Goal: Task Accomplishment & Management: Manage account settings

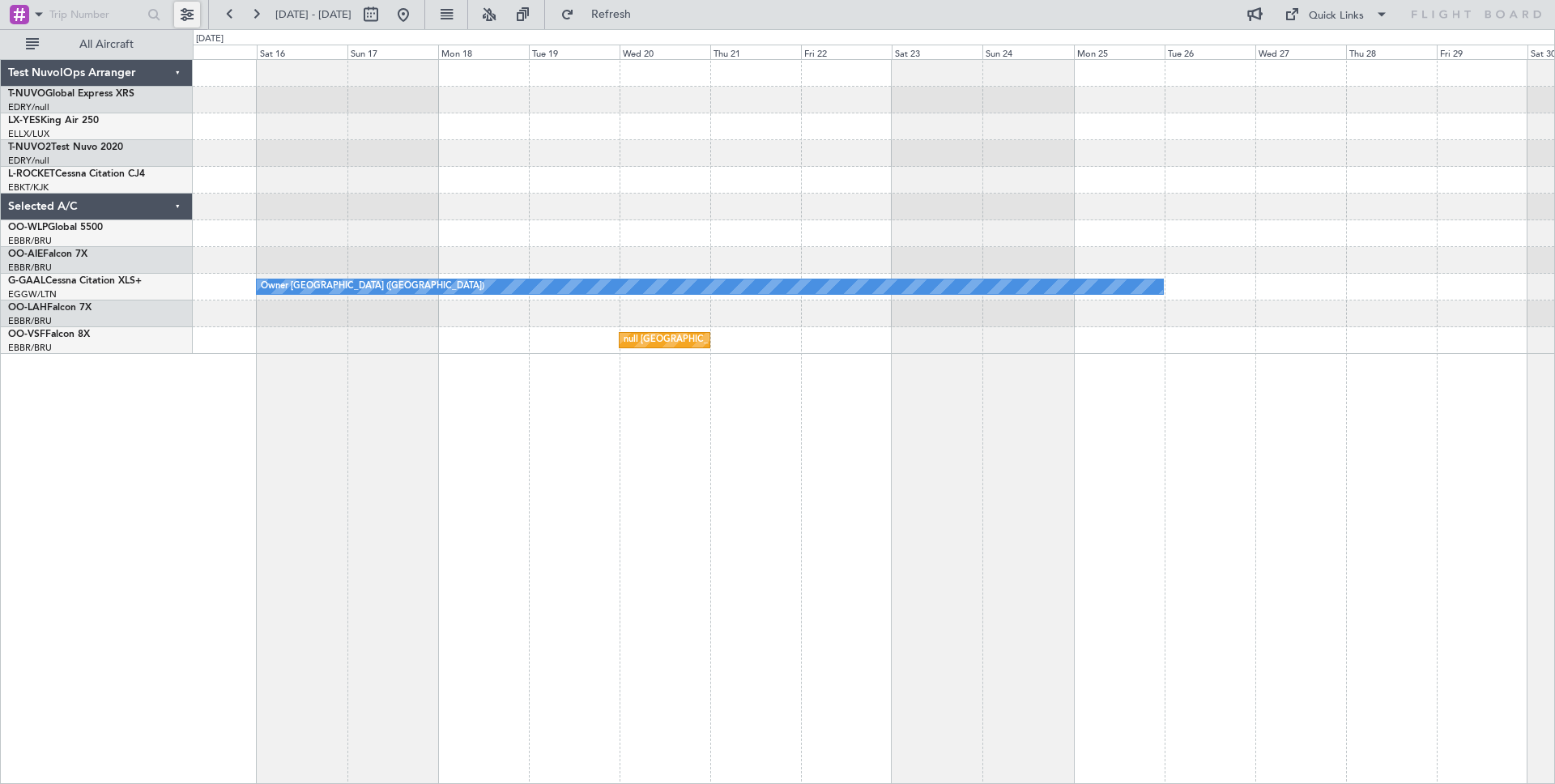
click at [192, 15] on button at bounding box center [187, 14] width 26 height 26
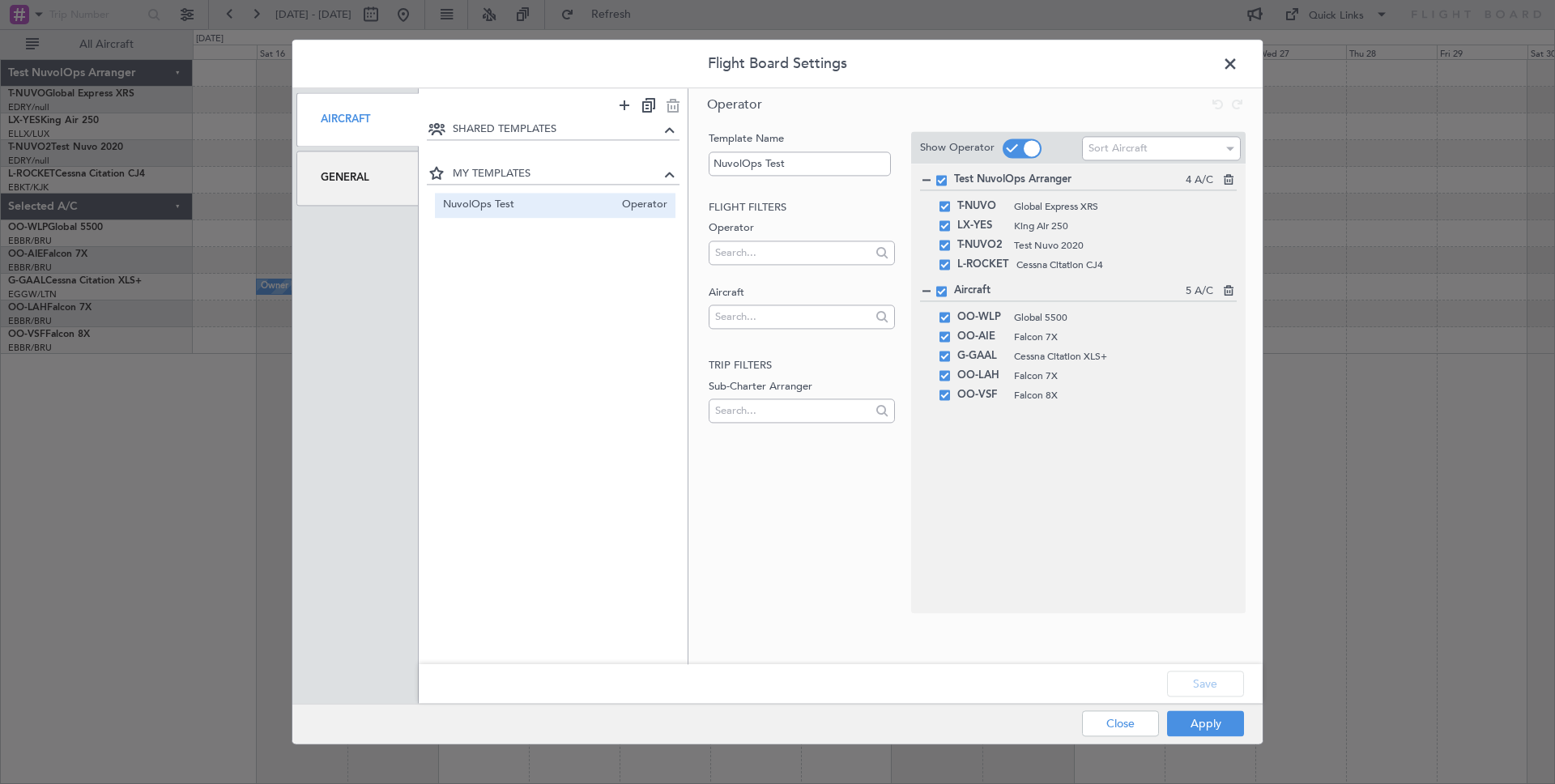
click at [362, 195] on div "General" at bounding box center [357, 179] width 122 height 54
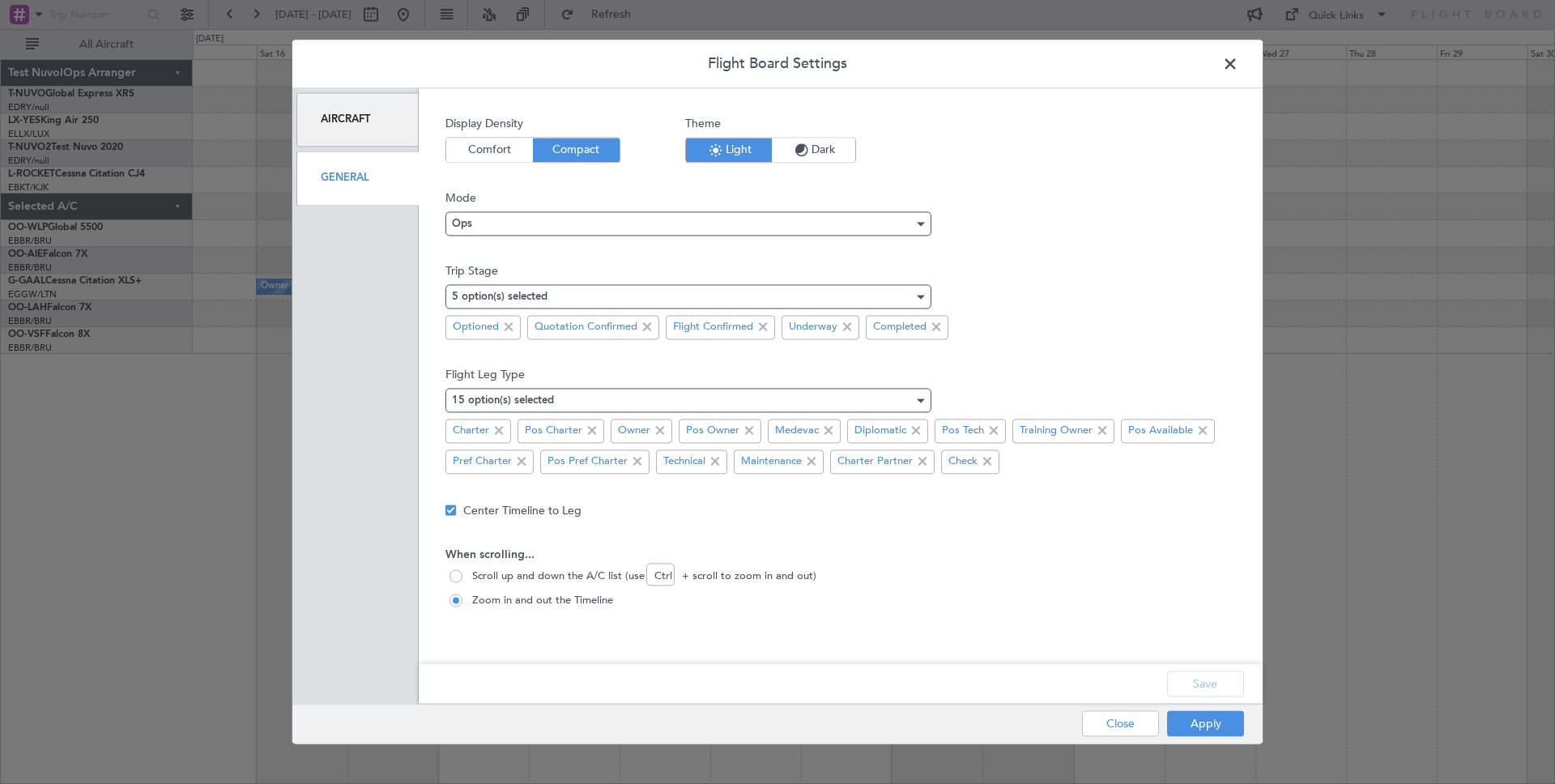
click at [800, 151] on icon "button" at bounding box center [801, 150] width 19 height 25
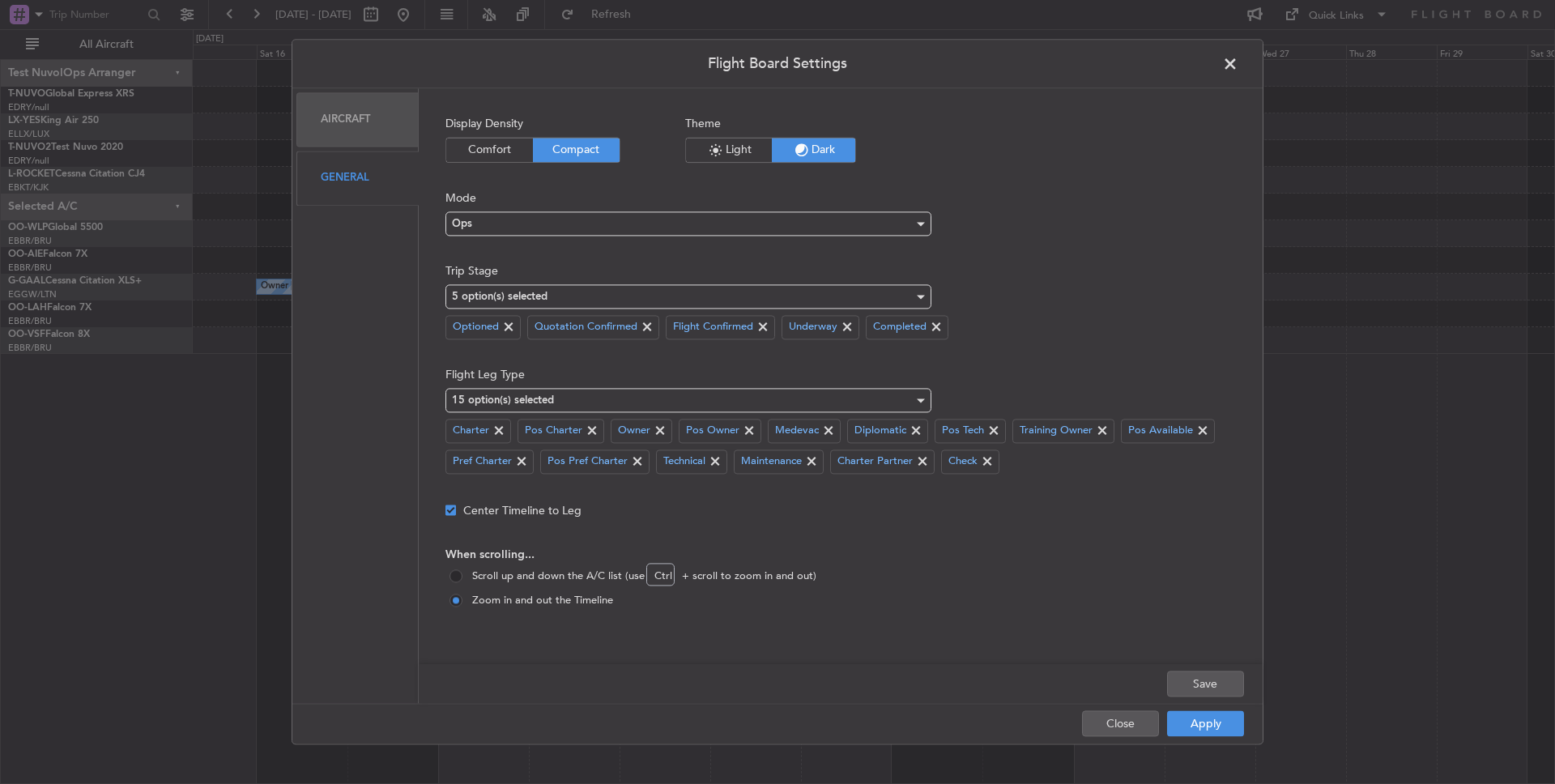
click at [728, 146] on span "Light" at bounding box center [728, 150] width 86 height 25
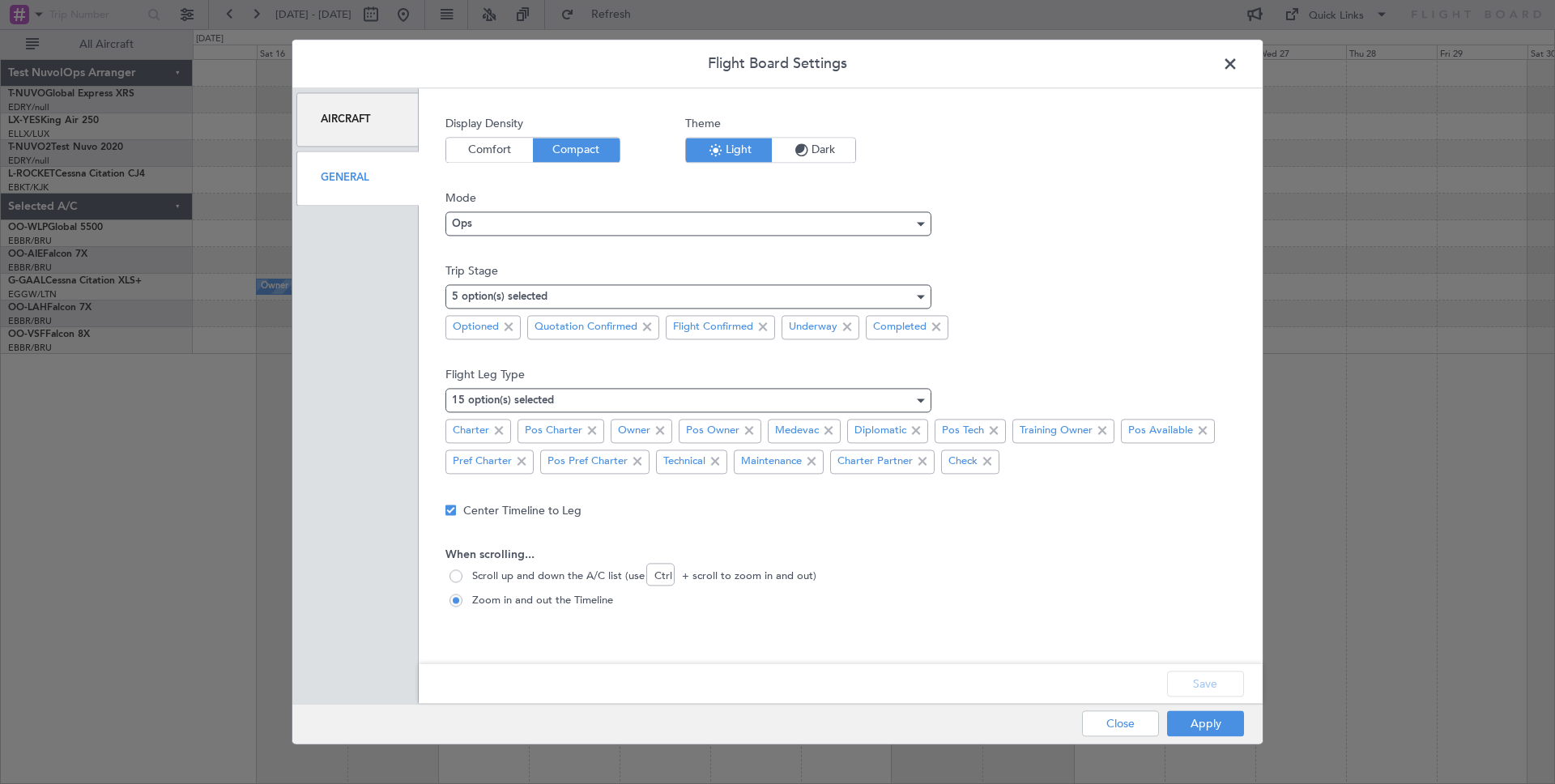
click at [481, 152] on span "Comfort" at bounding box center [490, 150] width 86 height 25
click at [561, 152] on span "Compact" at bounding box center [576, 150] width 86 height 25
click at [340, 129] on div "Aircraft" at bounding box center [357, 119] width 122 height 54
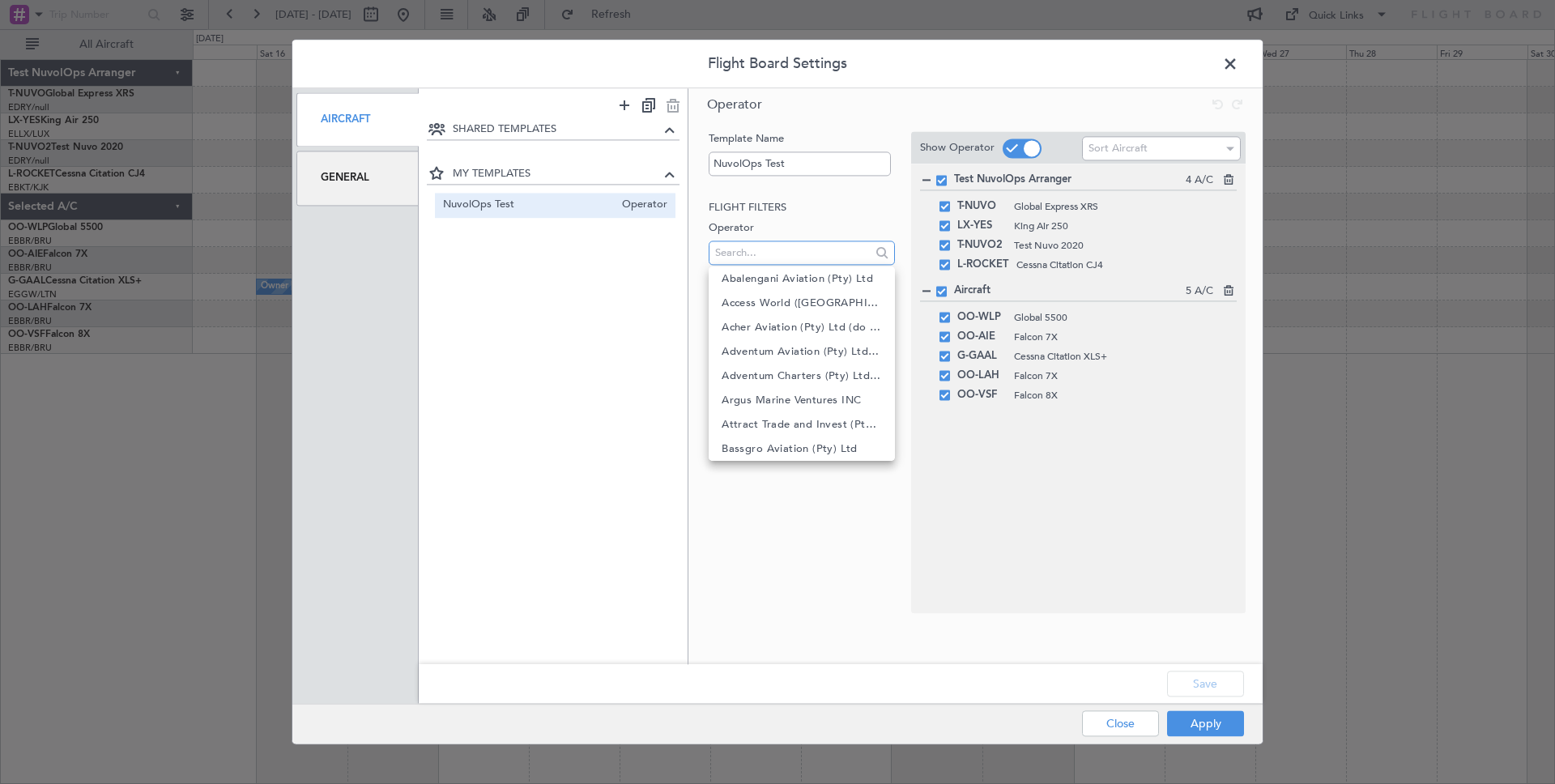
click at [758, 240] on input "text" at bounding box center [790, 252] width 152 height 25
drag, startPoint x: 661, startPoint y: 330, endPoint x: 672, endPoint y: 329, distance: 11.0
click at [661, 330] on div "SHARED TEMPLATES MY TEMPLATES NuvolOps Test Operator" at bounding box center [553, 381] width 269 height 522
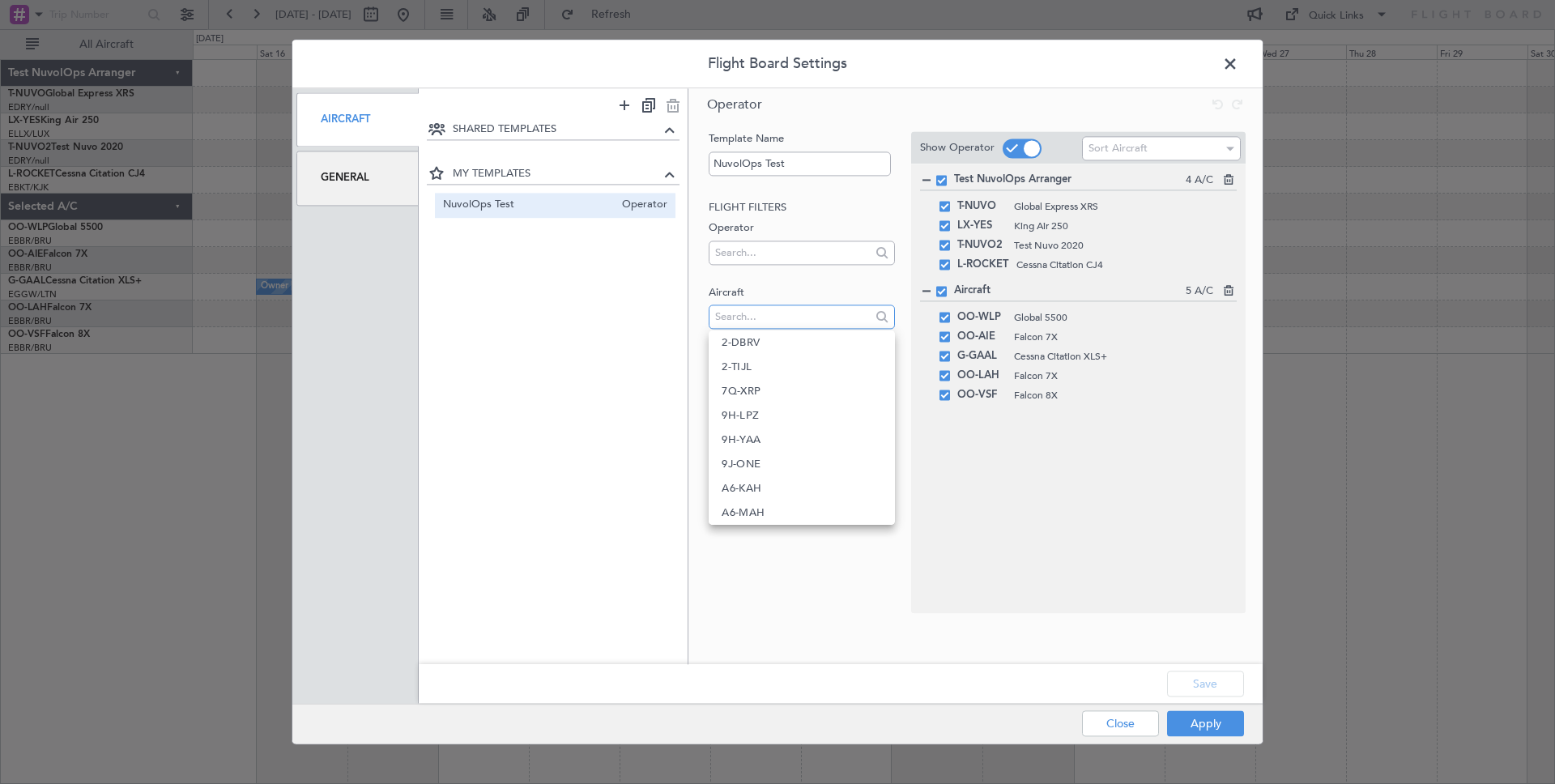
click at [745, 322] on input "text" at bounding box center [790, 317] width 152 height 25
drag, startPoint x: 646, startPoint y: 348, endPoint x: 661, endPoint y: 340, distance: 17.0
click at [648, 346] on div "SHARED TEMPLATES MY TEMPLATES NuvolOps Test Operator" at bounding box center [553, 381] width 269 height 522
click at [744, 417] on input "text" at bounding box center [790, 411] width 152 height 25
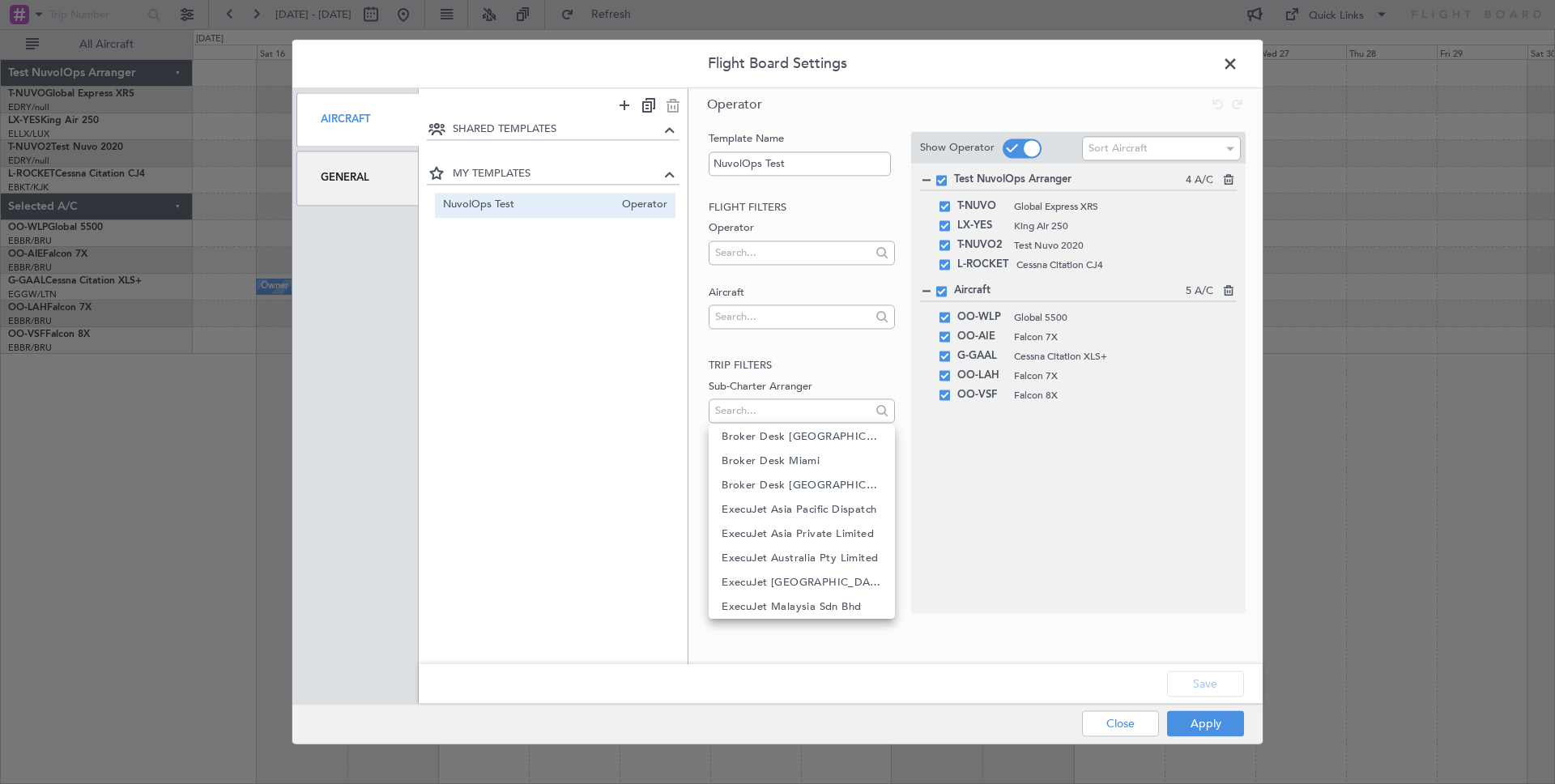
click at [550, 432] on div "SHARED TEMPLATES MY TEMPLATES NuvolOps Test Operator" at bounding box center [553, 381] width 269 height 522
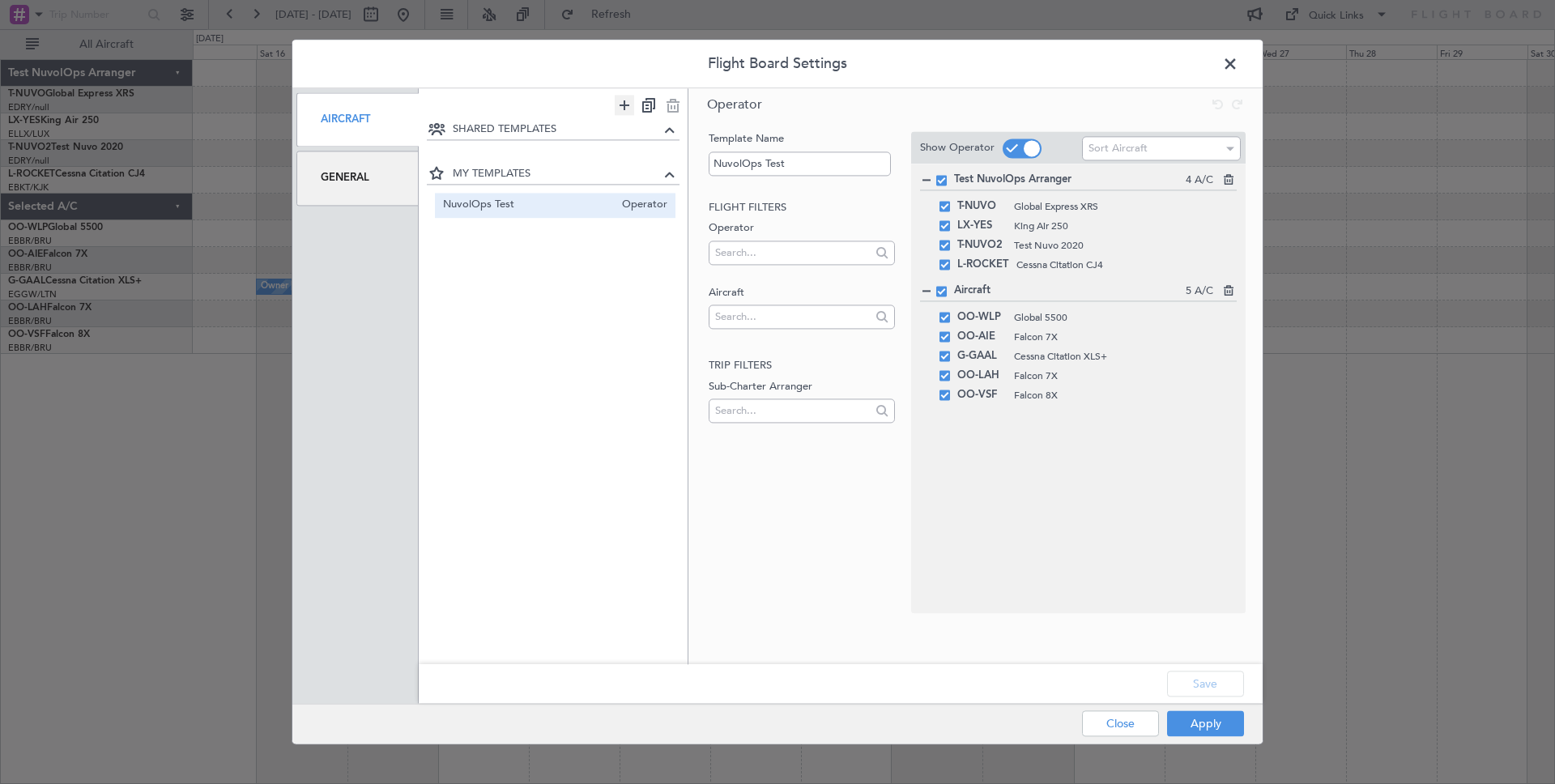
click at [623, 106] on icon at bounding box center [624, 105] width 19 height 20
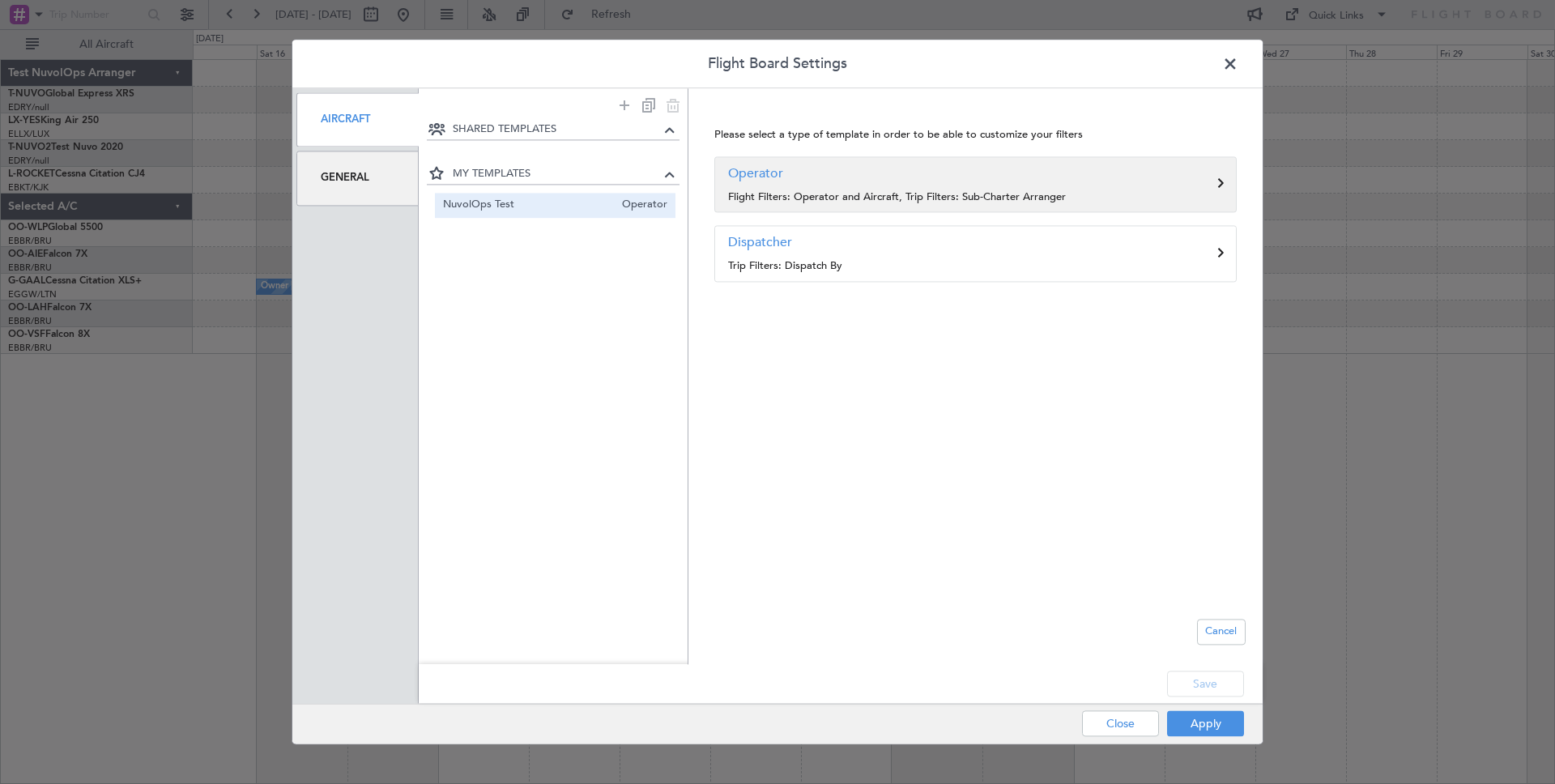
click at [888, 188] on div "Operator Flight Filters: Operator and Aircraft, Trip Filters: Sub-Charter Arran…" at bounding box center [975, 185] width 523 height 57
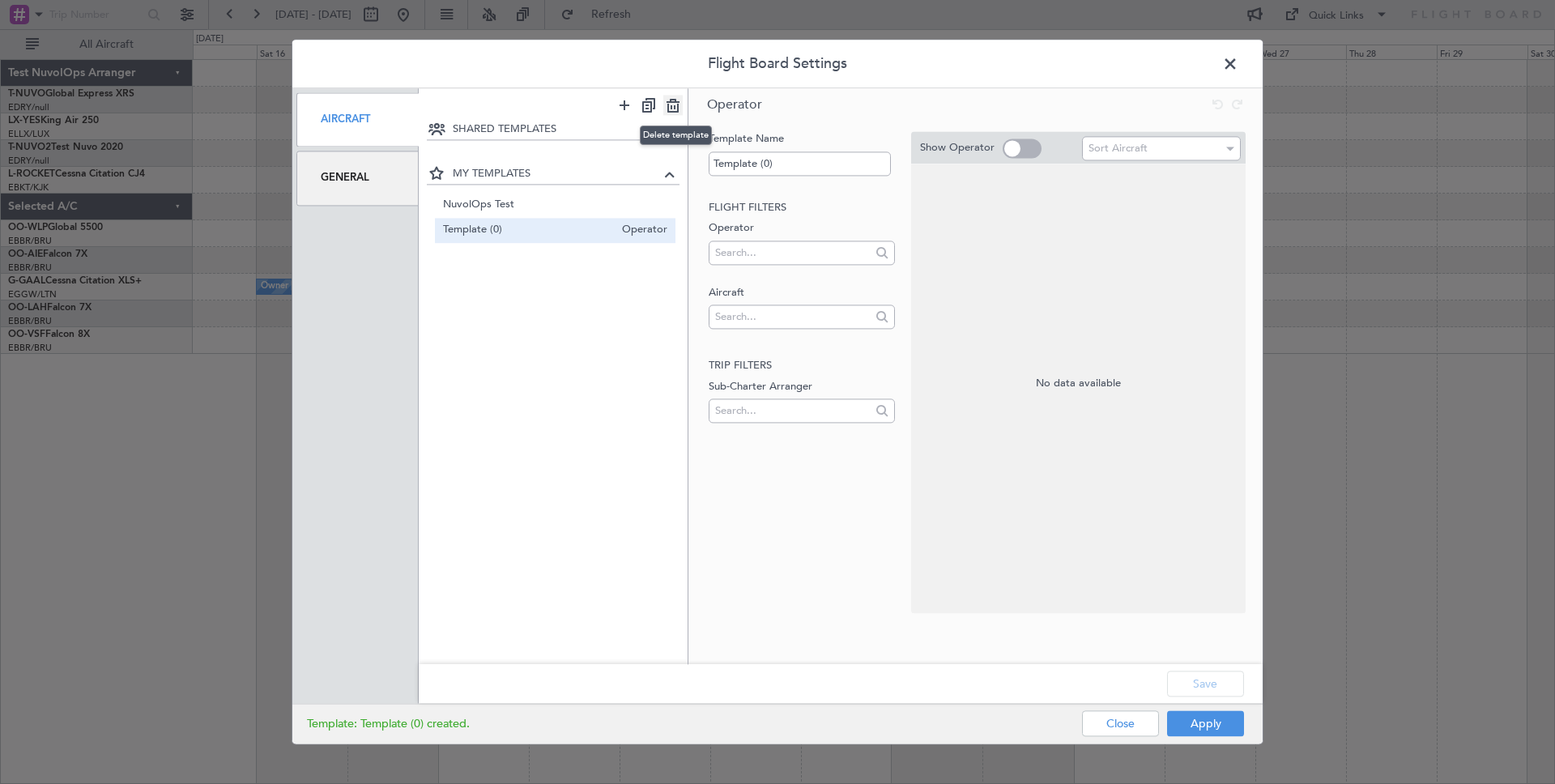
click at [677, 105] on icon at bounding box center [672, 105] width 19 height 20
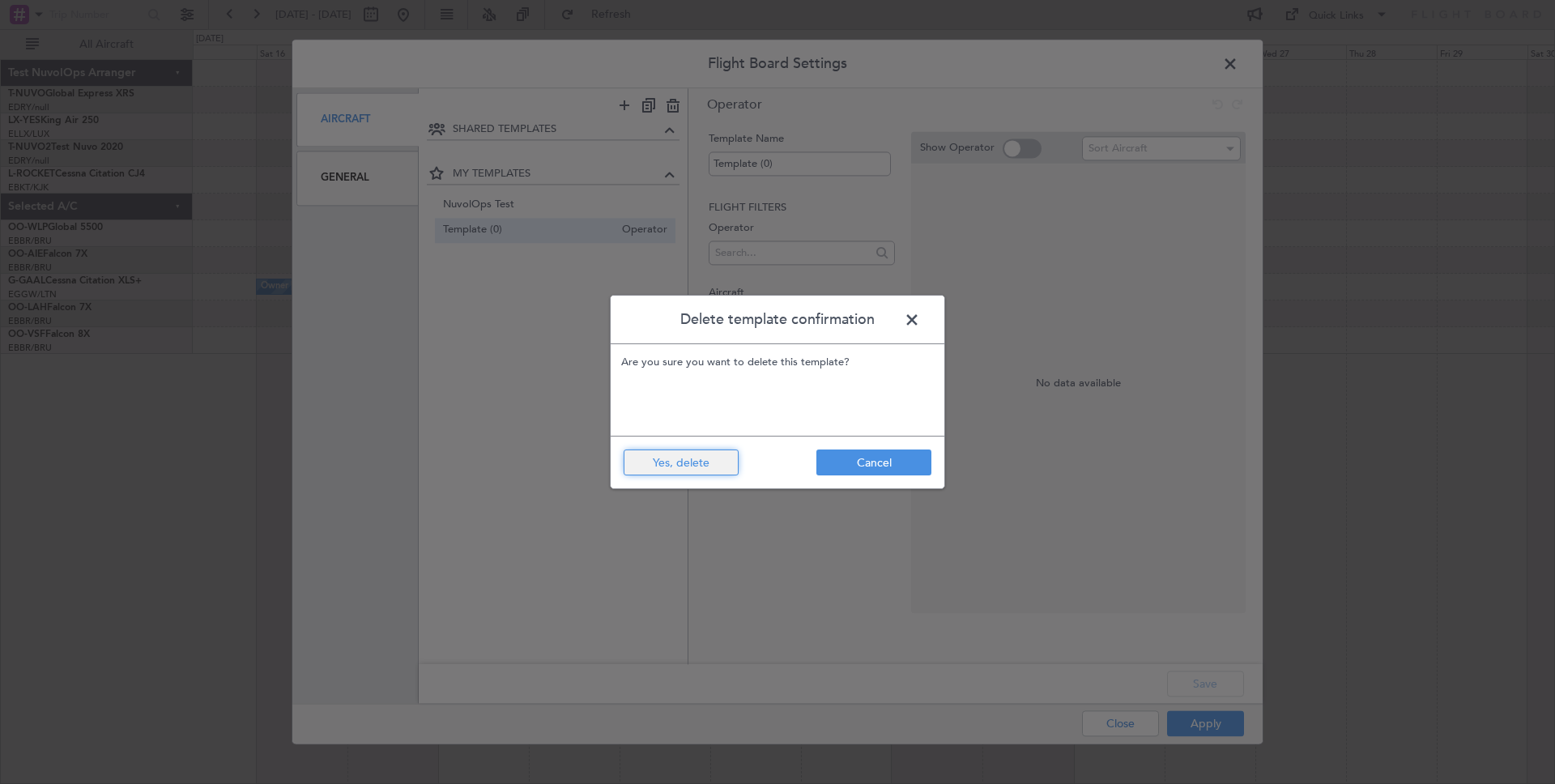
click at [724, 462] on button "Yes, delete" at bounding box center [681, 462] width 115 height 26
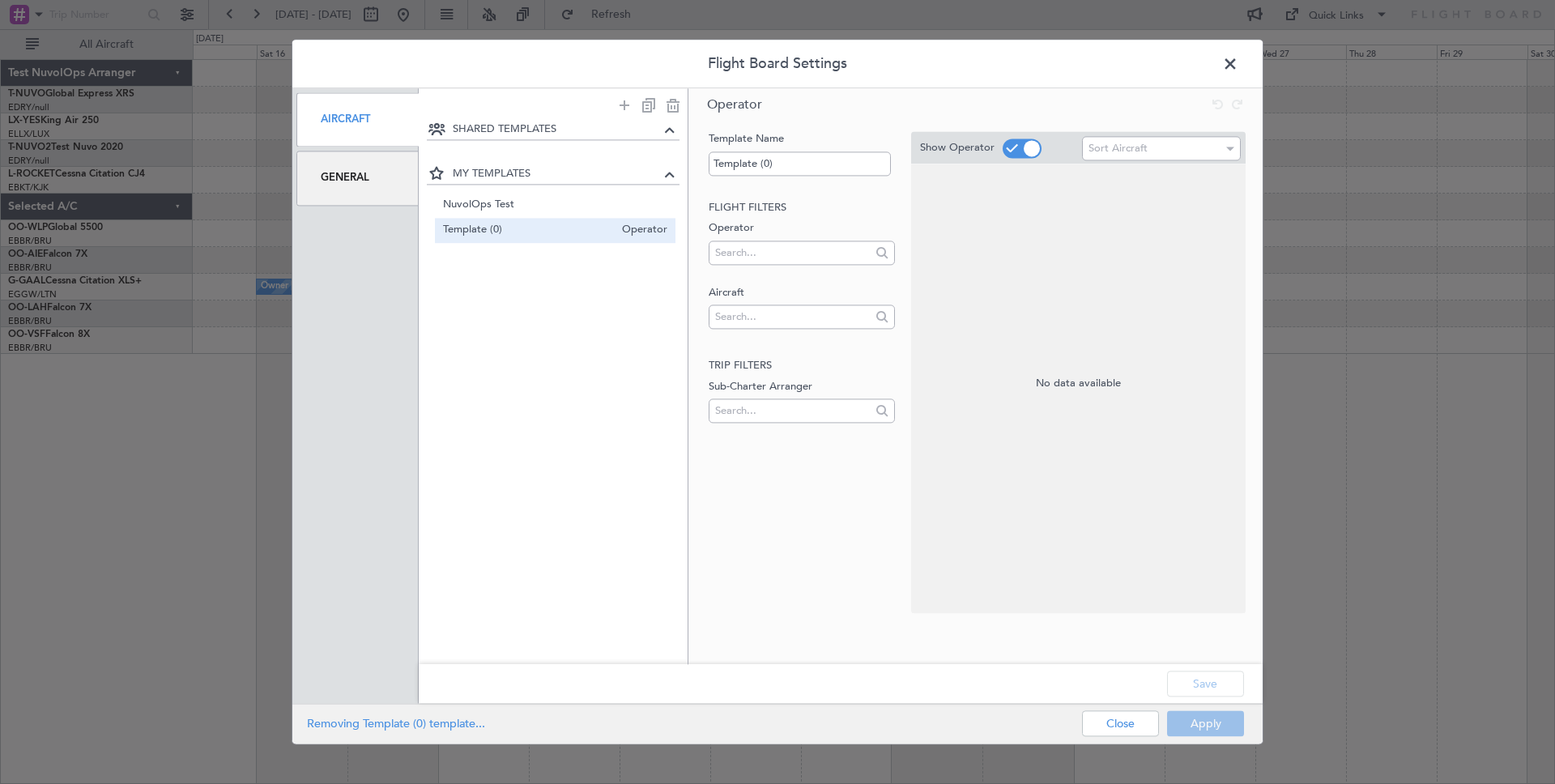
type input "NuvolOps Test"
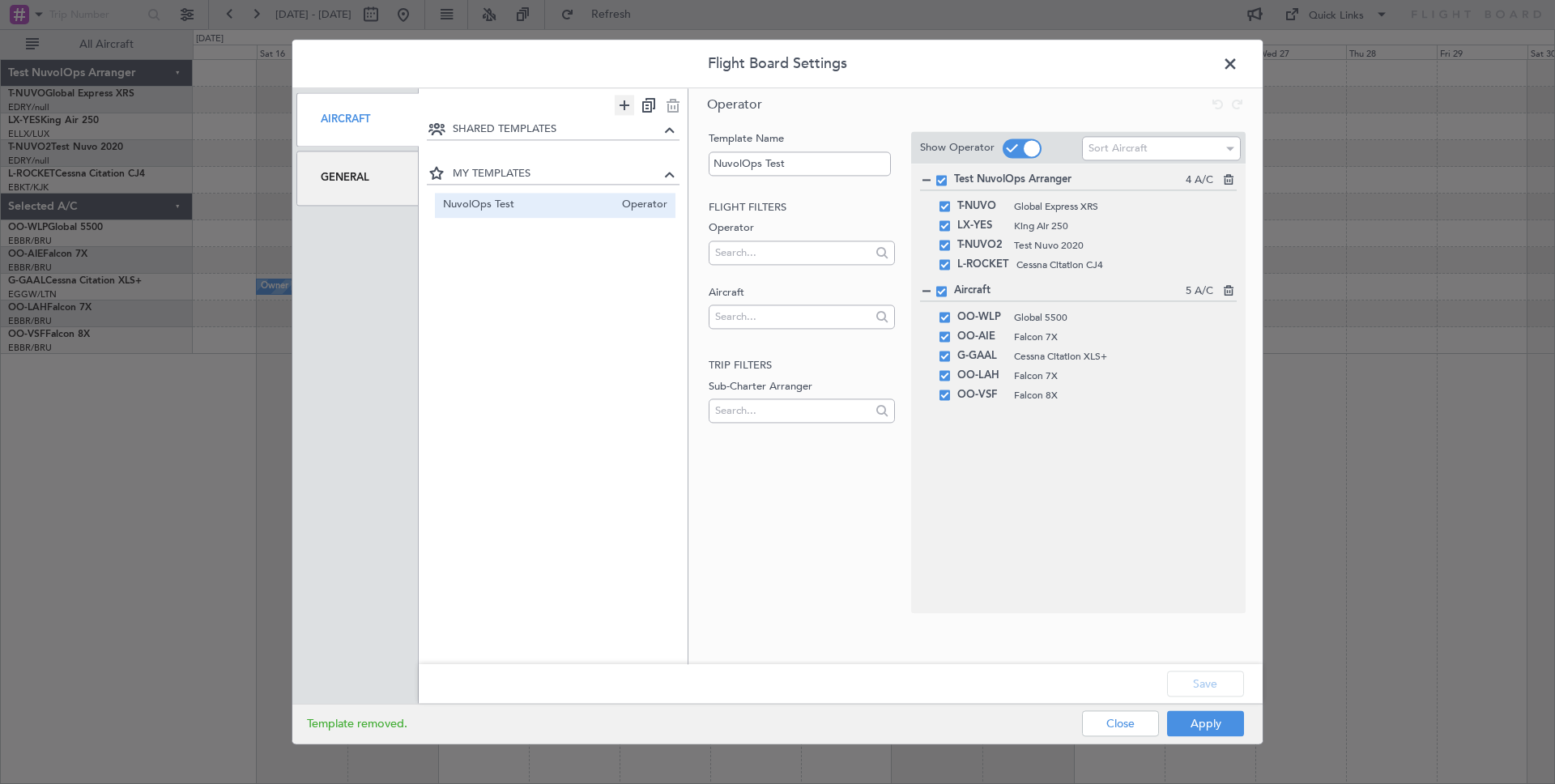
click at [620, 104] on icon at bounding box center [624, 105] width 19 height 20
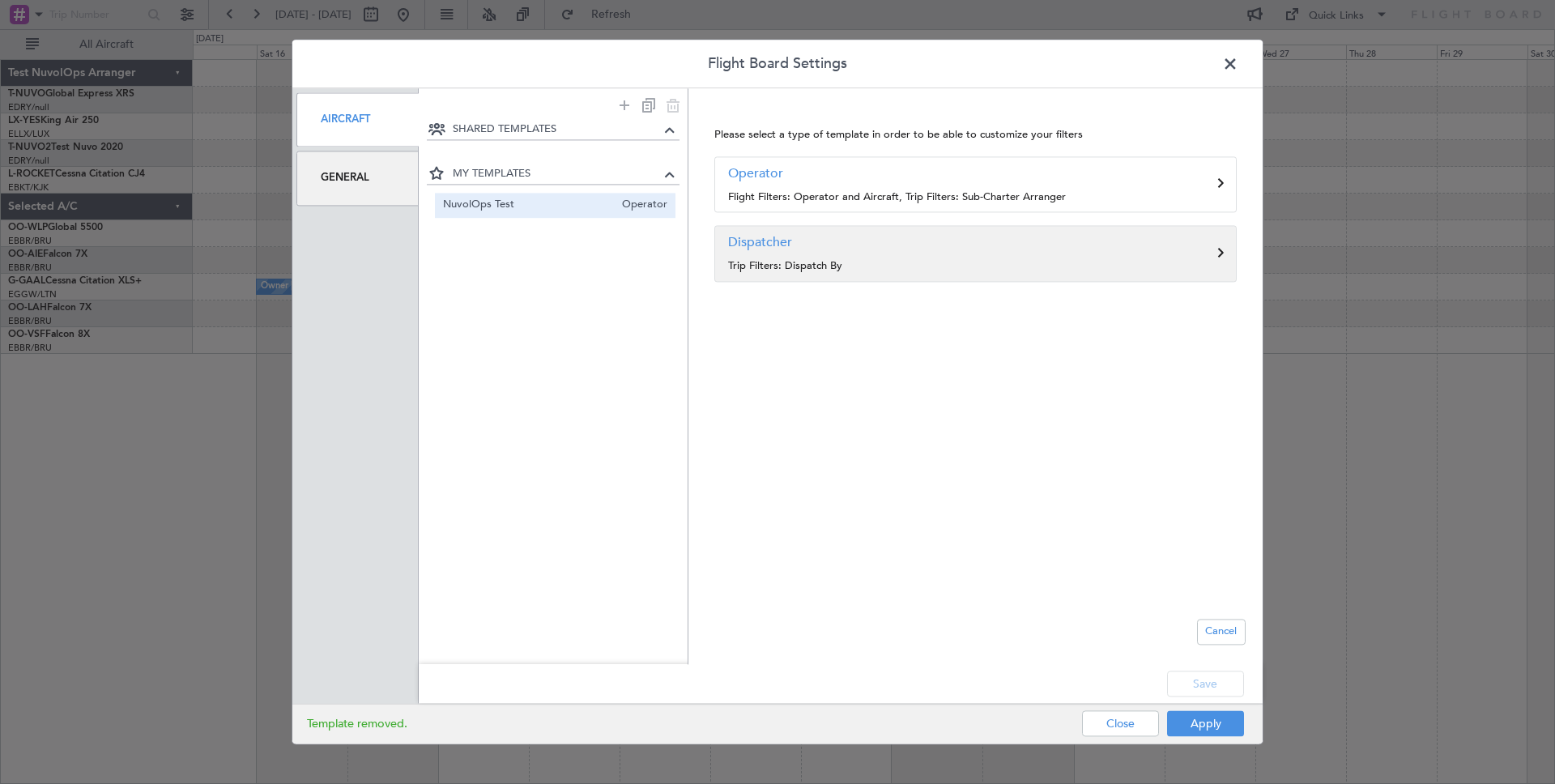
click at [861, 250] on h3 "Dispatcher" at bounding box center [976, 241] width 495 height 19
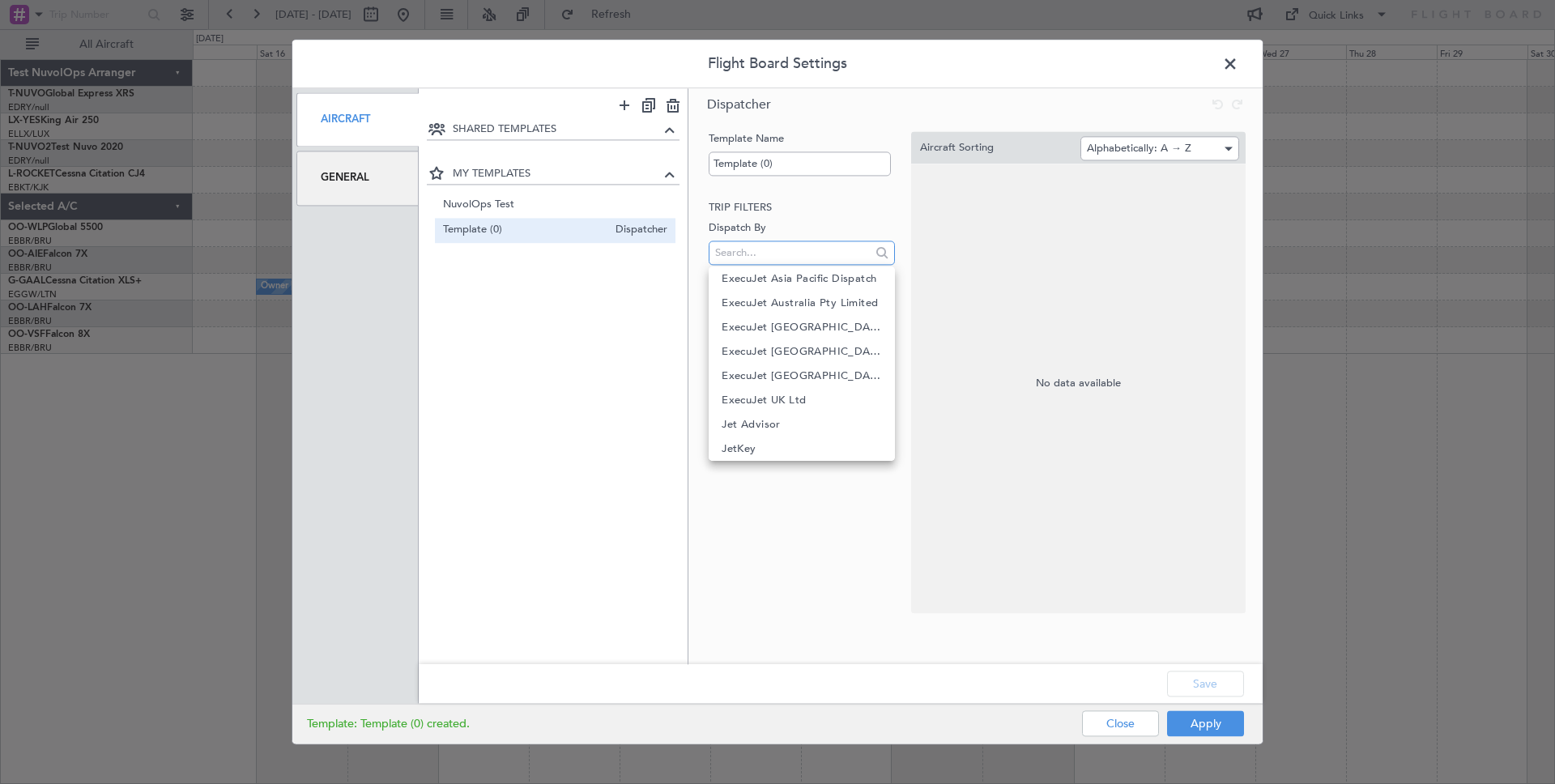
click at [789, 263] on input "text" at bounding box center [790, 252] width 152 height 25
click at [678, 108] on icon at bounding box center [672, 105] width 19 height 20
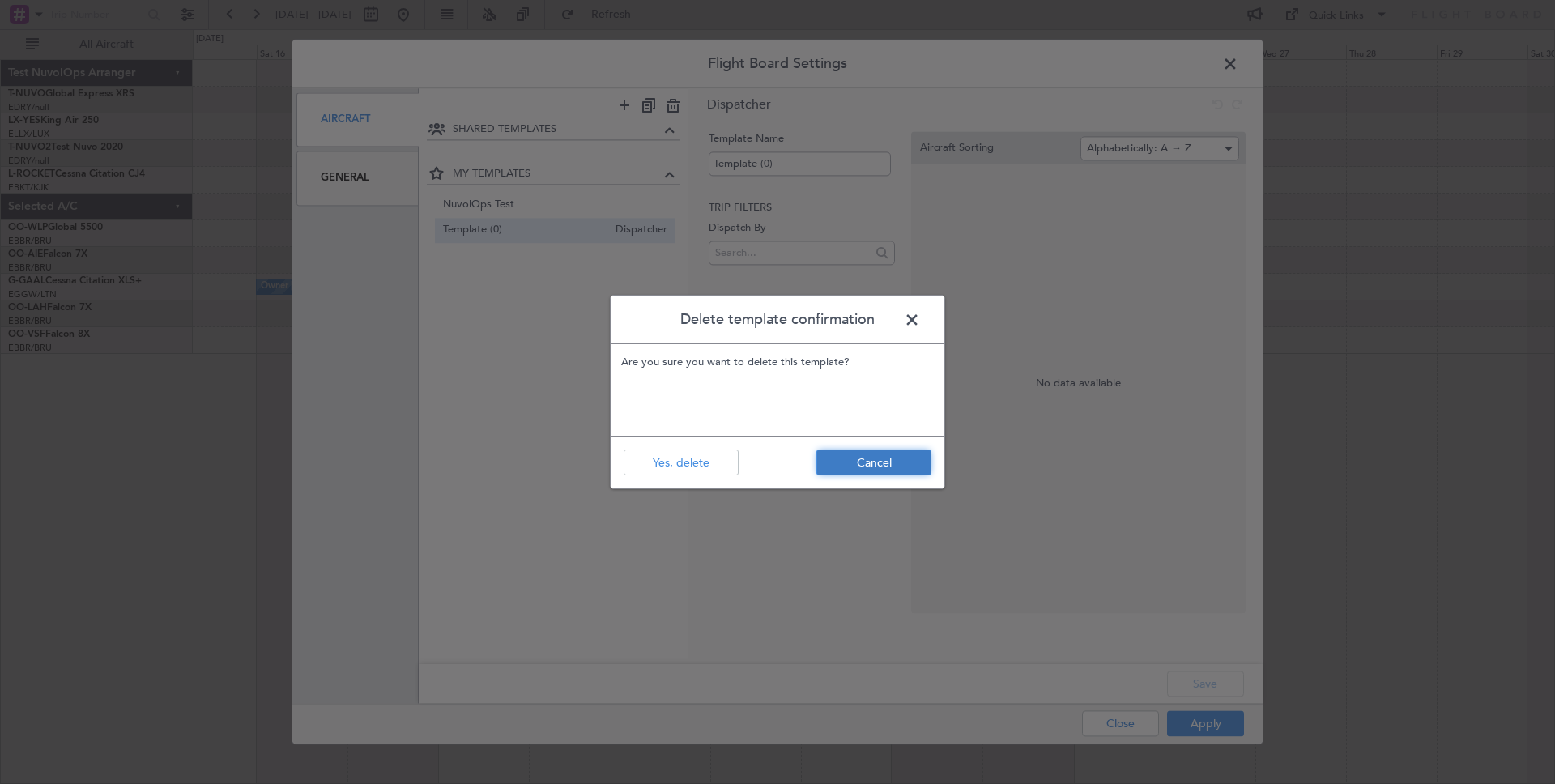
click at [851, 460] on button "Cancel" at bounding box center [874, 462] width 115 height 26
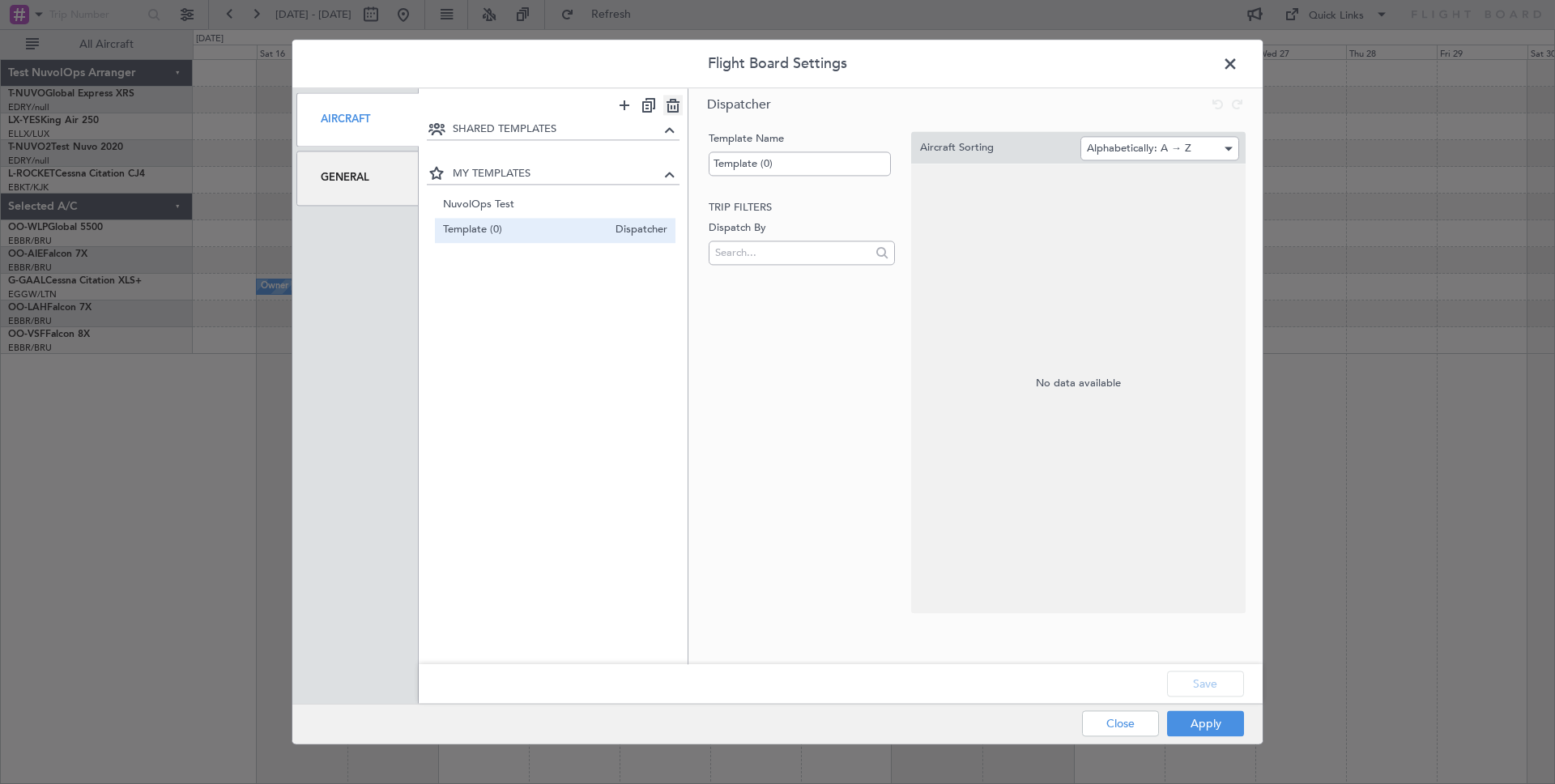
click at [674, 103] on icon at bounding box center [672, 105] width 19 height 20
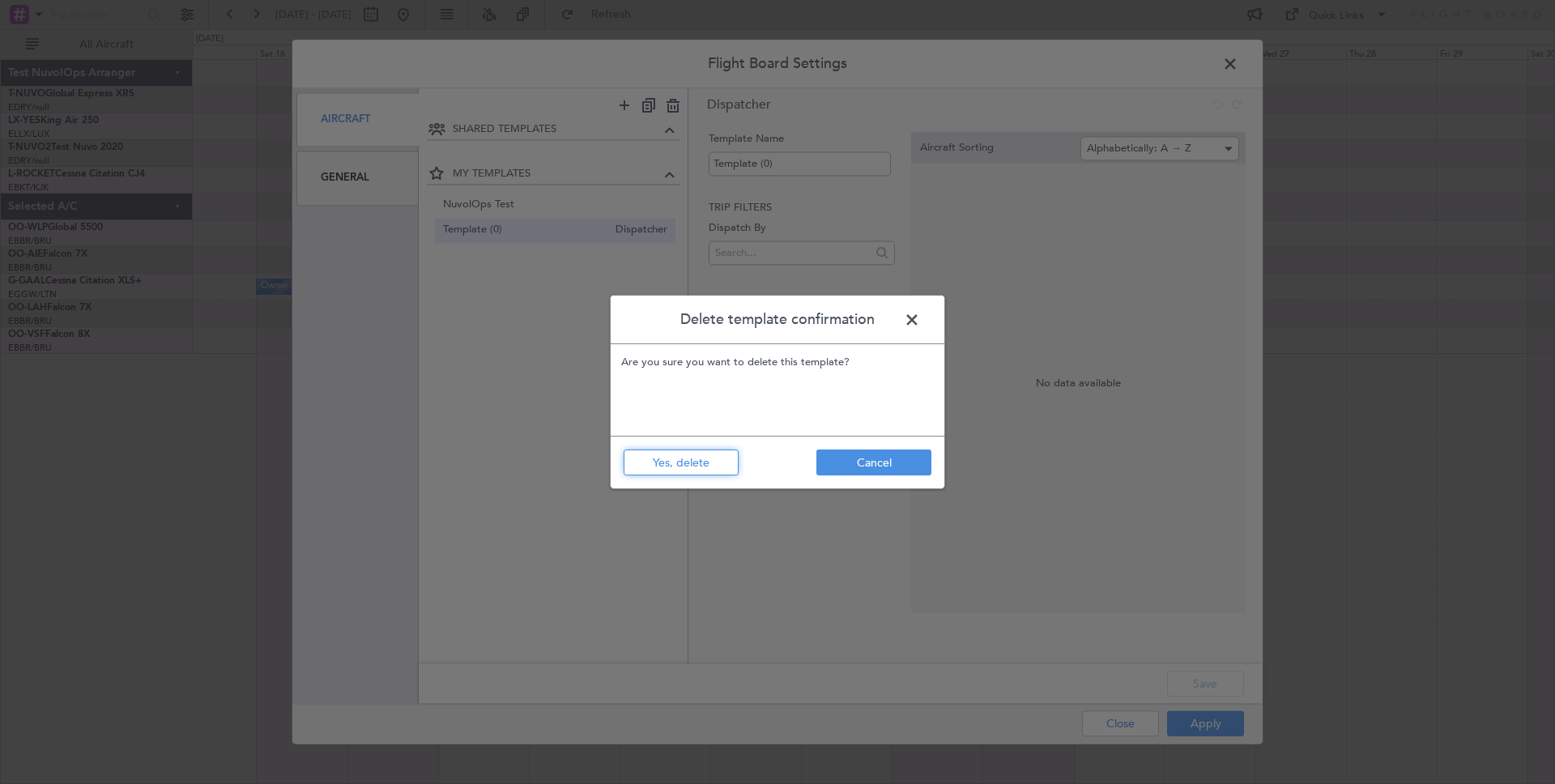
click at [670, 467] on button "Yes, delete" at bounding box center [681, 462] width 115 height 26
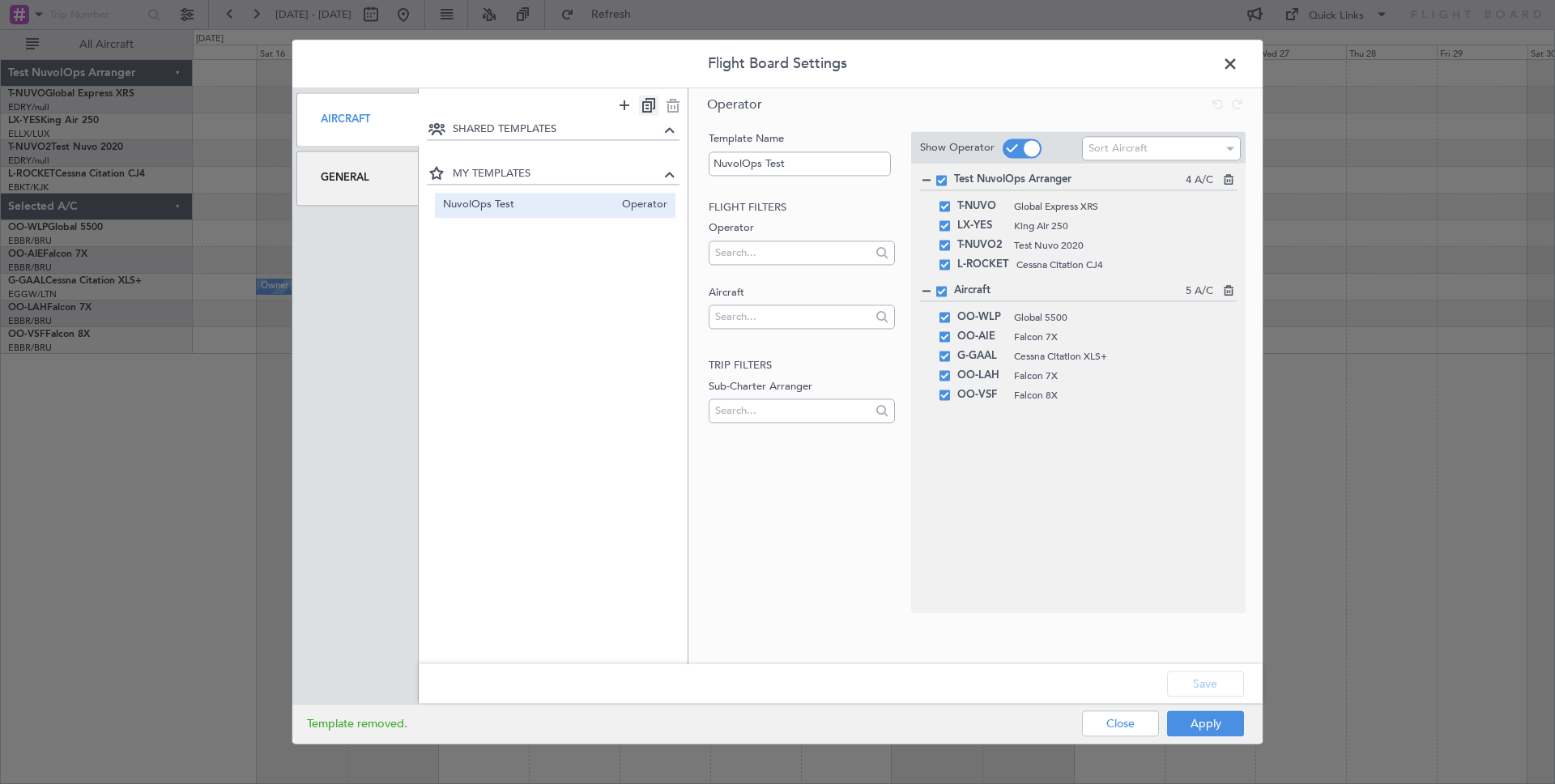
click at [649, 108] on icon at bounding box center [649, 105] width 19 height 20
click at [615, 231] on span "Operator" at bounding box center [640, 230] width 53 height 17
click at [668, 102] on icon at bounding box center [672, 105] width 19 height 20
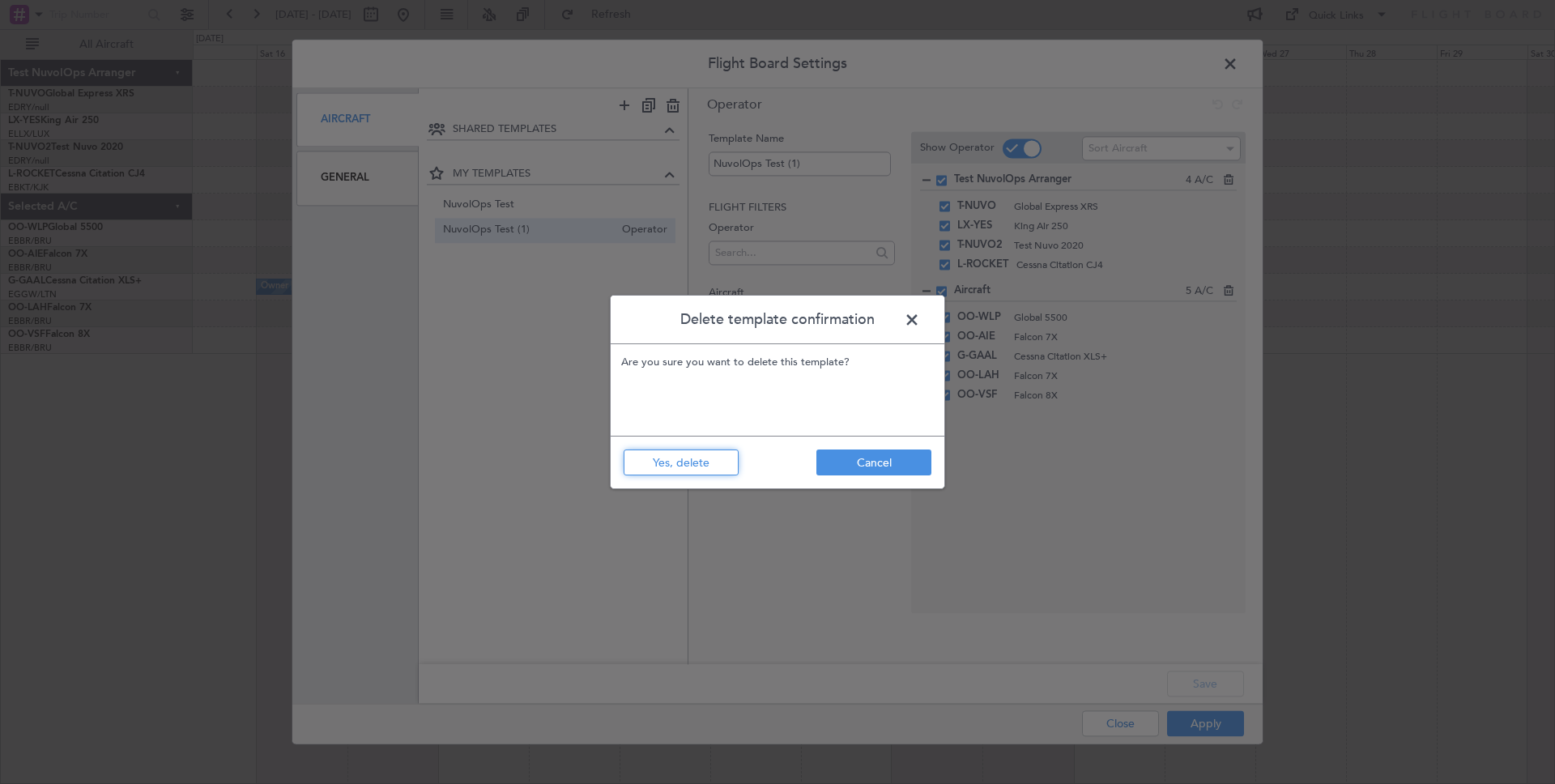
drag, startPoint x: 694, startPoint y: 464, endPoint x: 736, endPoint y: 434, distance: 51.6
click at [694, 464] on button "Yes, delete" at bounding box center [681, 462] width 115 height 26
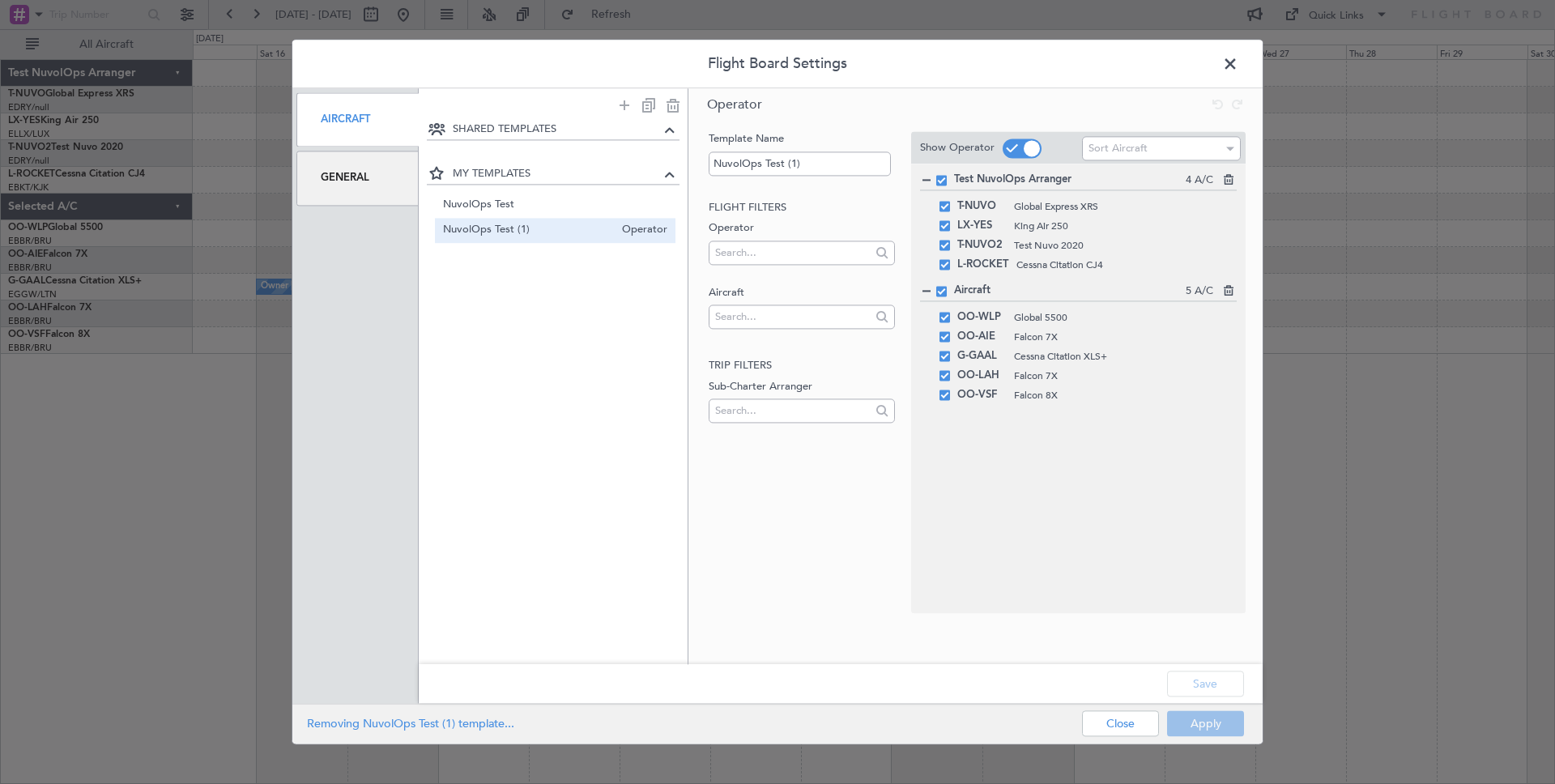
type input "NuvolOps Test"
click at [341, 176] on div "General" at bounding box center [357, 179] width 122 height 54
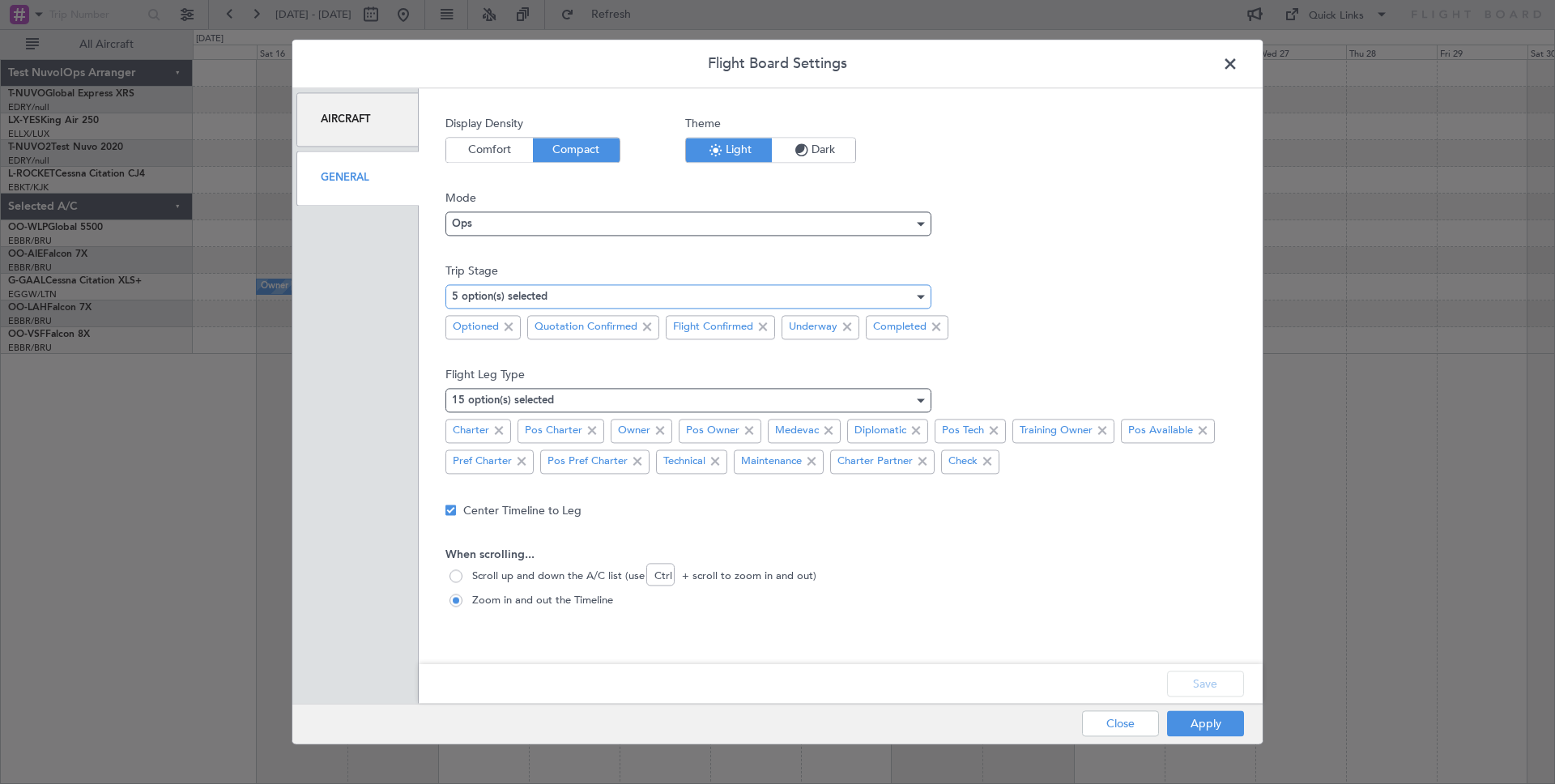
click at [919, 289] on icon at bounding box center [921, 296] width 19 height 19
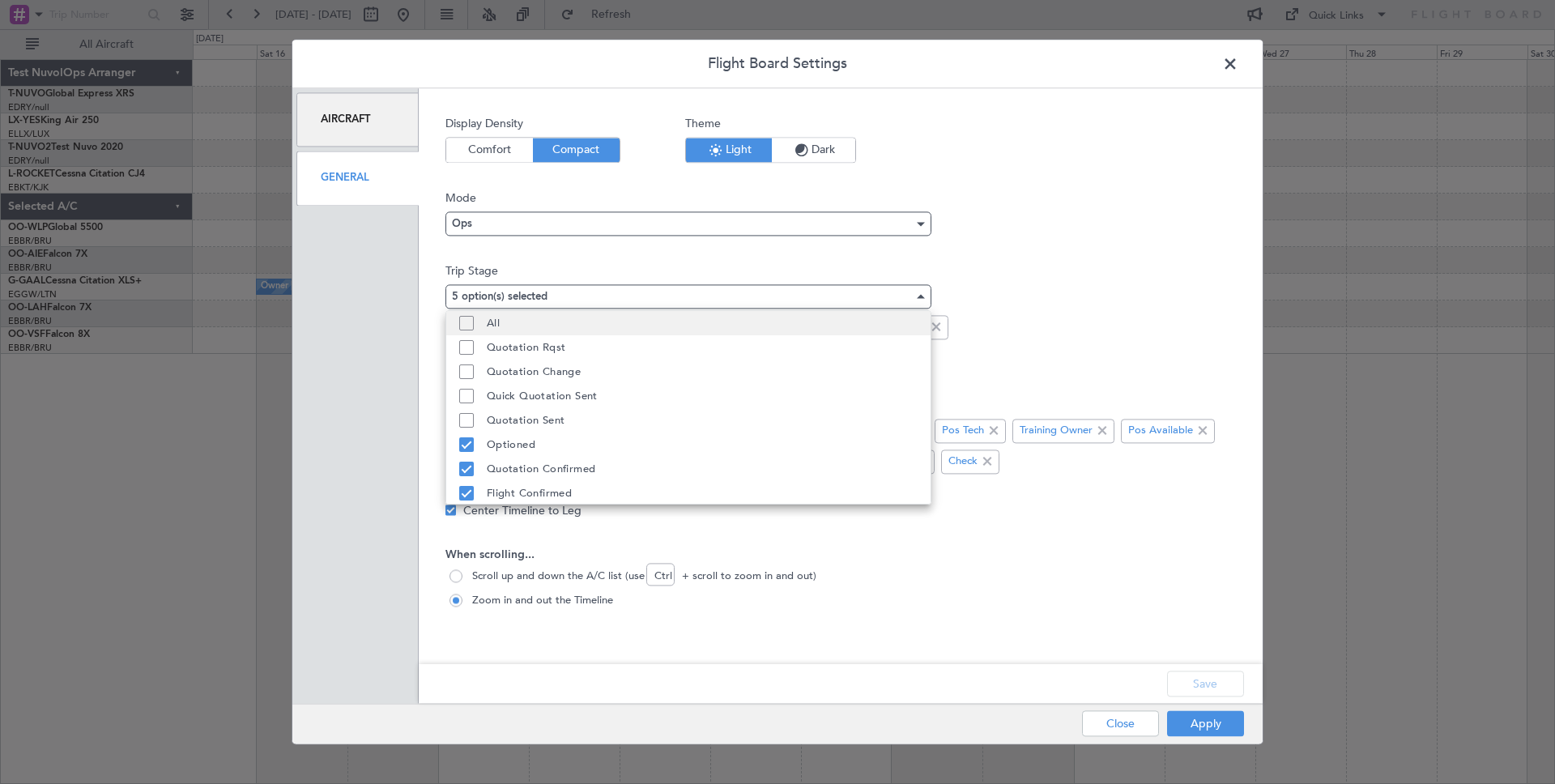
click at [465, 319] on mat-pseudo-checkbox at bounding box center [466, 323] width 14 height 14
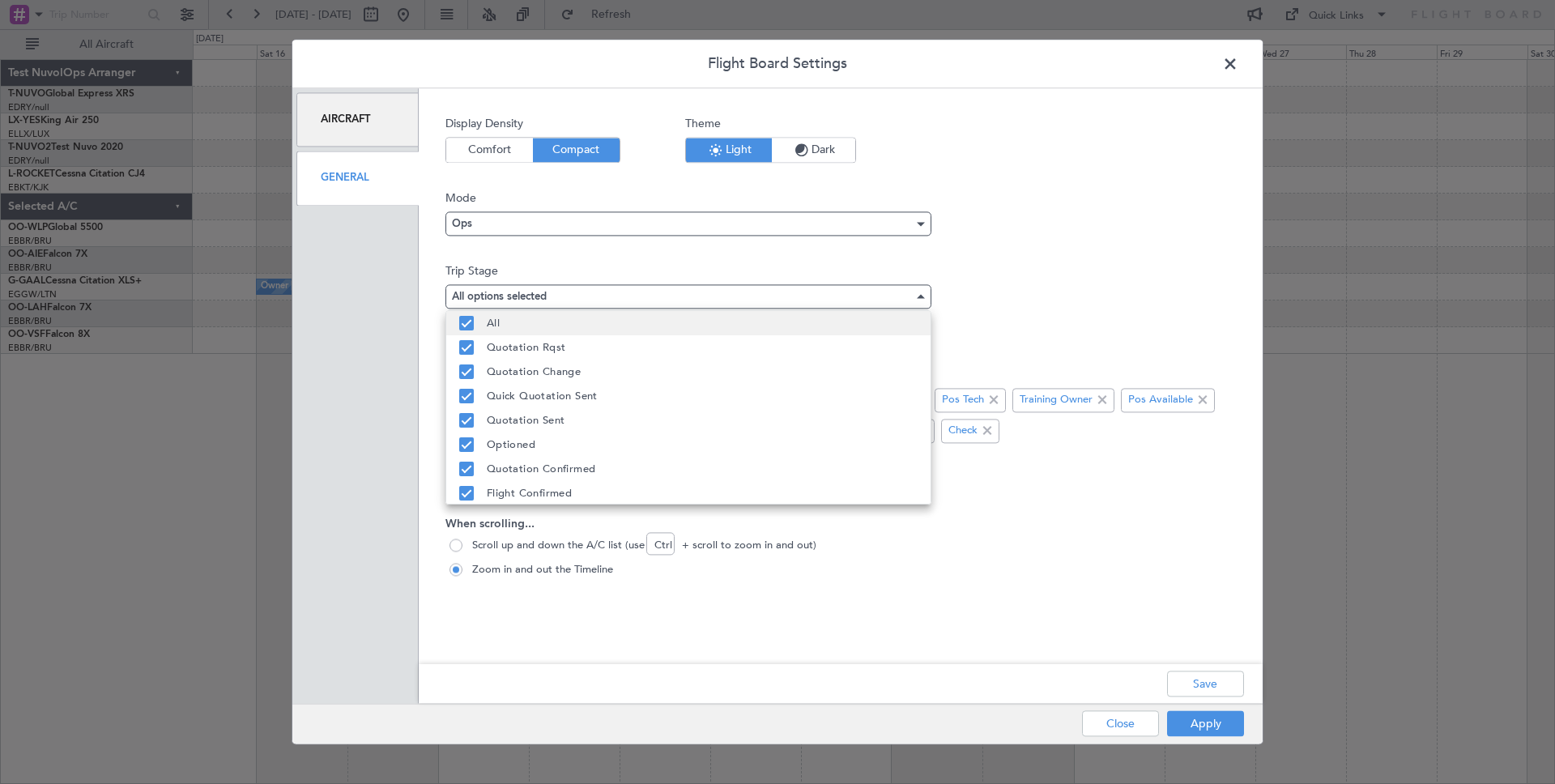
click at [465, 319] on mat-pseudo-checkbox at bounding box center [466, 323] width 14 height 14
click at [1196, 679] on div at bounding box center [778, 392] width 1555 height 784
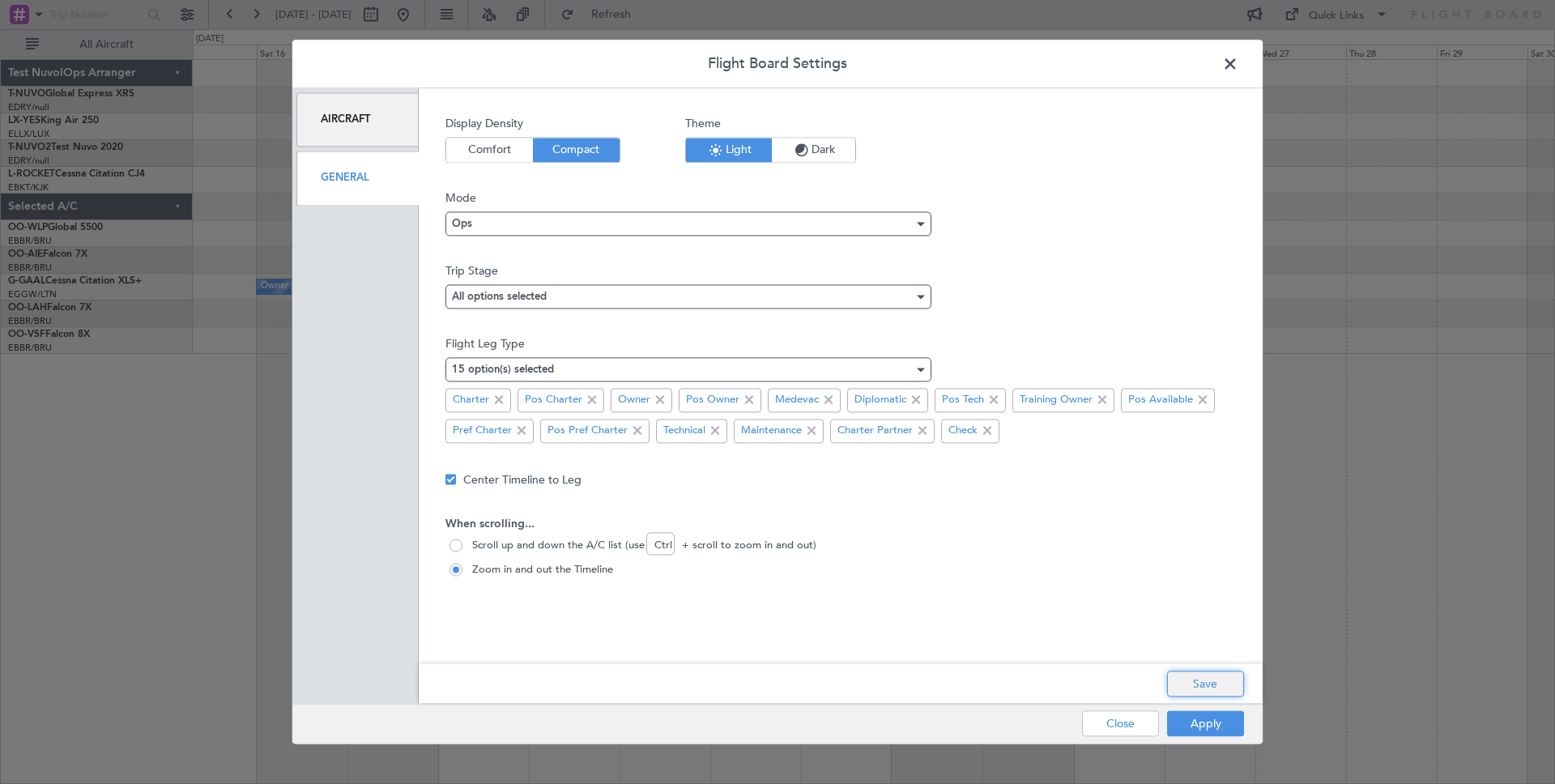
click at [1196, 684] on button "Save" at bounding box center [1205, 684] width 77 height 26
click at [1209, 729] on button "Apply" at bounding box center [1205, 724] width 77 height 26
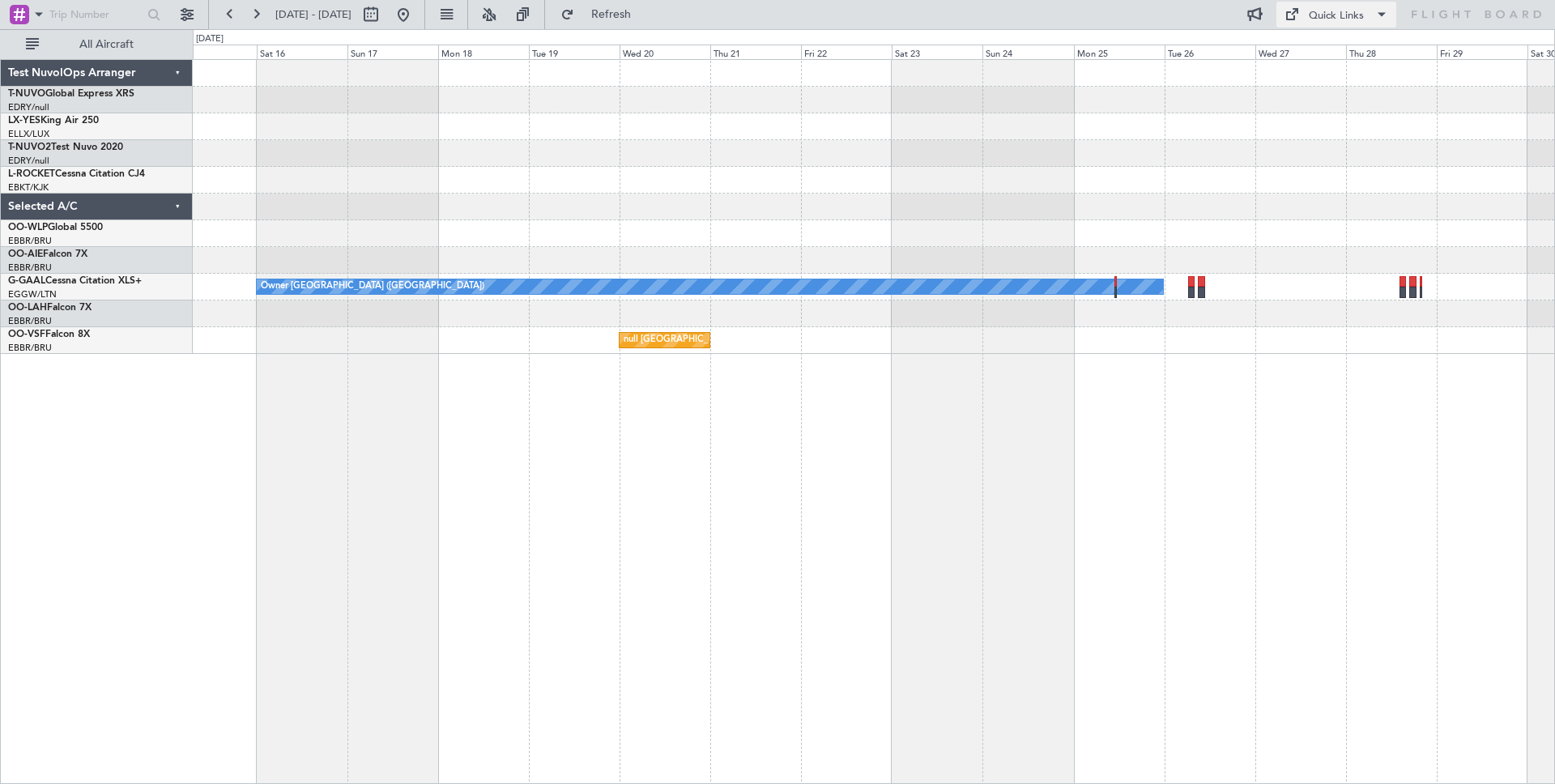
click at [1325, 19] on div "Quick Links" at bounding box center [1336, 16] width 55 height 16
click at [1105, 25] on div at bounding box center [778, 392] width 1555 height 784
click at [459, 20] on button at bounding box center [446, 14] width 26 height 26
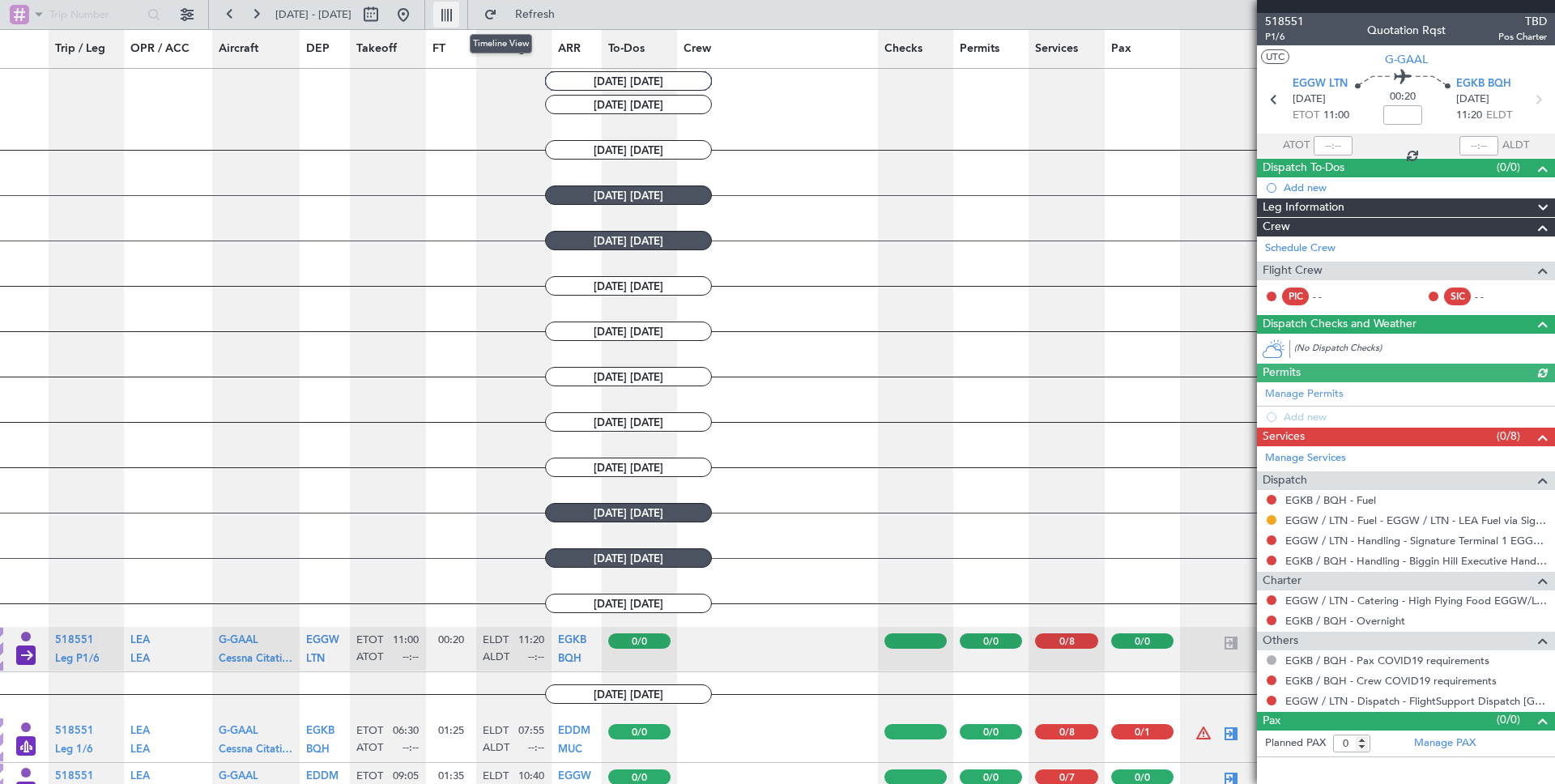
scroll to position [589, 0]
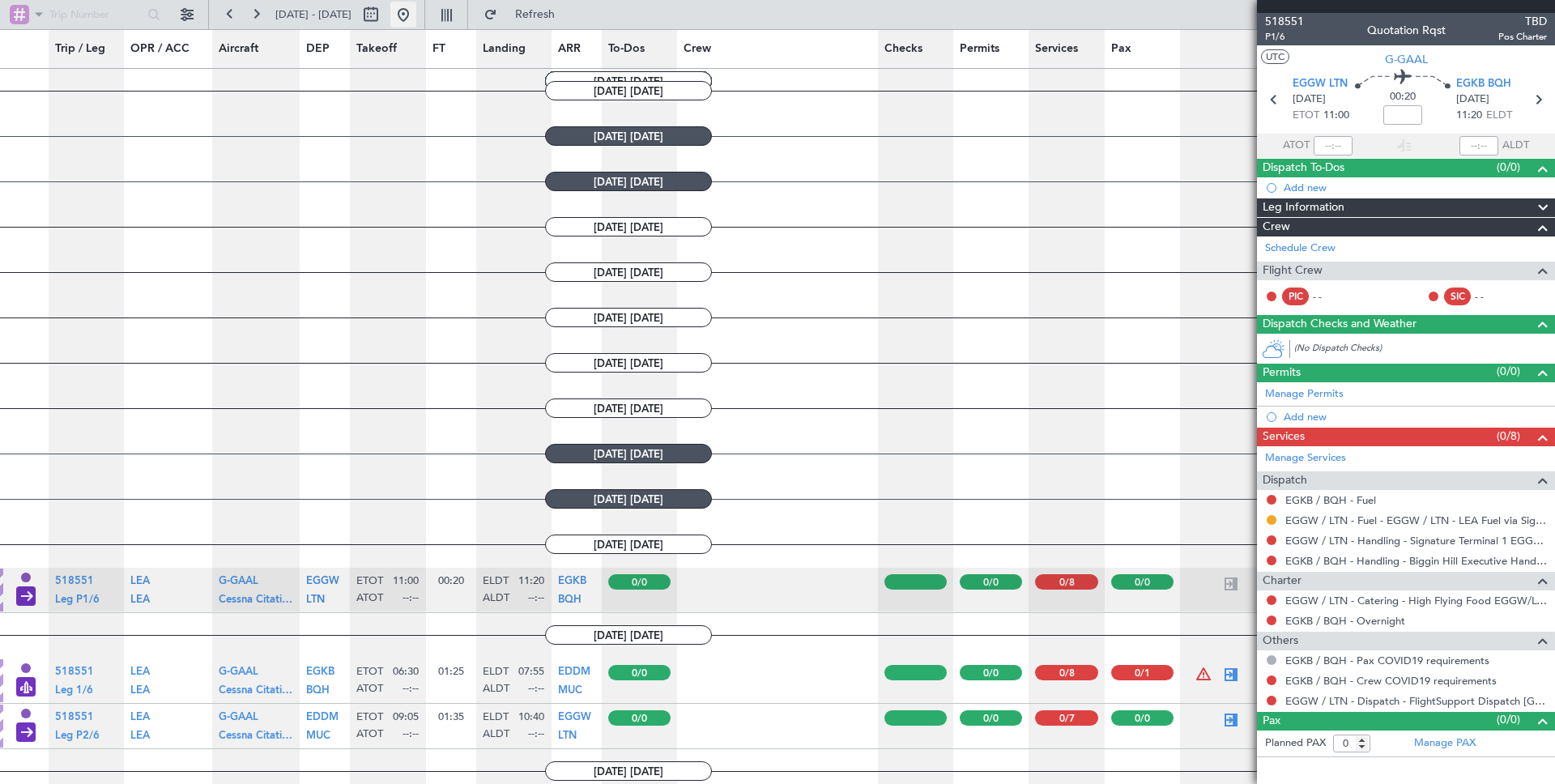
click at [417, 18] on button at bounding box center [403, 14] width 26 height 26
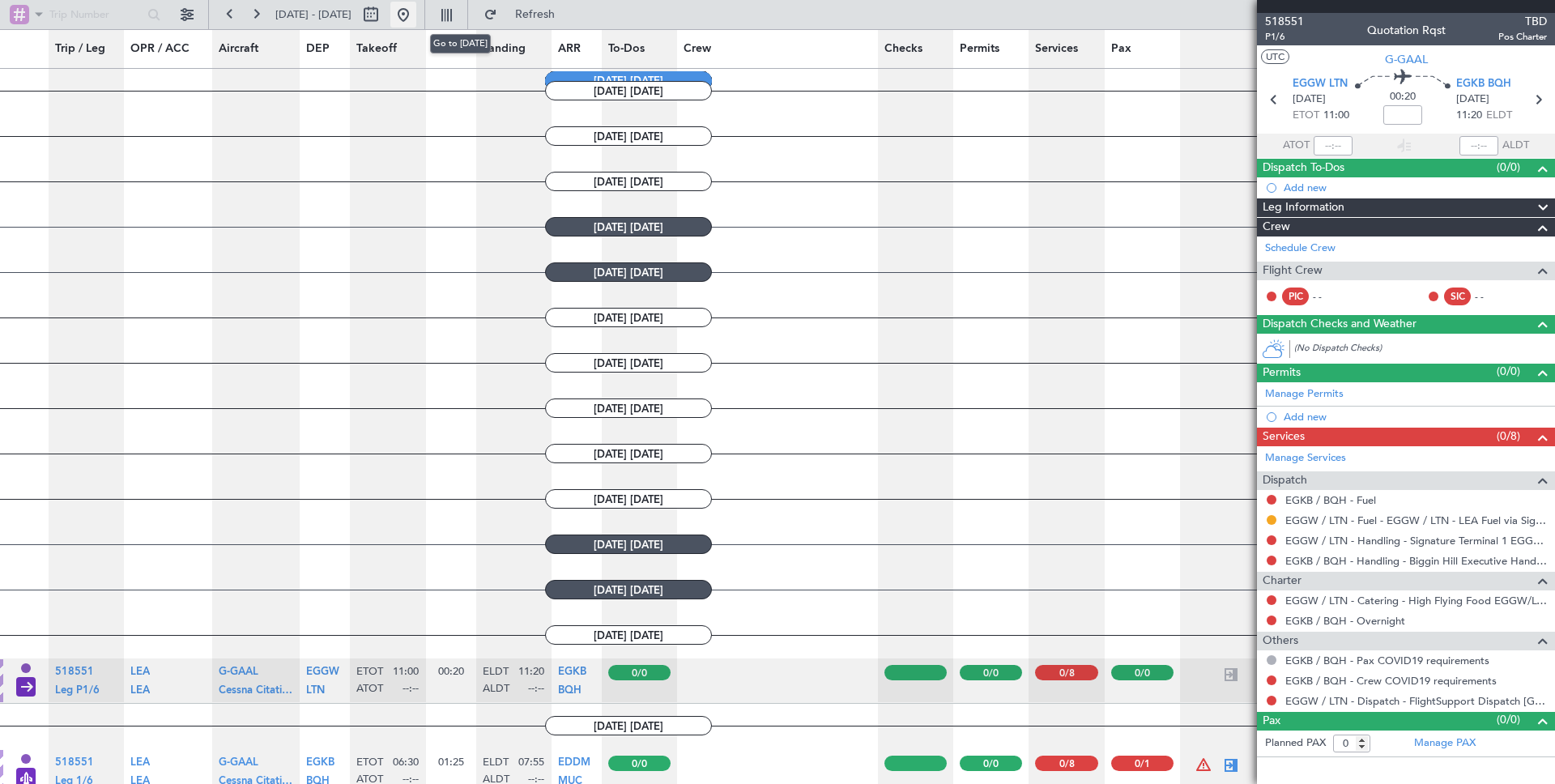
scroll to position [544, 0]
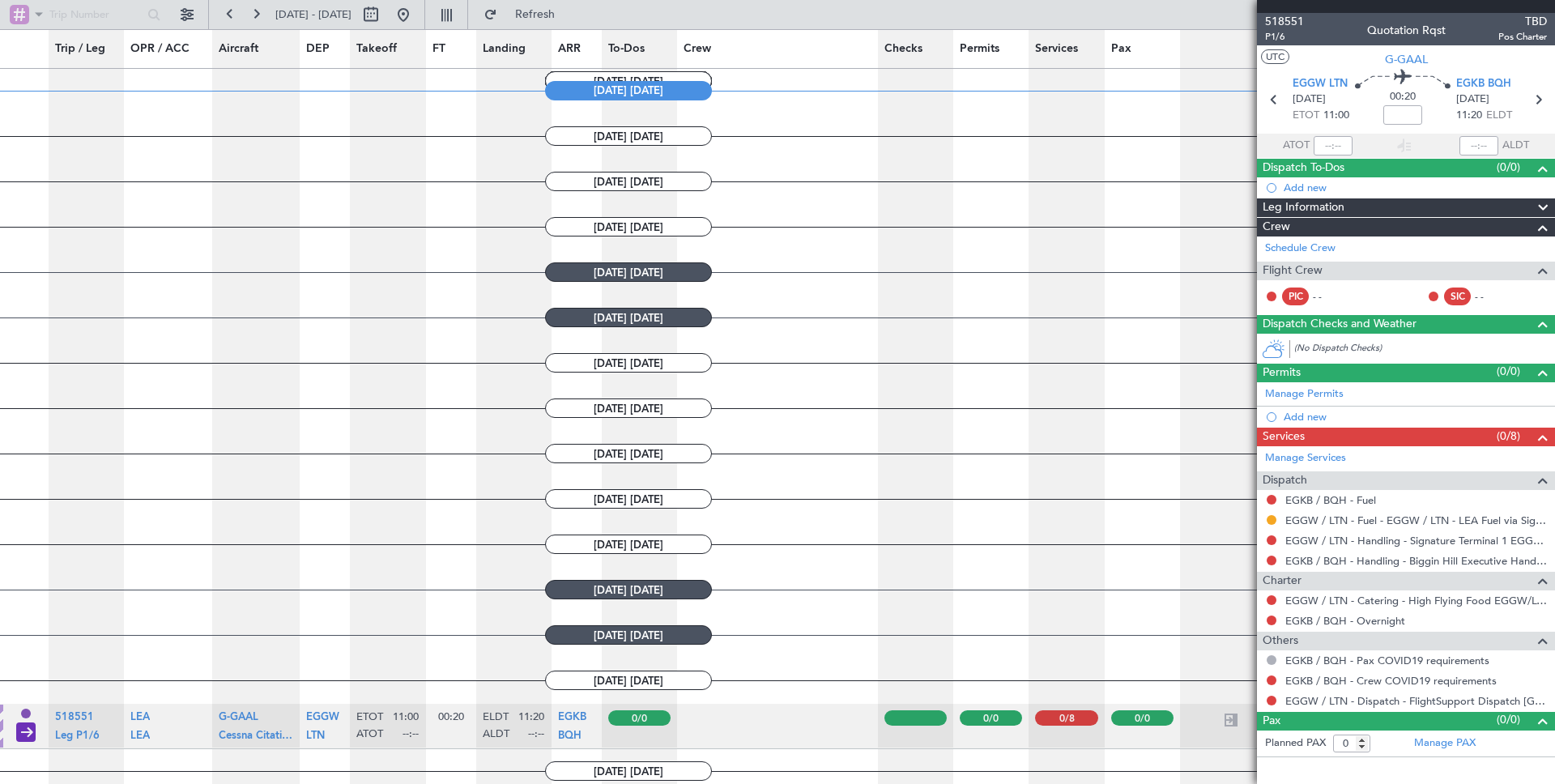
click at [76, 17] on nimbus-polymorphic-input at bounding box center [87, 14] width 158 height 25
click at [77, 17] on nimbus-polymorphic-input at bounding box center [87, 14] width 158 height 25
click at [123, 14] on nimbus-polymorphic-input at bounding box center [87, 14] width 158 height 25
click at [80, 12] on nimbus-polymorphic-input at bounding box center [87, 14] width 158 height 25
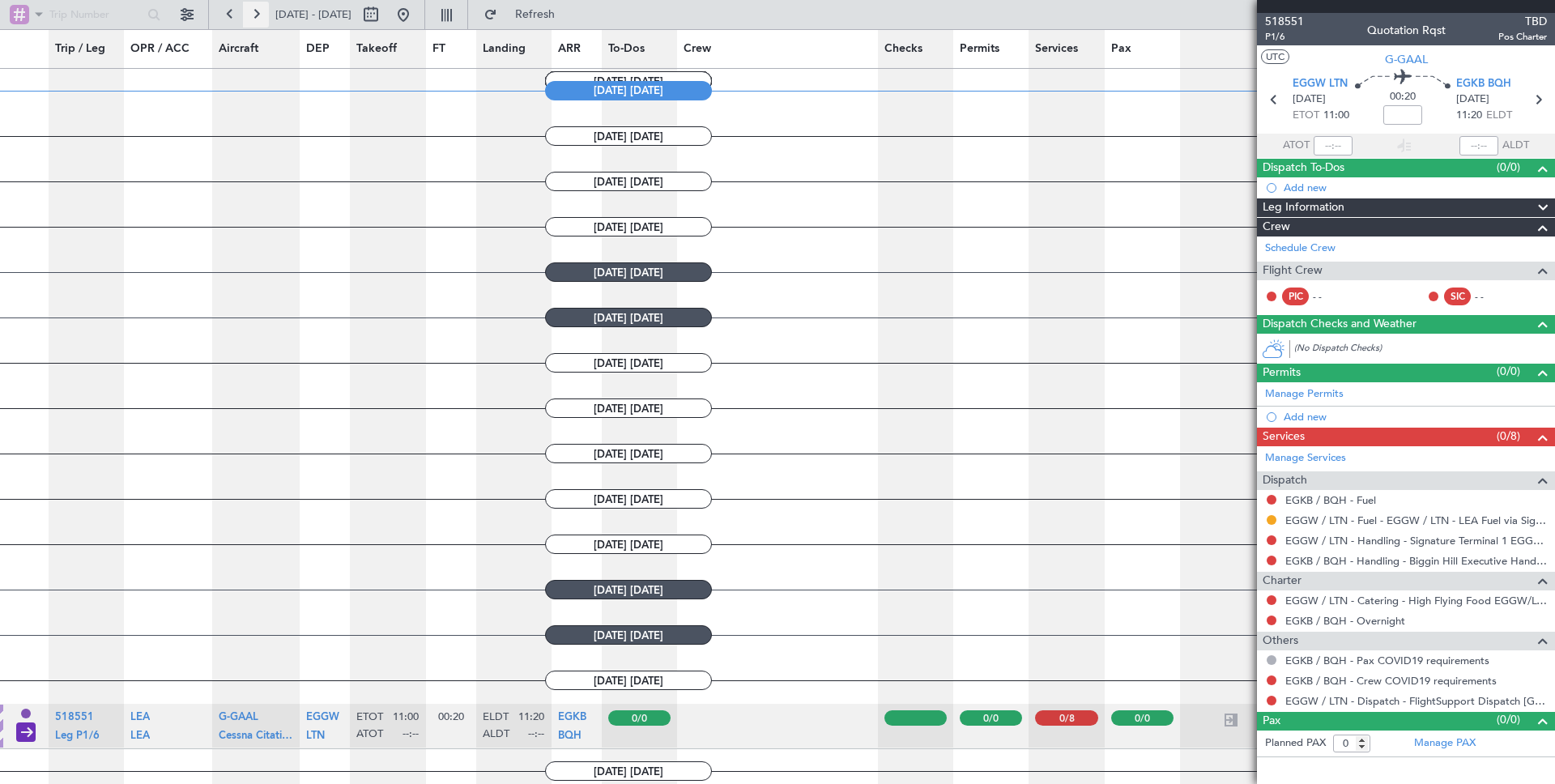
click at [258, 15] on button at bounding box center [256, 14] width 26 height 26
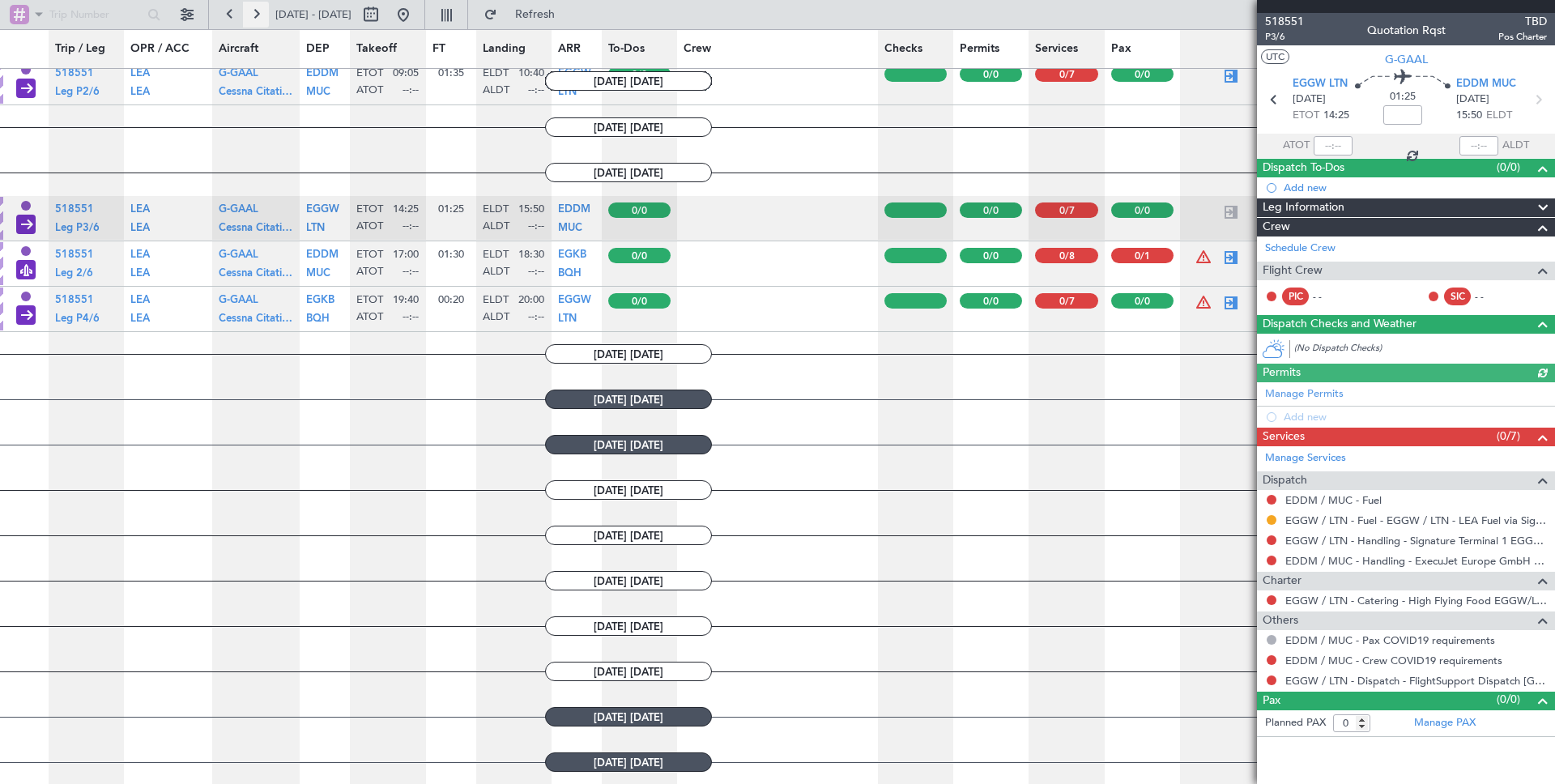
scroll to position [1361, 0]
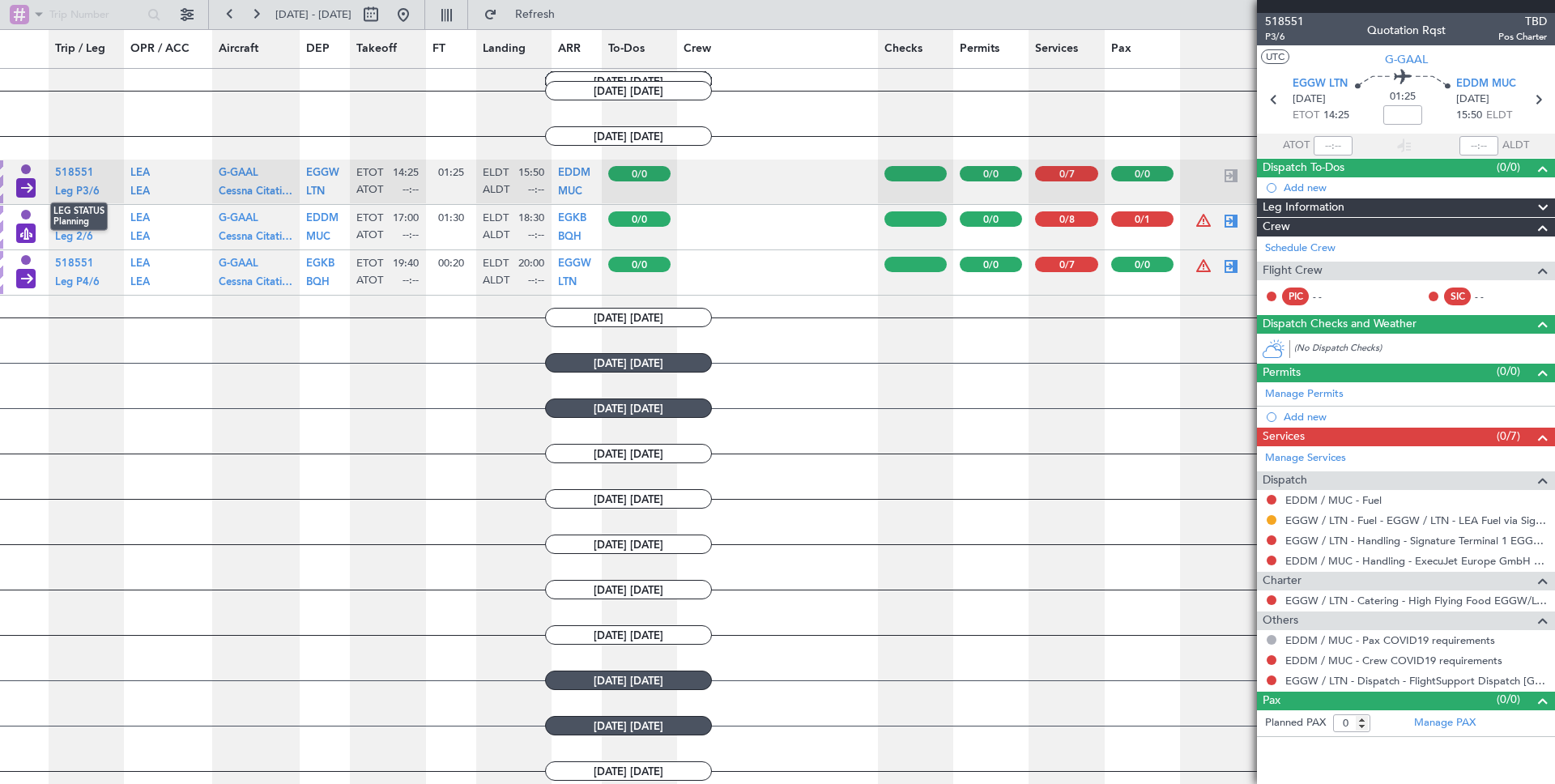
click at [25, 214] on div "LEG STATUS Planning" at bounding box center [25, 216] width 9 height 14
click at [65, 238] on span "Leg 2/6" at bounding box center [74, 237] width 38 height 10
click at [27, 170] on div "LEG STATUS Planning" at bounding box center [25, 170] width 9 height 14
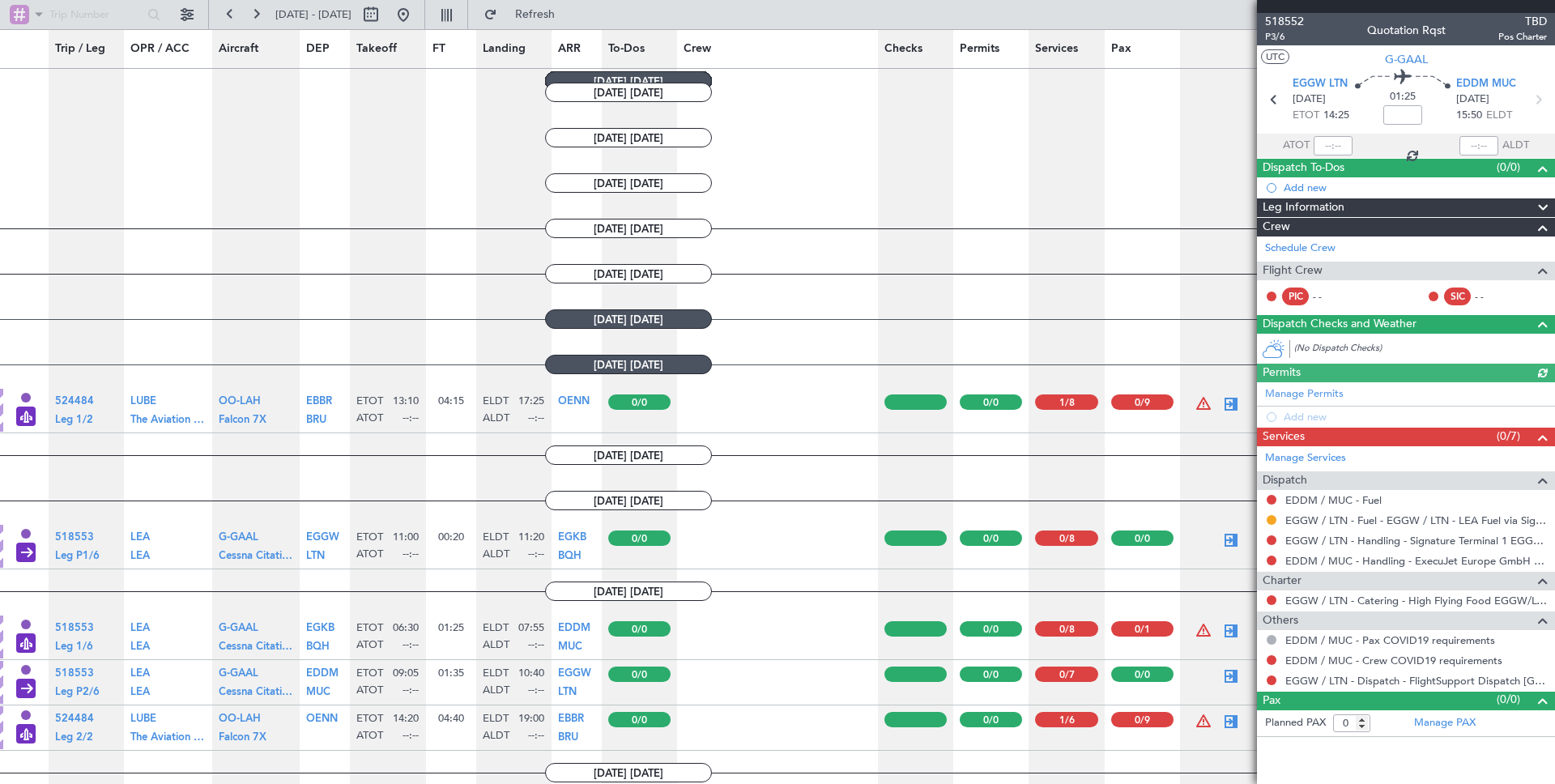
scroll to position [1198, 0]
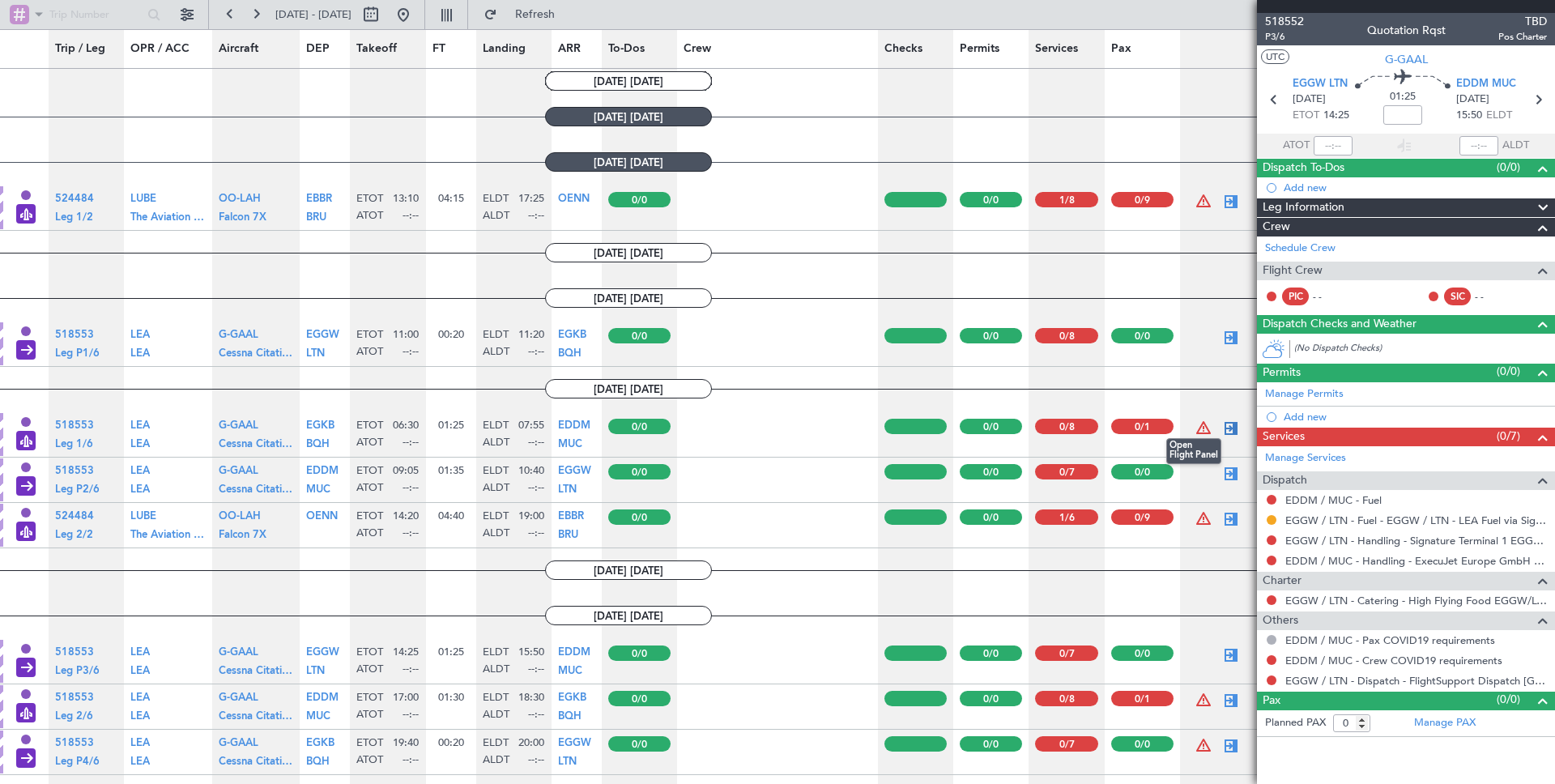
click at [1229, 430] on div at bounding box center [1231, 428] width 19 height 19
type input "1"
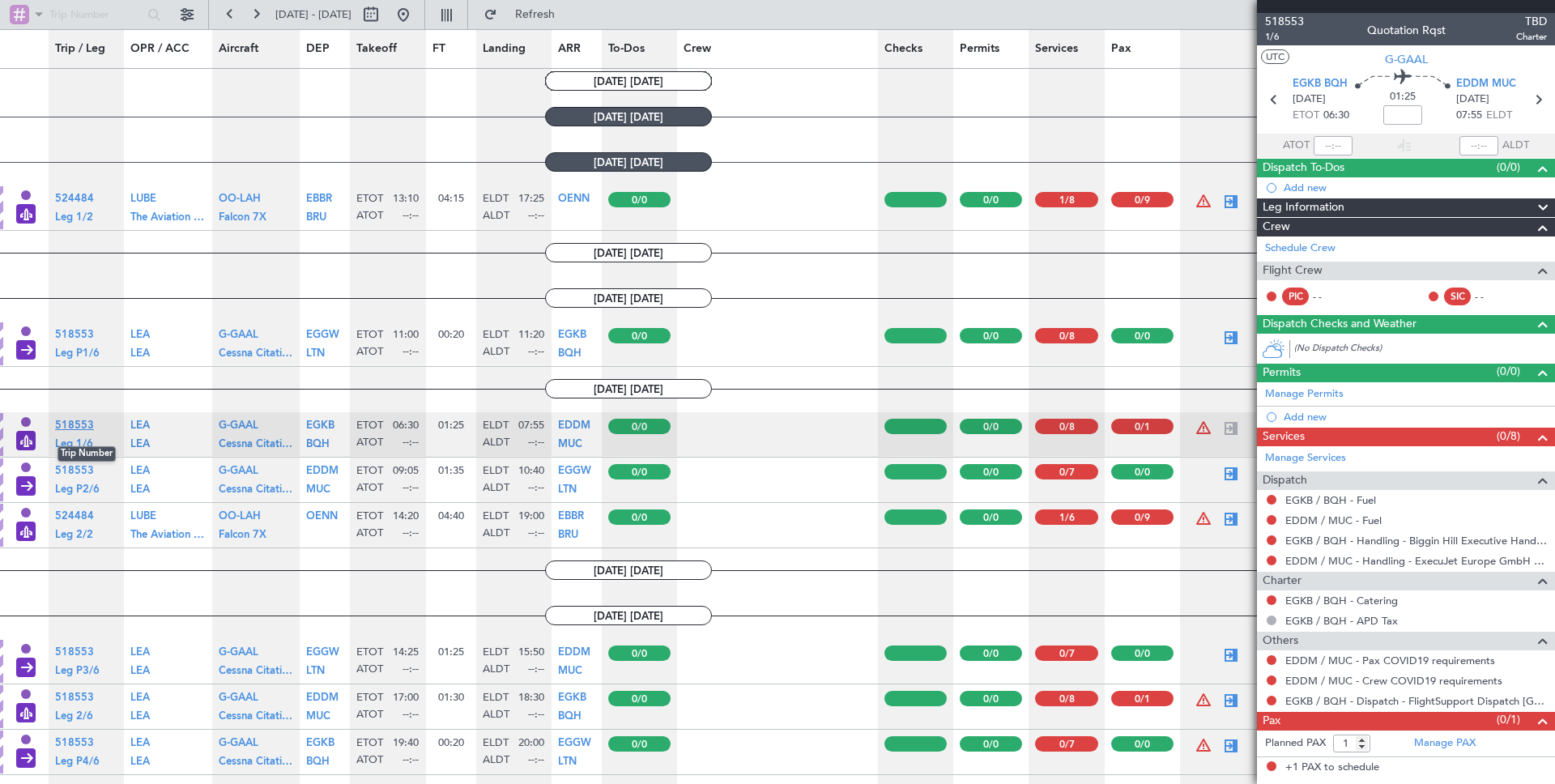
click at [72, 428] on span "518553" at bounding box center [75, 425] width 39 height 10
click at [69, 443] on span "Leg 1/6" at bounding box center [74, 444] width 38 height 10
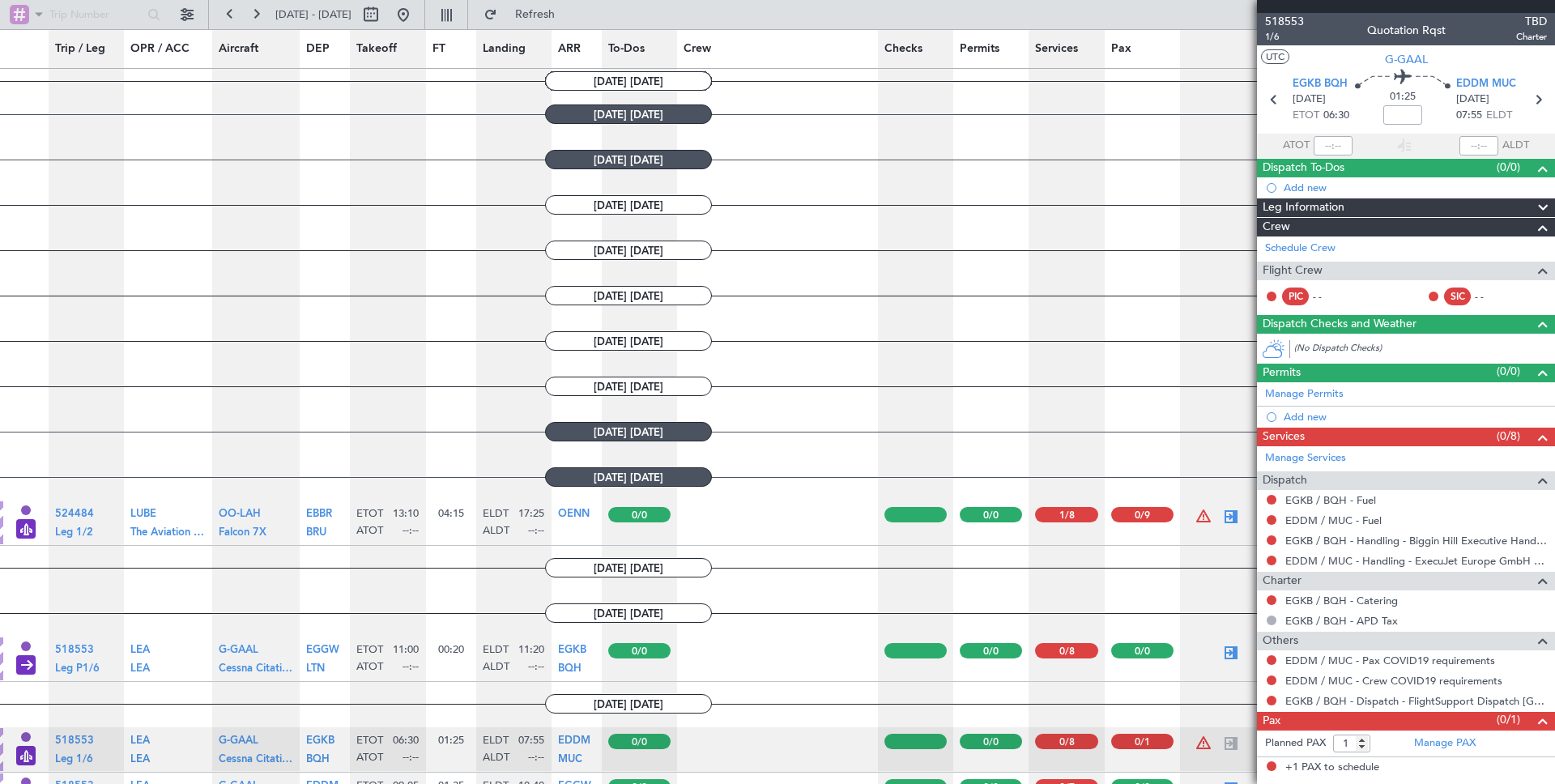
scroll to position [817, 0]
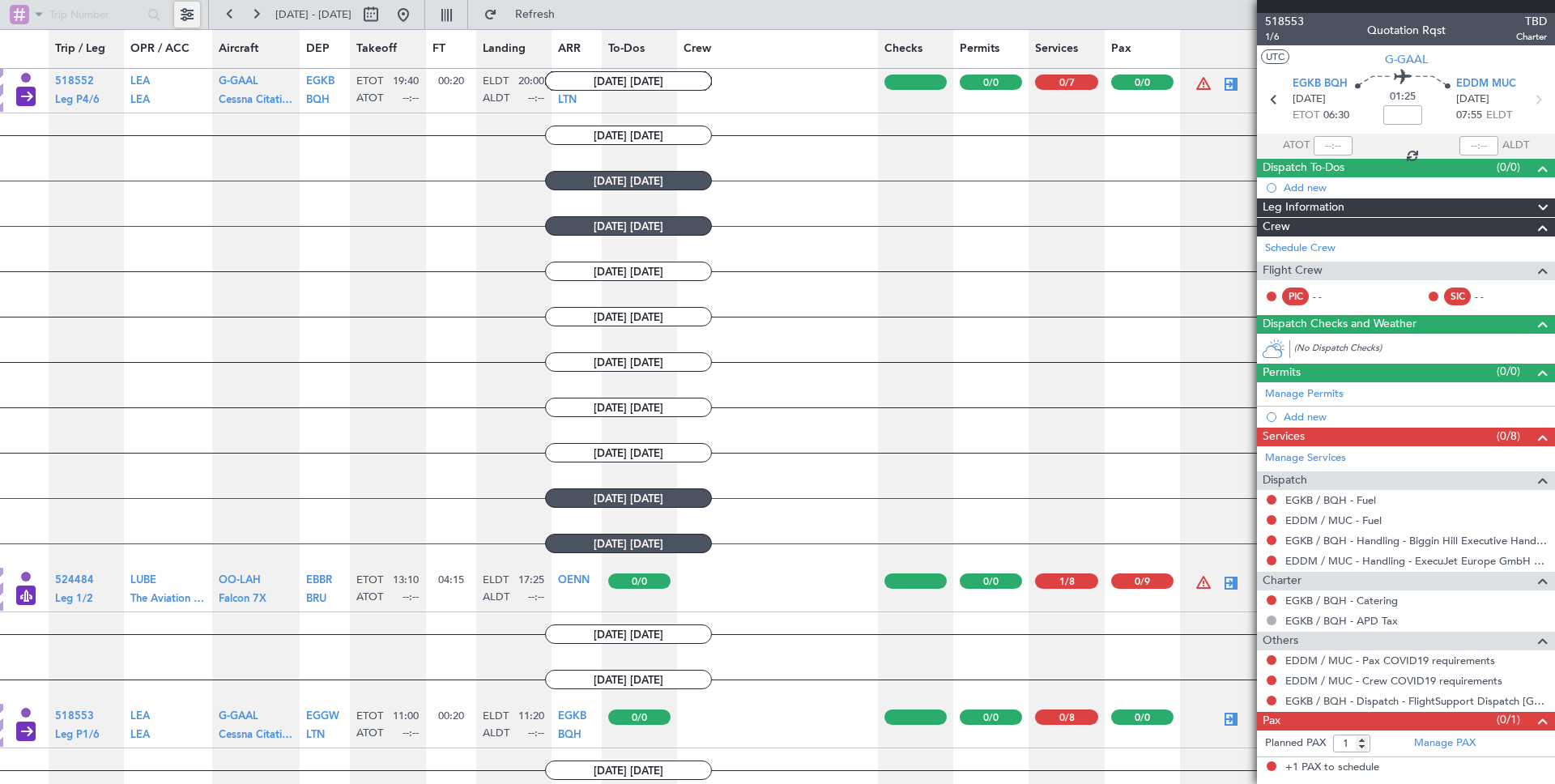
click at [193, 22] on button at bounding box center [187, 14] width 26 height 26
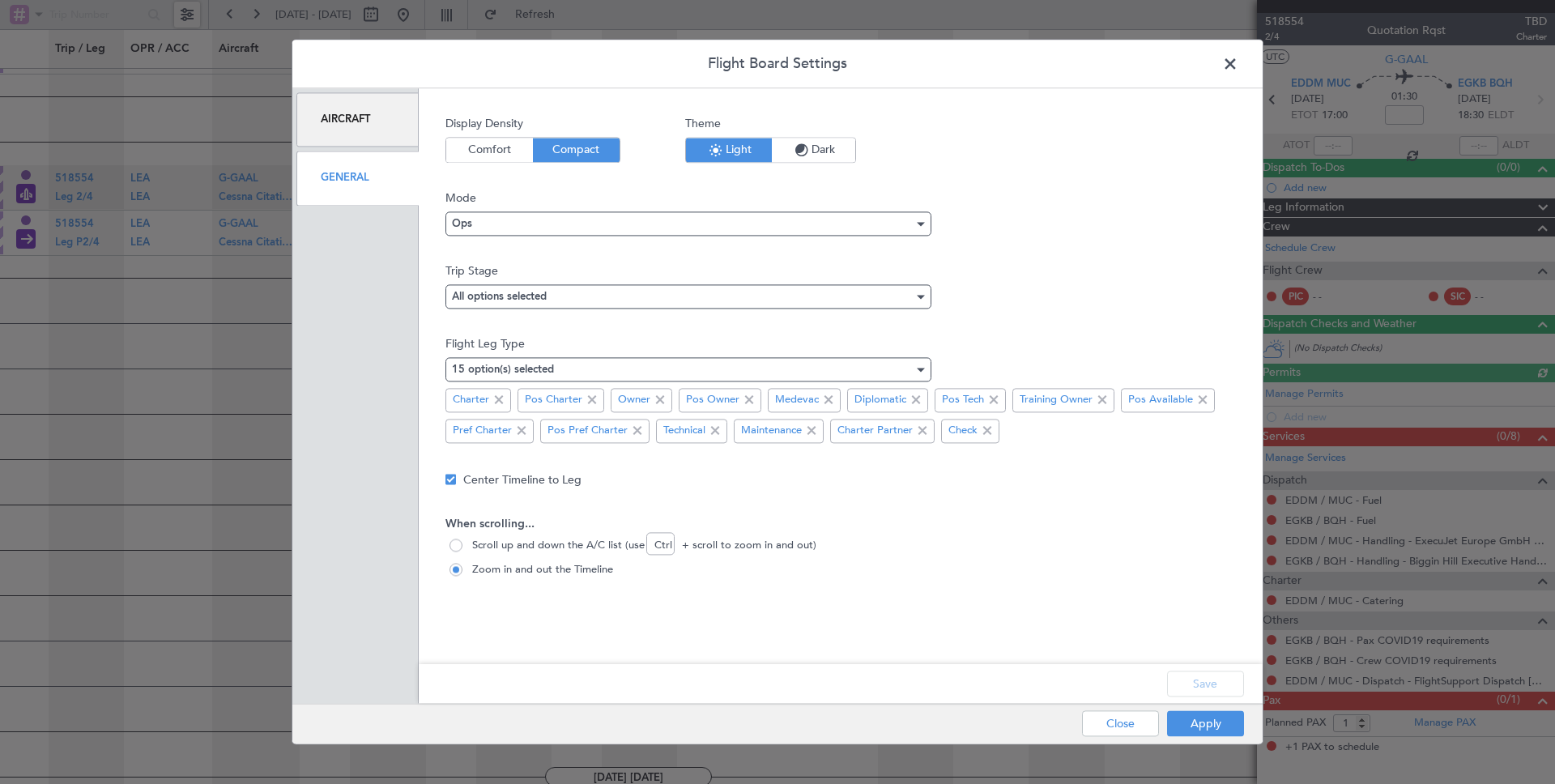
scroll to position [1542, 0]
click at [611, 284] on div "All options selected" at bounding box center [683, 296] width 462 height 25
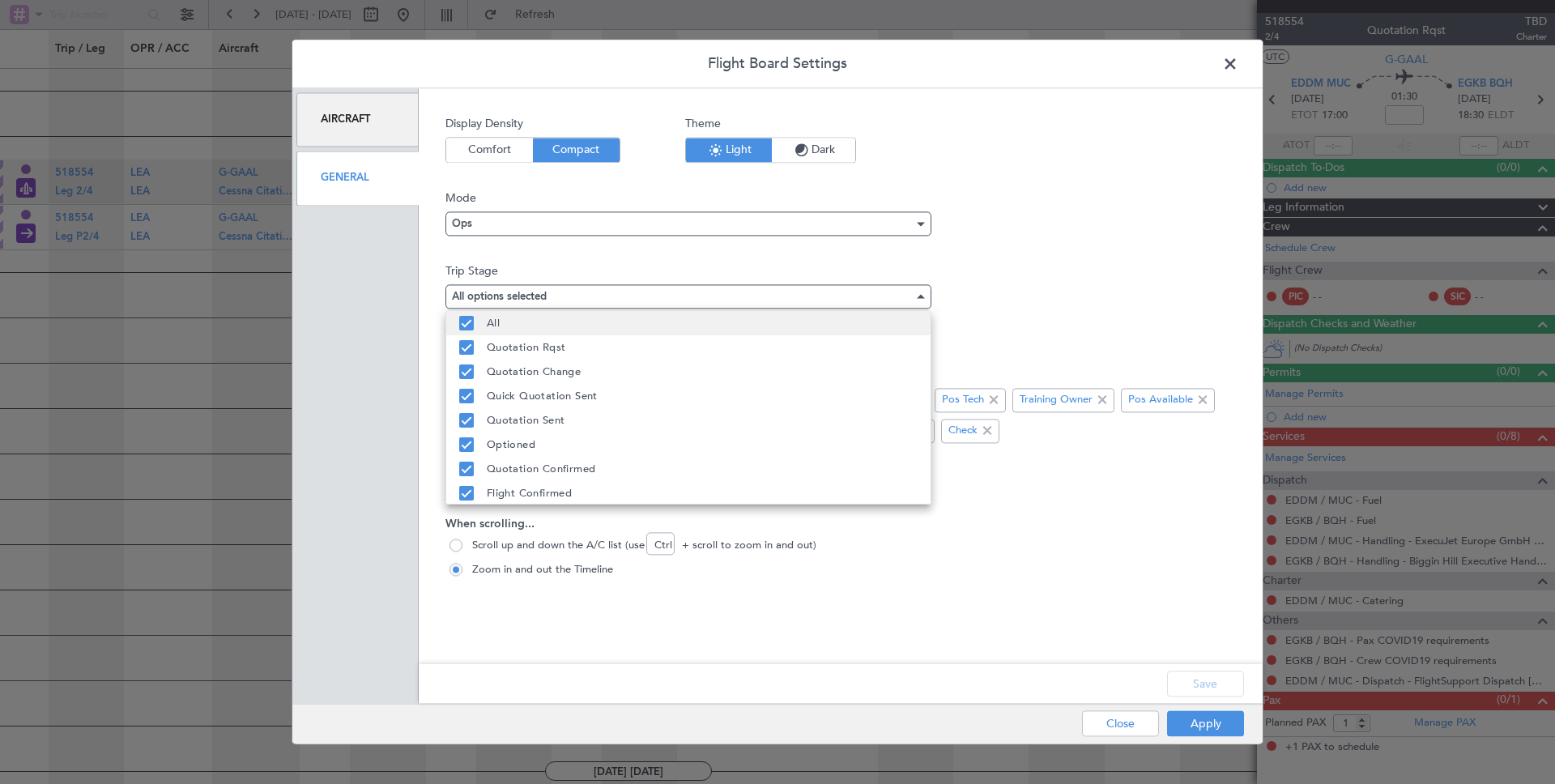
click at [462, 321] on mat-pseudo-checkbox at bounding box center [466, 323] width 14 height 14
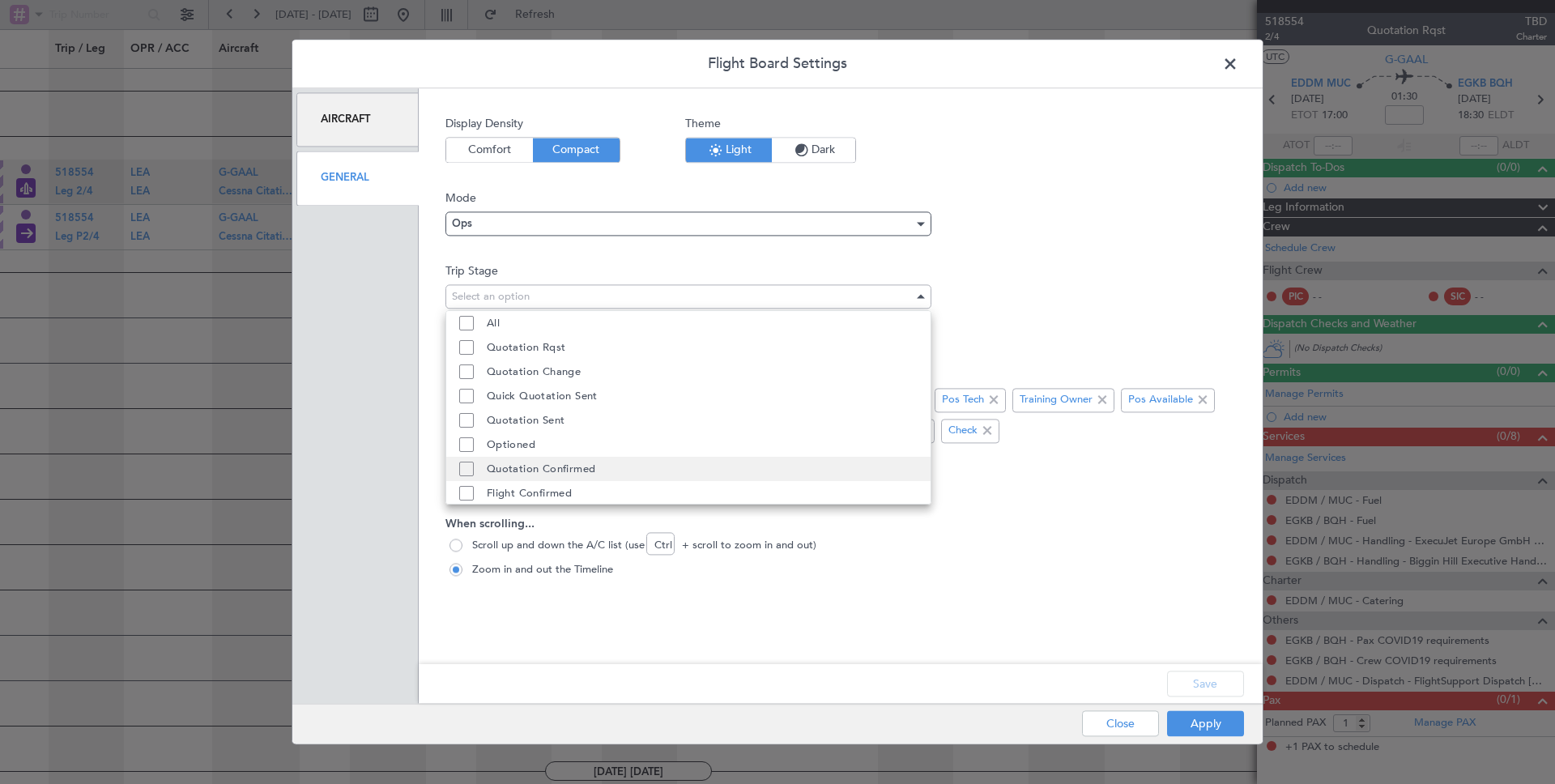
click at [471, 466] on mat-pseudo-checkbox at bounding box center [466, 468] width 14 height 14
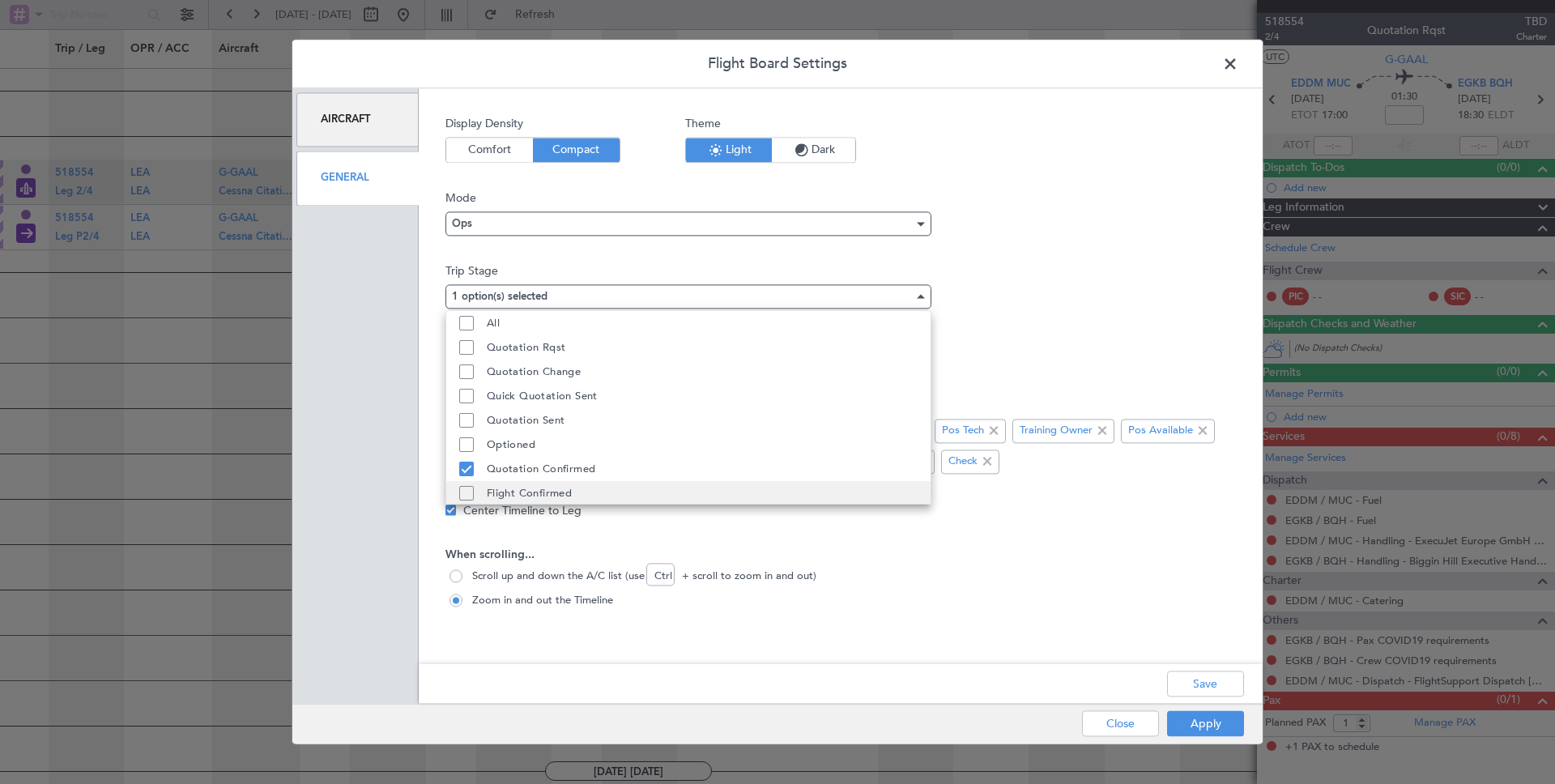
click at [471, 496] on mat-pseudo-checkbox at bounding box center [466, 493] width 14 height 14
click at [464, 420] on mat-pseudo-checkbox at bounding box center [466, 420] width 14 height 14
click at [1199, 676] on div at bounding box center [778, 392] width 1555 height 784
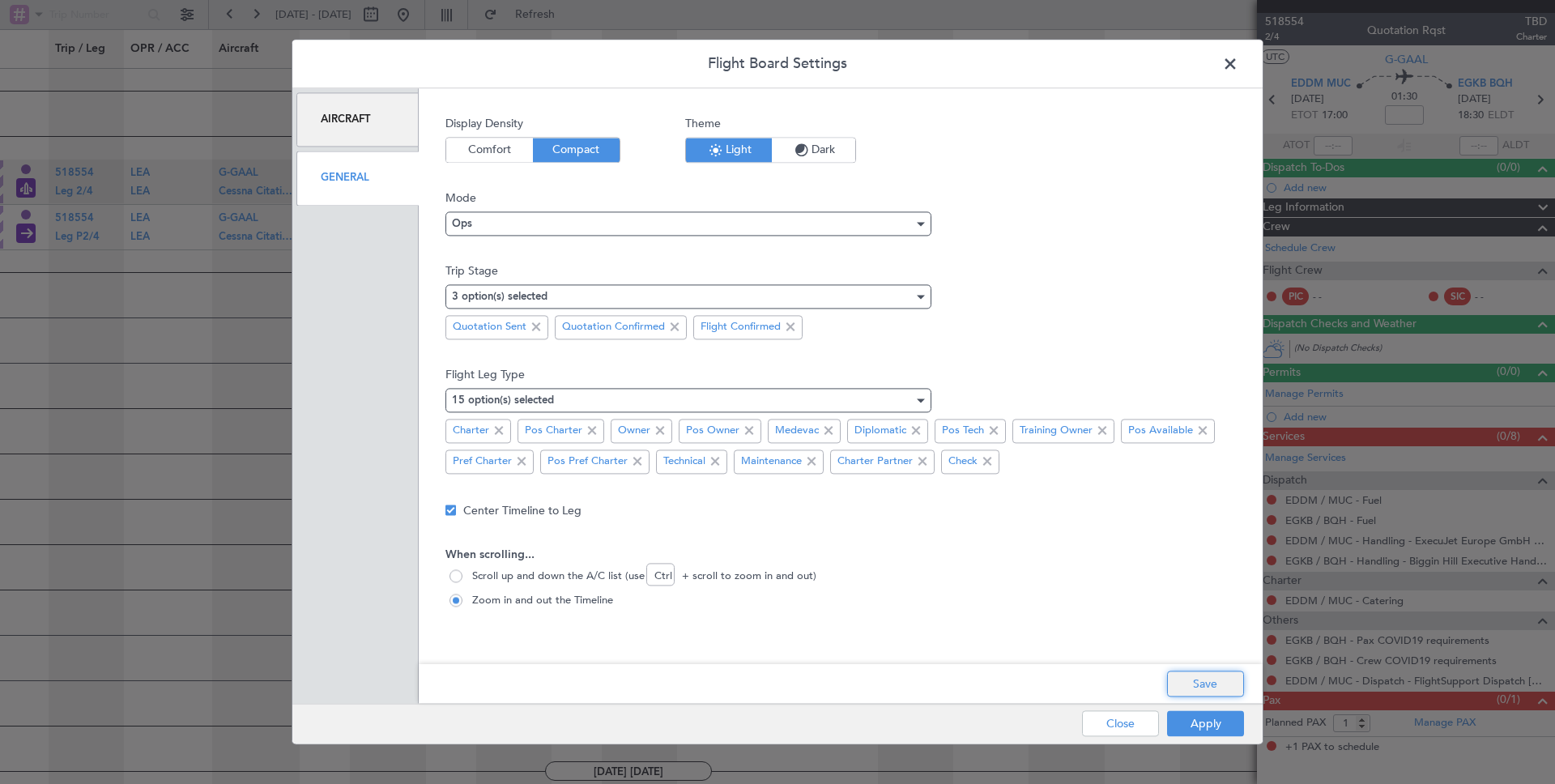
click at [1200, 683] on button "Save" at bounding box center [1205, 684] width 77 height 26
click at [1192, 751] on div "Flight Board Settings Aircraft General Display Density Comfort Compact Theme Li…" at bounding box center [778, 392] width 1555 height 784
click at [1204, 720] on button "Apply" at bounding box center [1205, 724] width 77 height 26
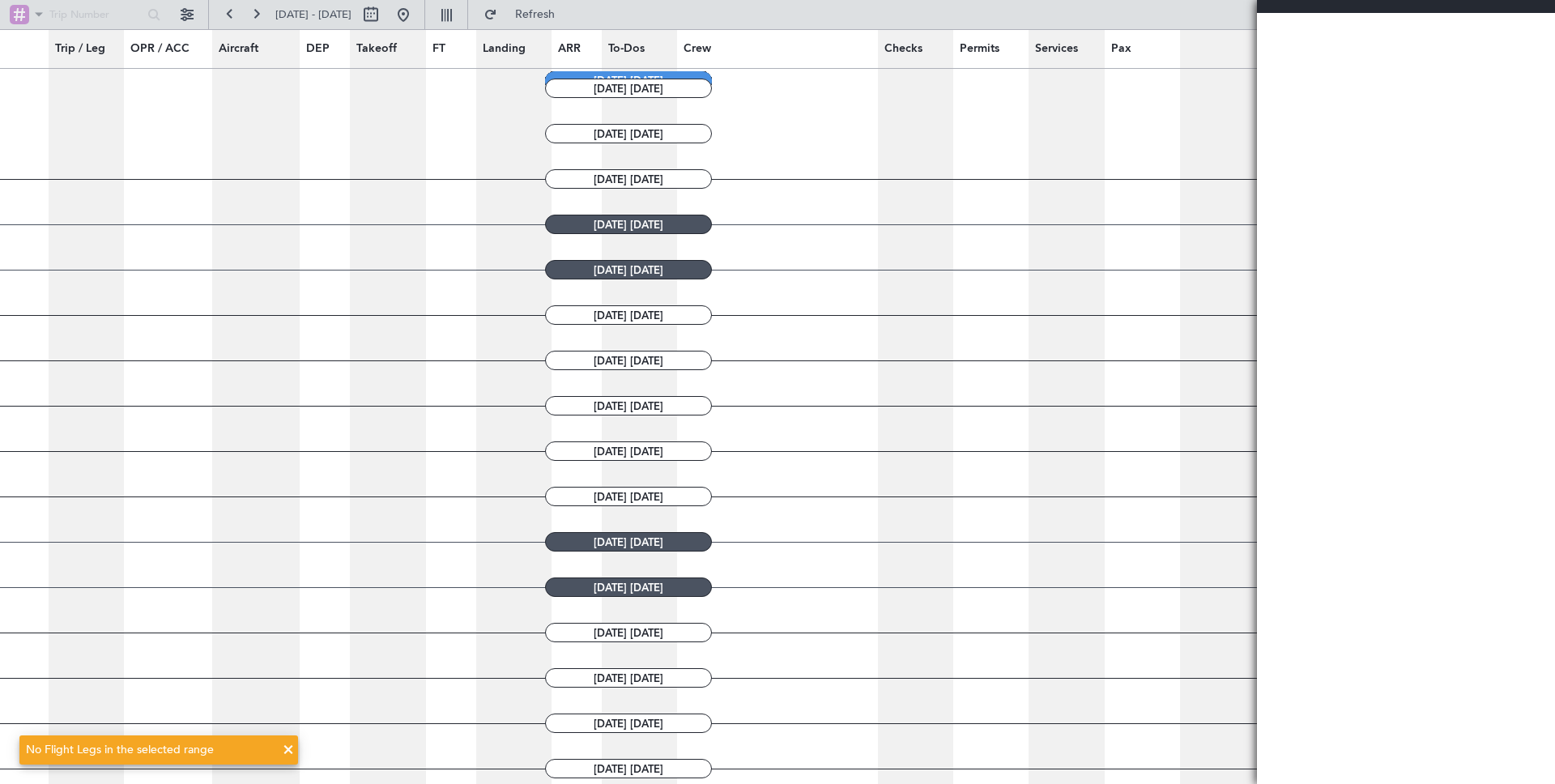
scroll to position [816, 0]
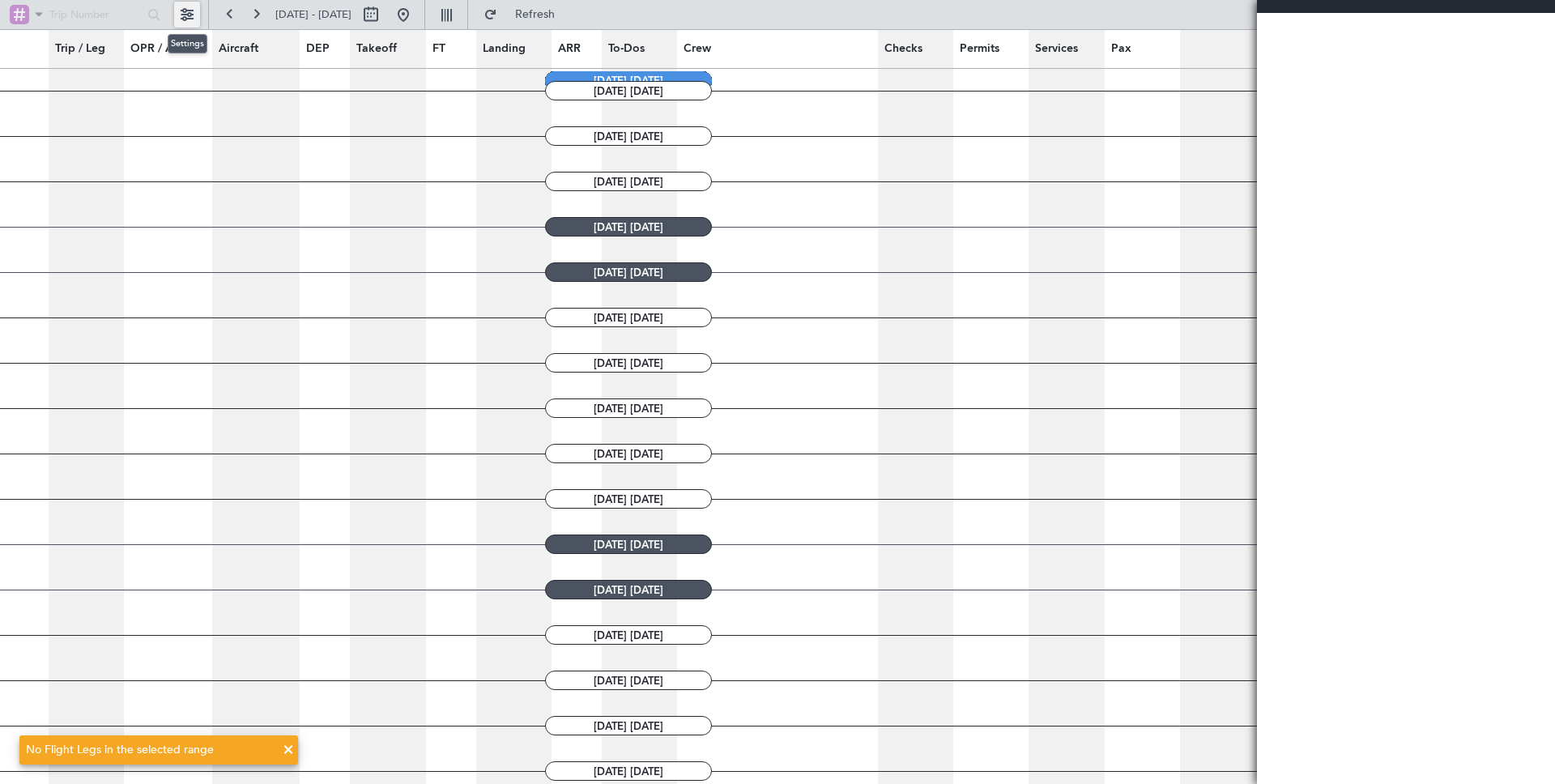
click at [191, 18] on button at bounding box center [187, 14] width 26 height 26
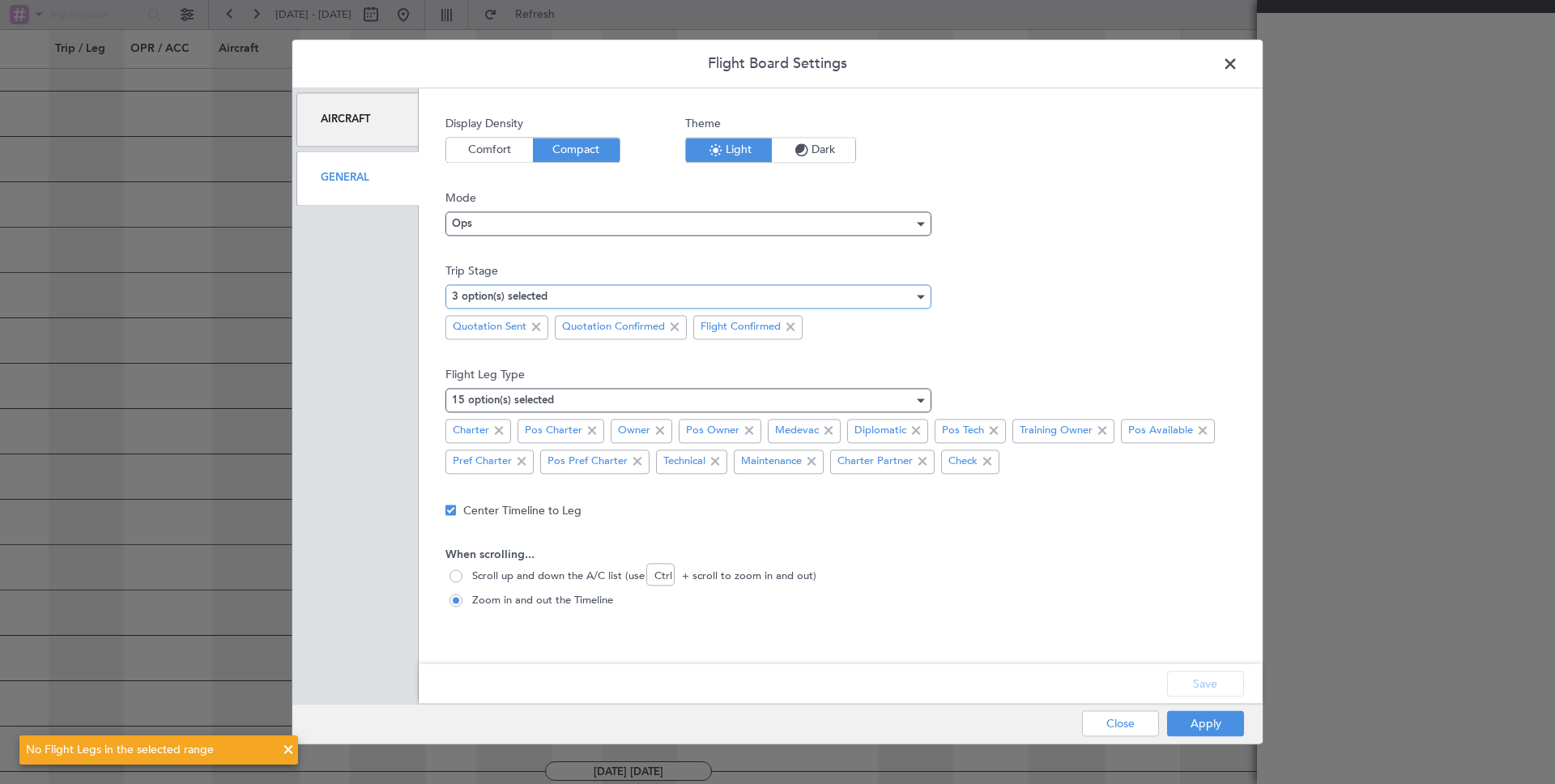
click at [582, 291] on div "3 option(s) selected" at bounding box center [683, 296] width 462 height 25
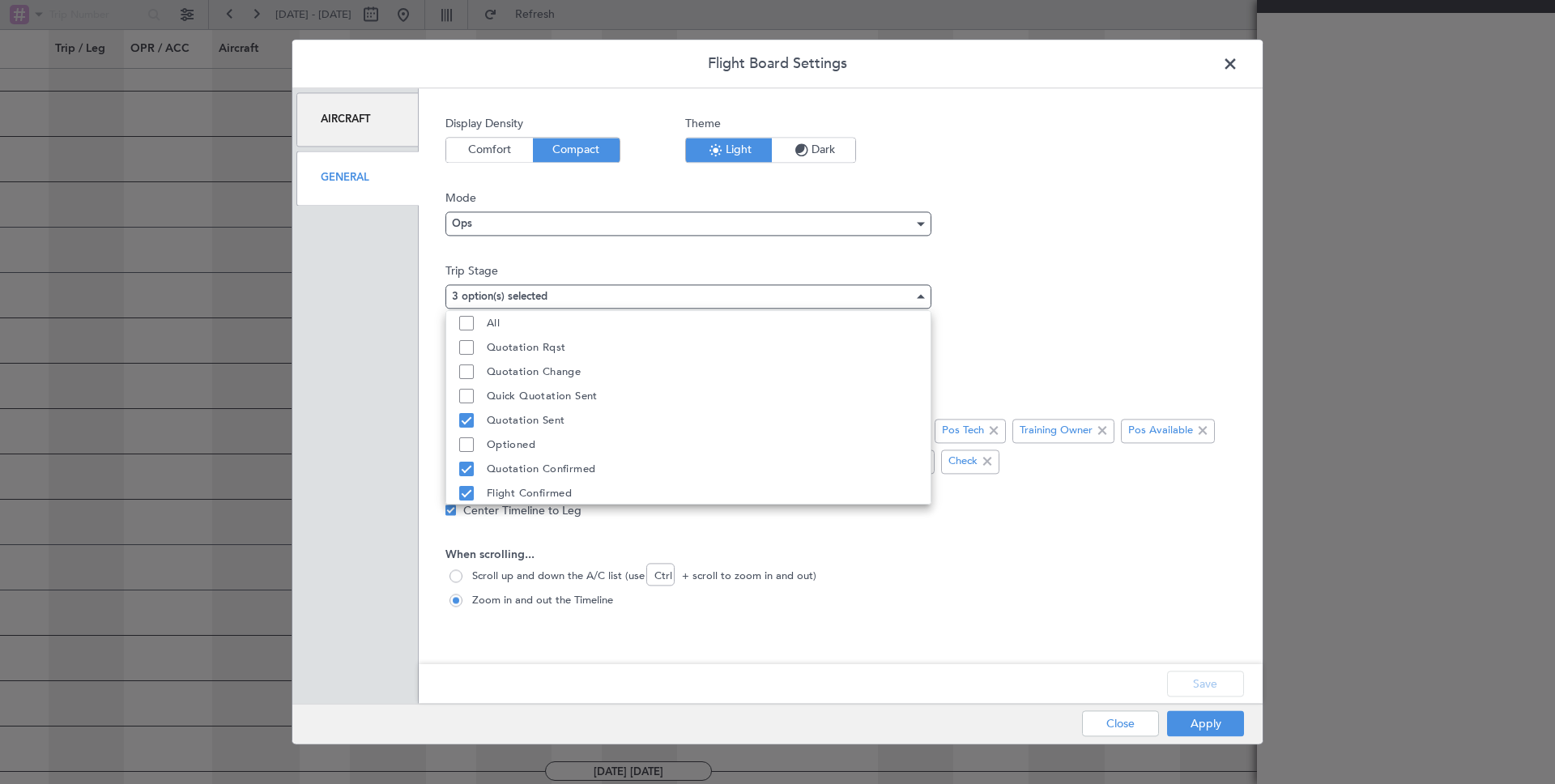
click at [1127, 323] on div at bounding box center [778, 392] width 1555 height 784
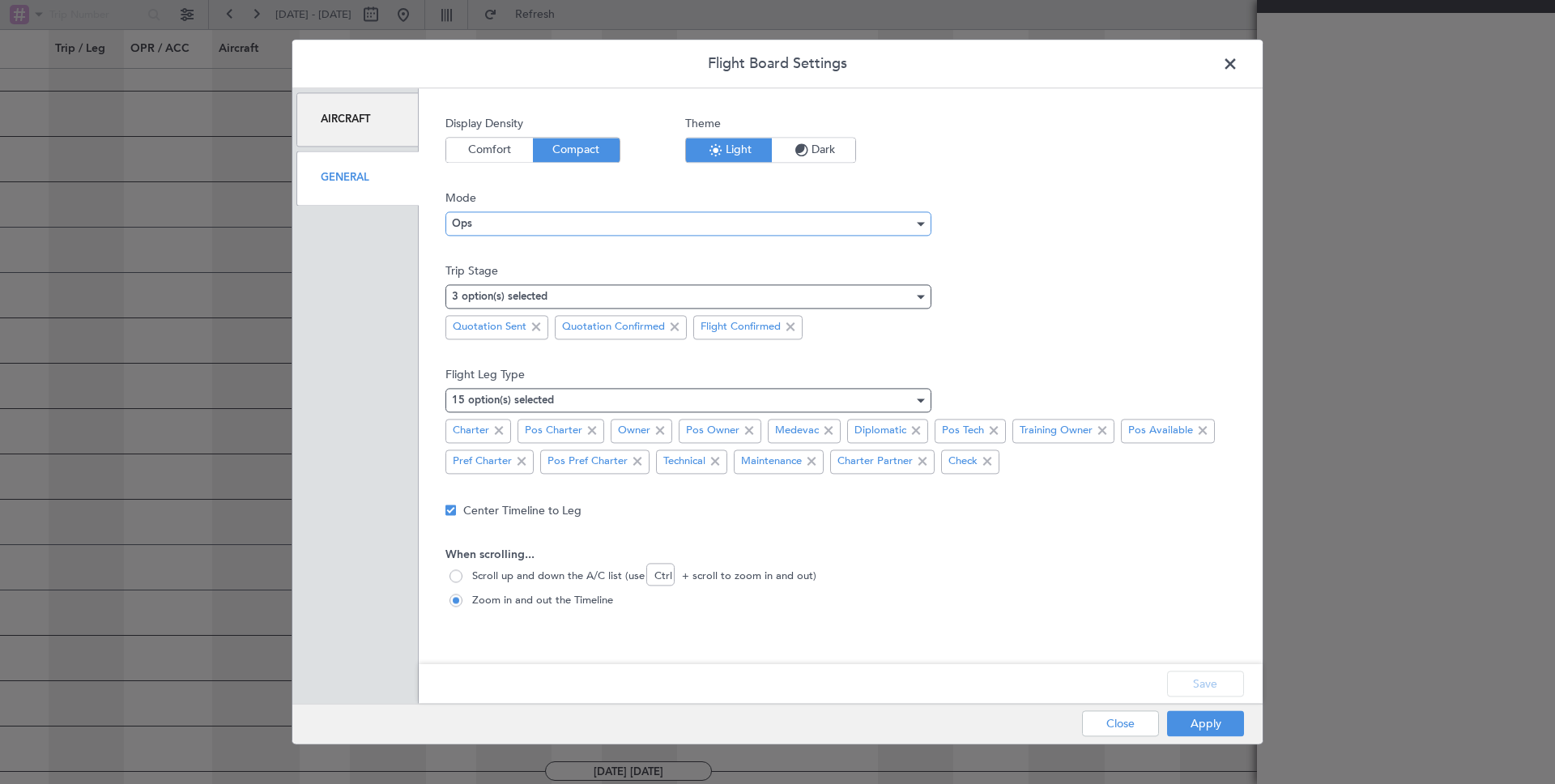
click at [525, 213] on div "Ops" at bounding box center [683, 224] width 462 height 25
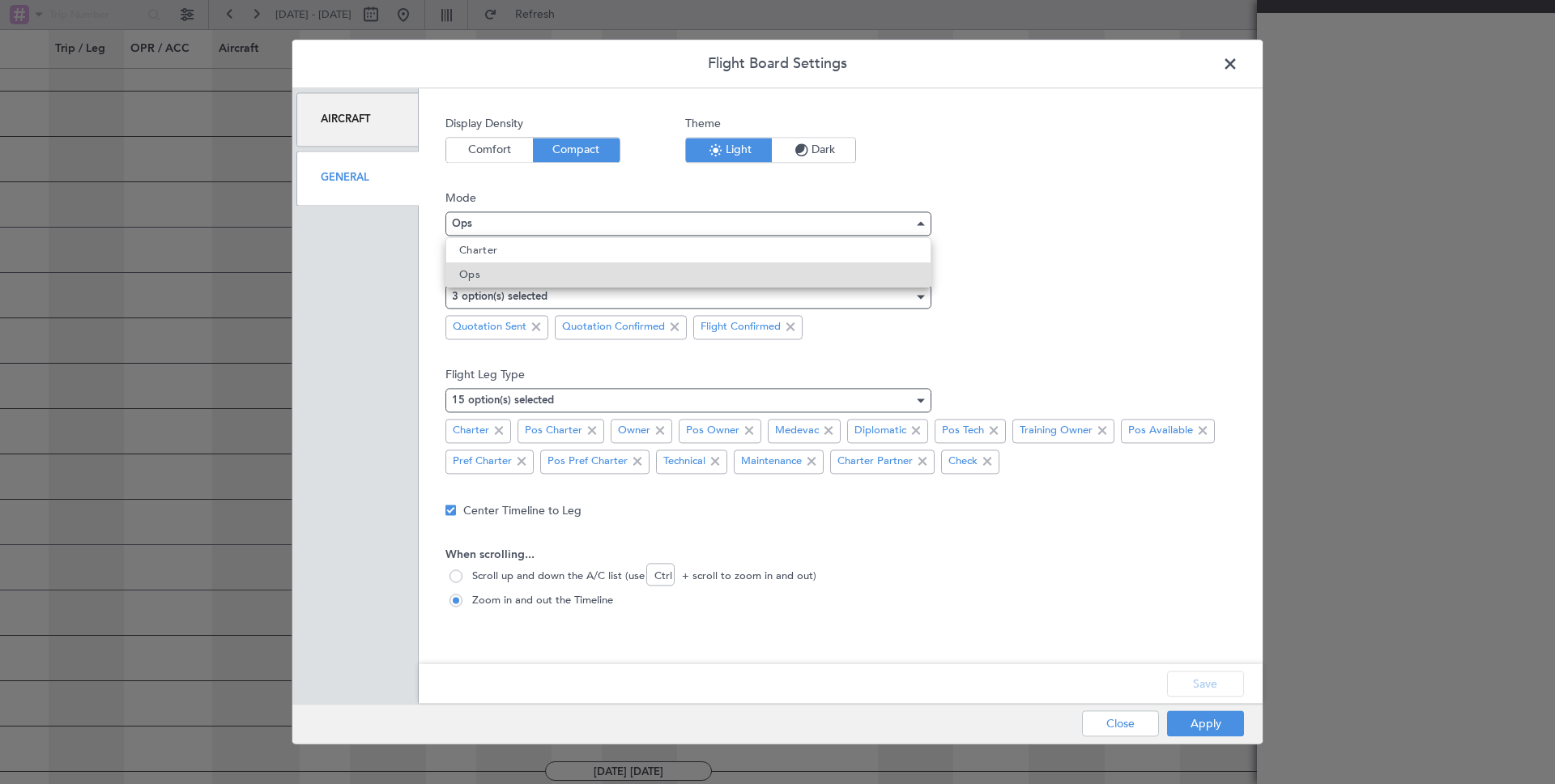
click at [699, 187] on div at bounding box center [778, 392] width 1555 height 784
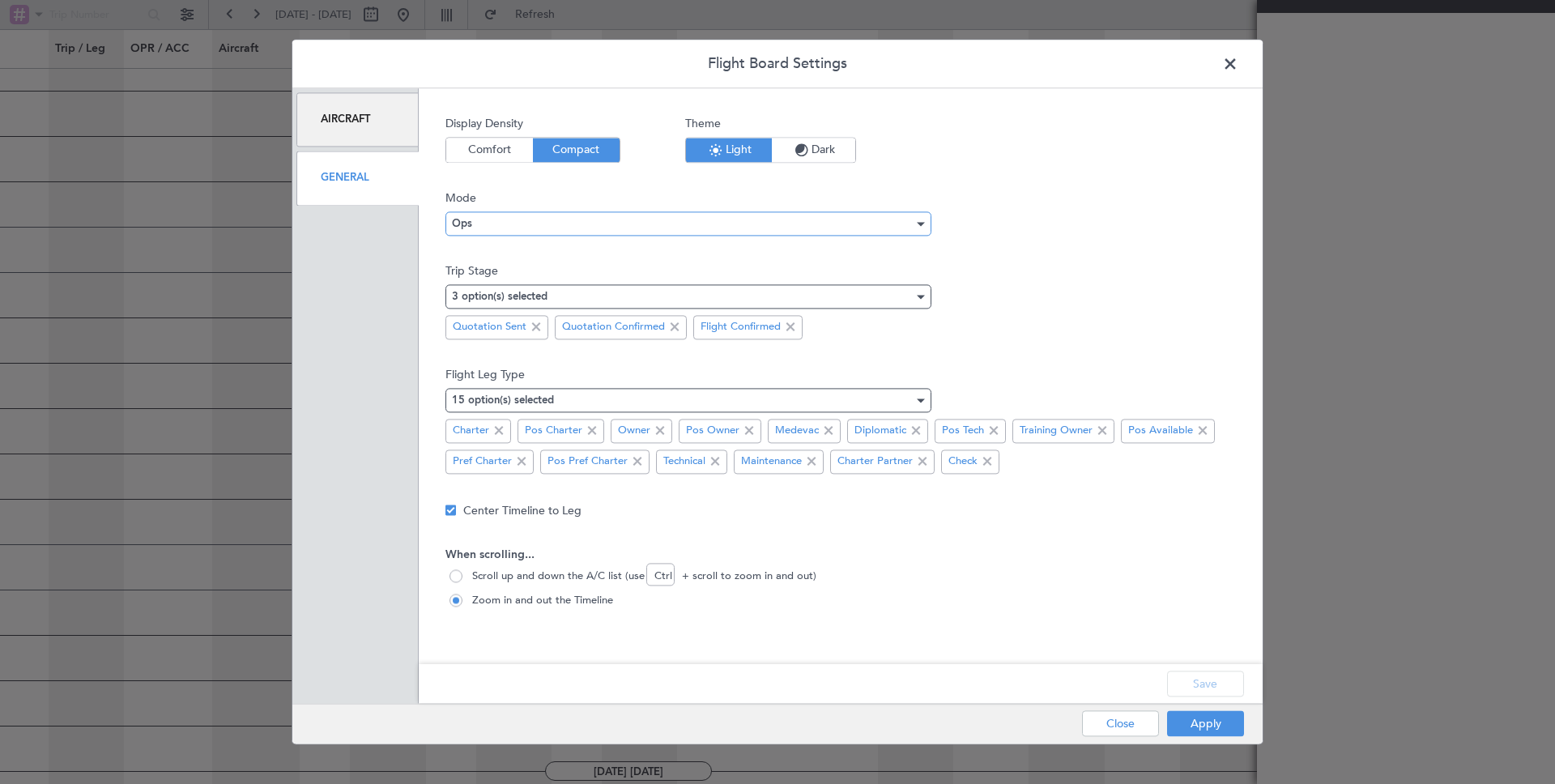
click at [528, 232] on div "Ops" at bounding box center [683, 224] width 462 height 25
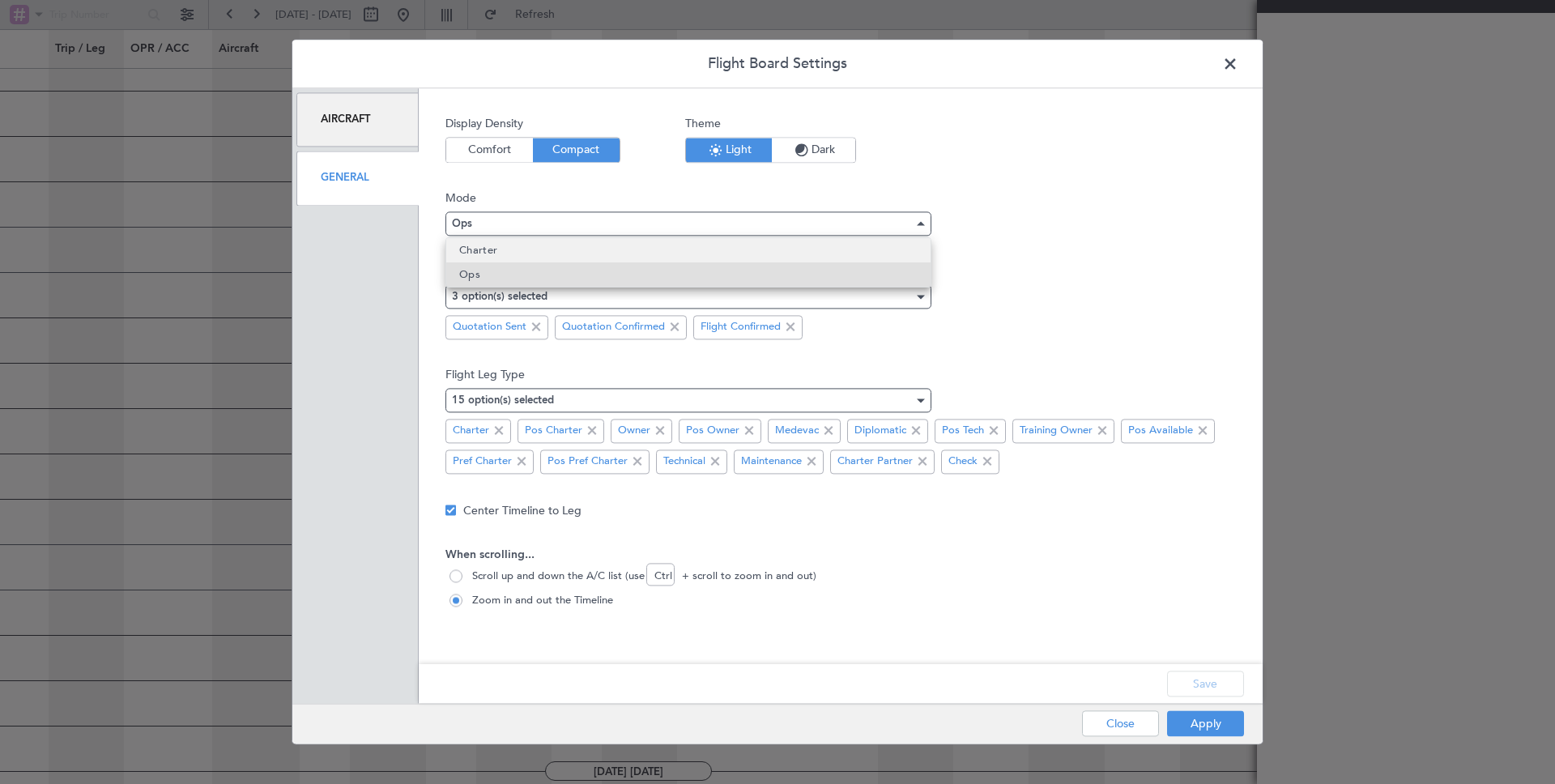
click at [519, 246] on mat-option "Charter" at bounding box center [689, 250] width 484 height 25
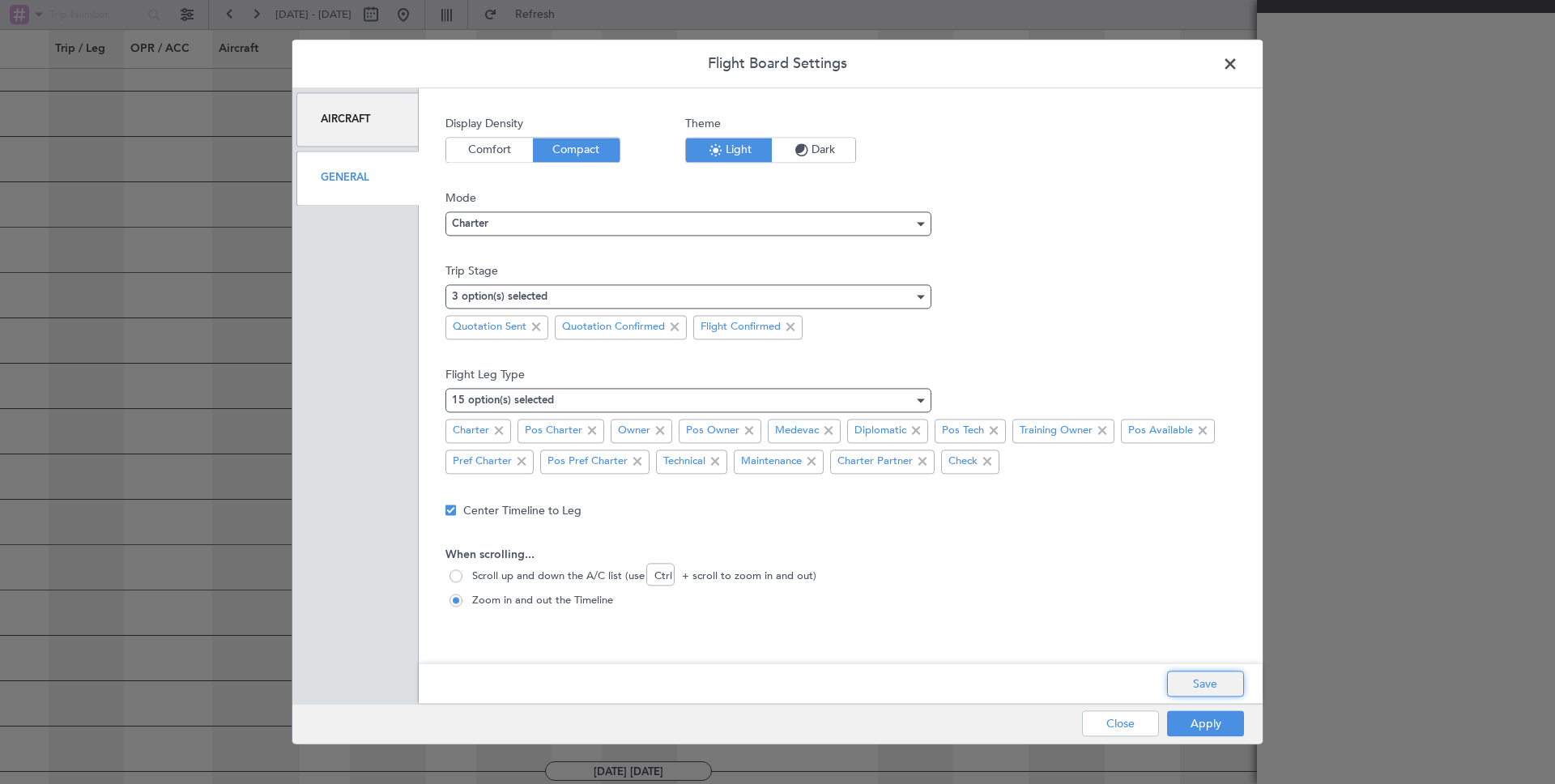
click at [1199, 686] on button "Save" at bounding box center [1205, 684] width 77 height 26
click at [1193, 715] on button "Apply" at bounding box center [1205, 724] width 77 height 26
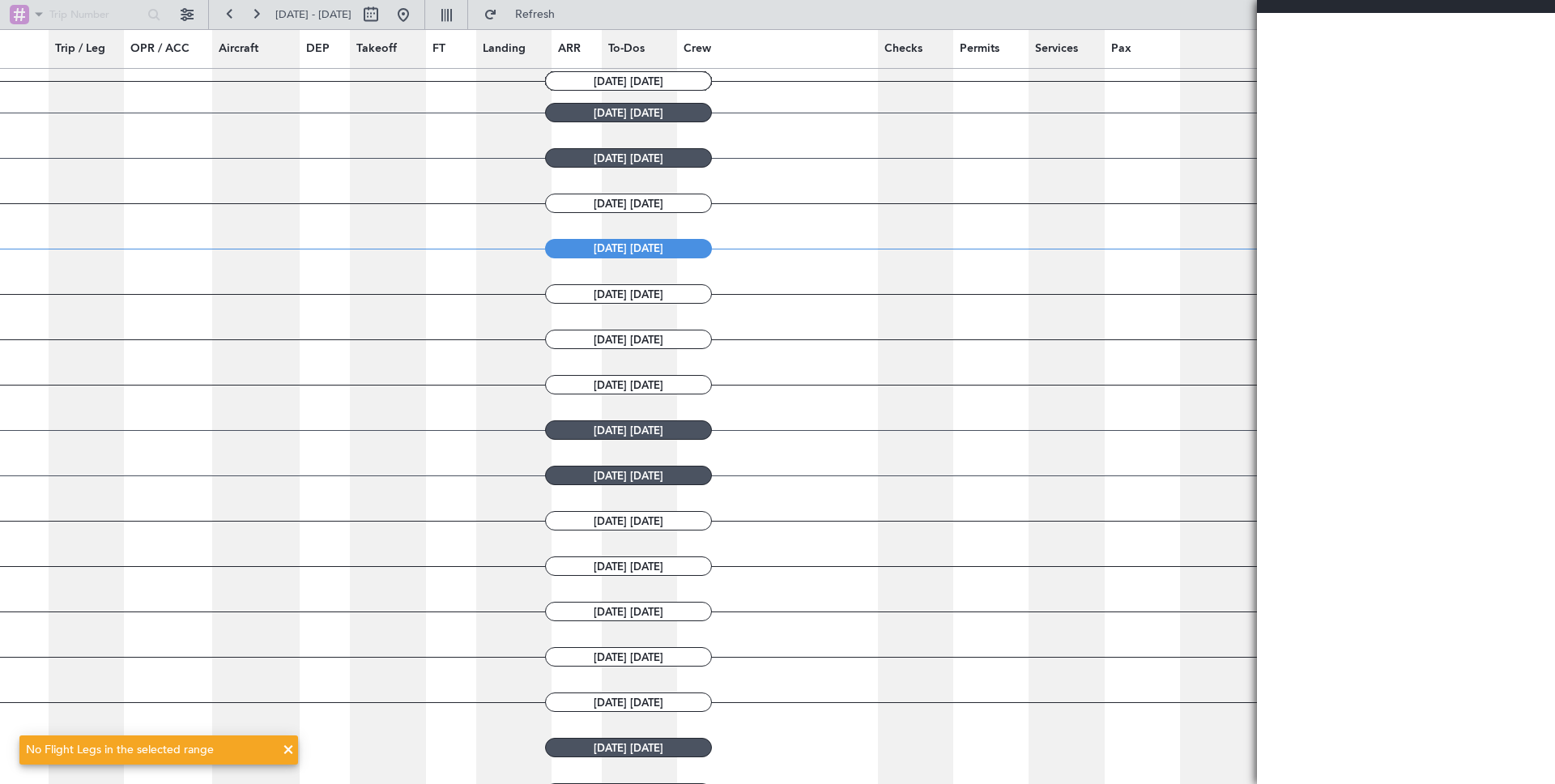
scroll to position [544, 0]
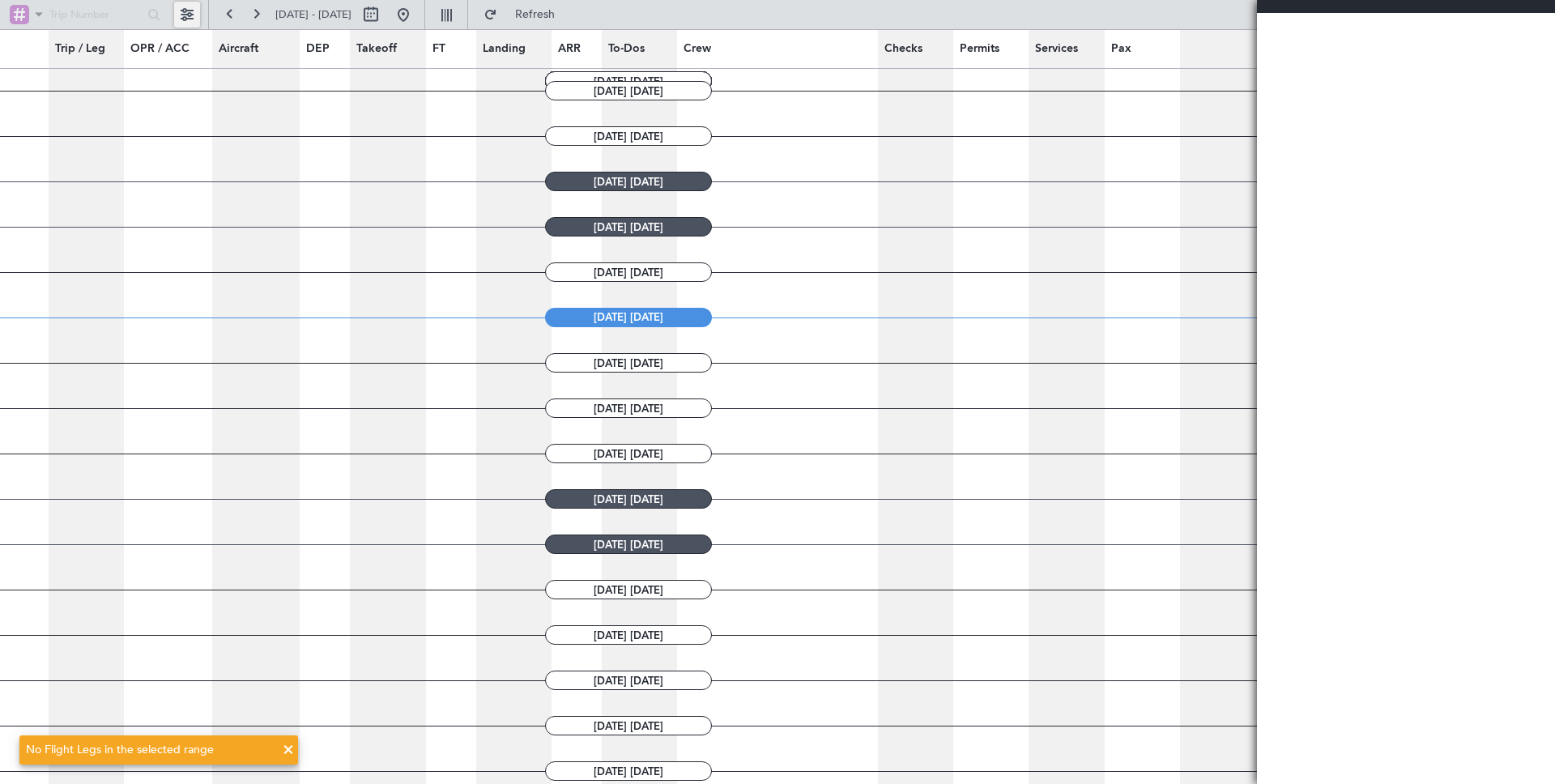
click at [189, 8] on button at bounding box center [187, 14] width 26 height 26
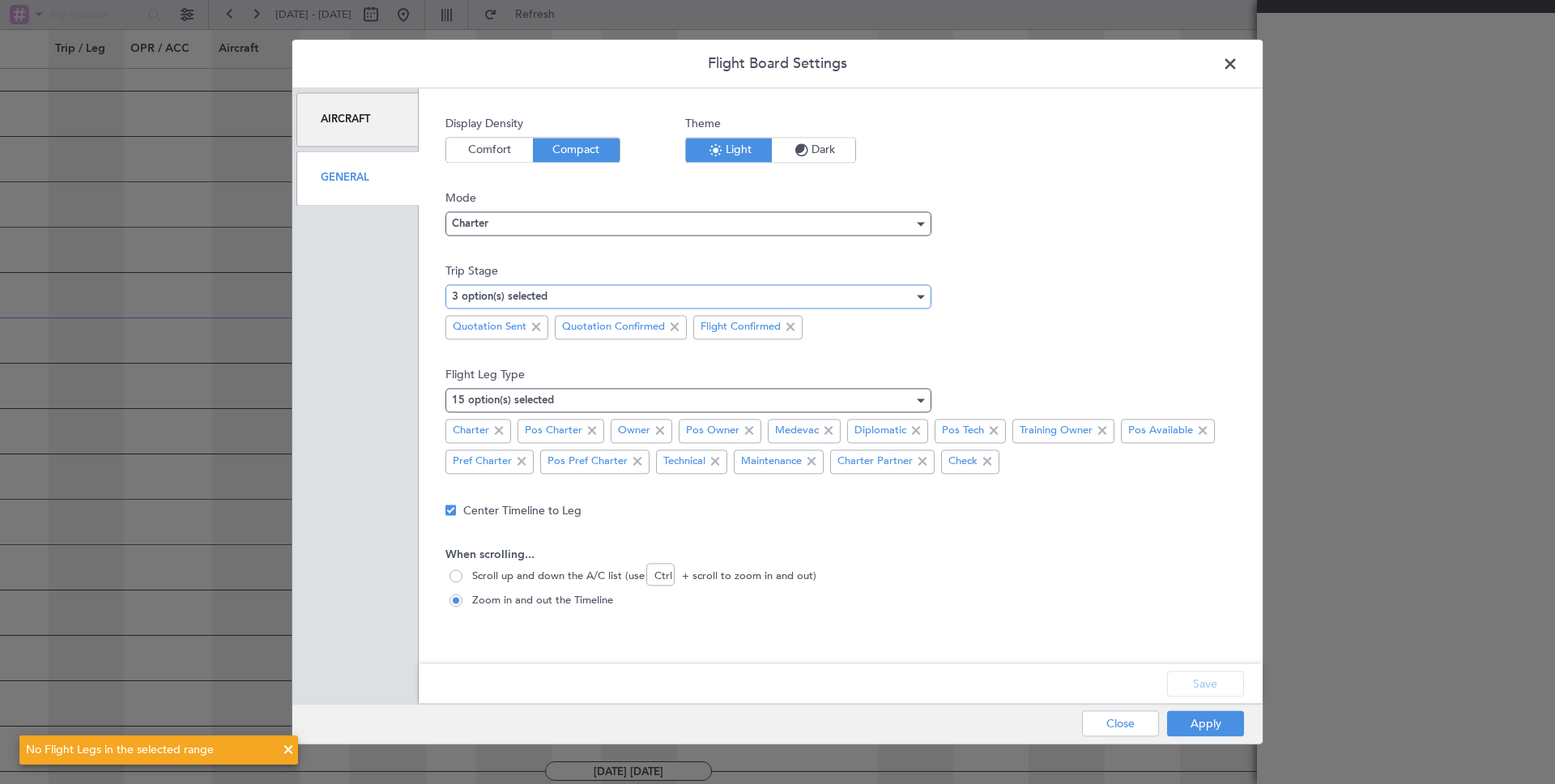
click at [528, 295] on mat-select-trigger "3 option(s) selected" at bounding box center [500, 296] width 96 height 10
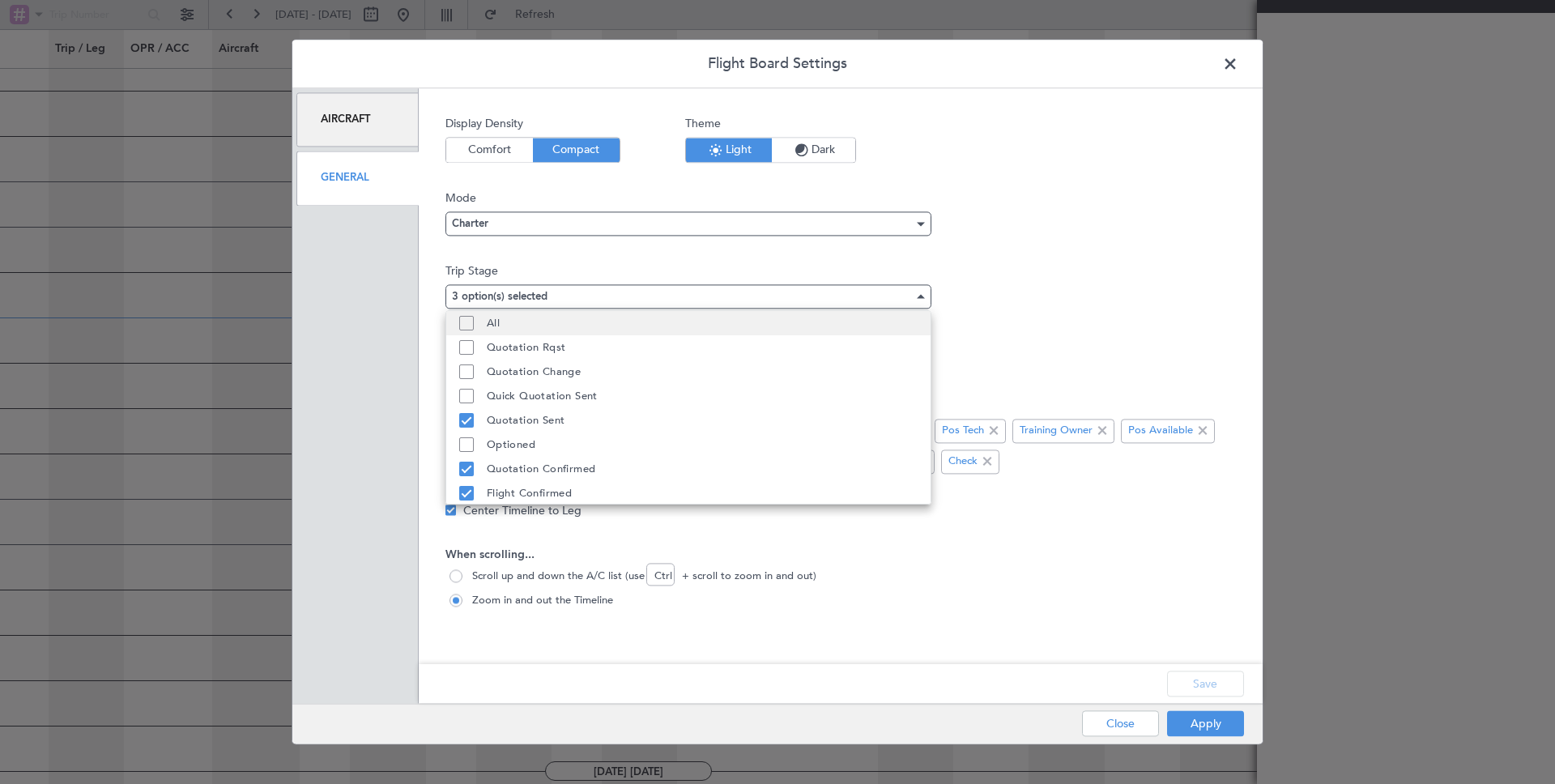
click at [464, 324] on mat-pseudo-checkbox at bounding box center [466, 323] width 14 height 14
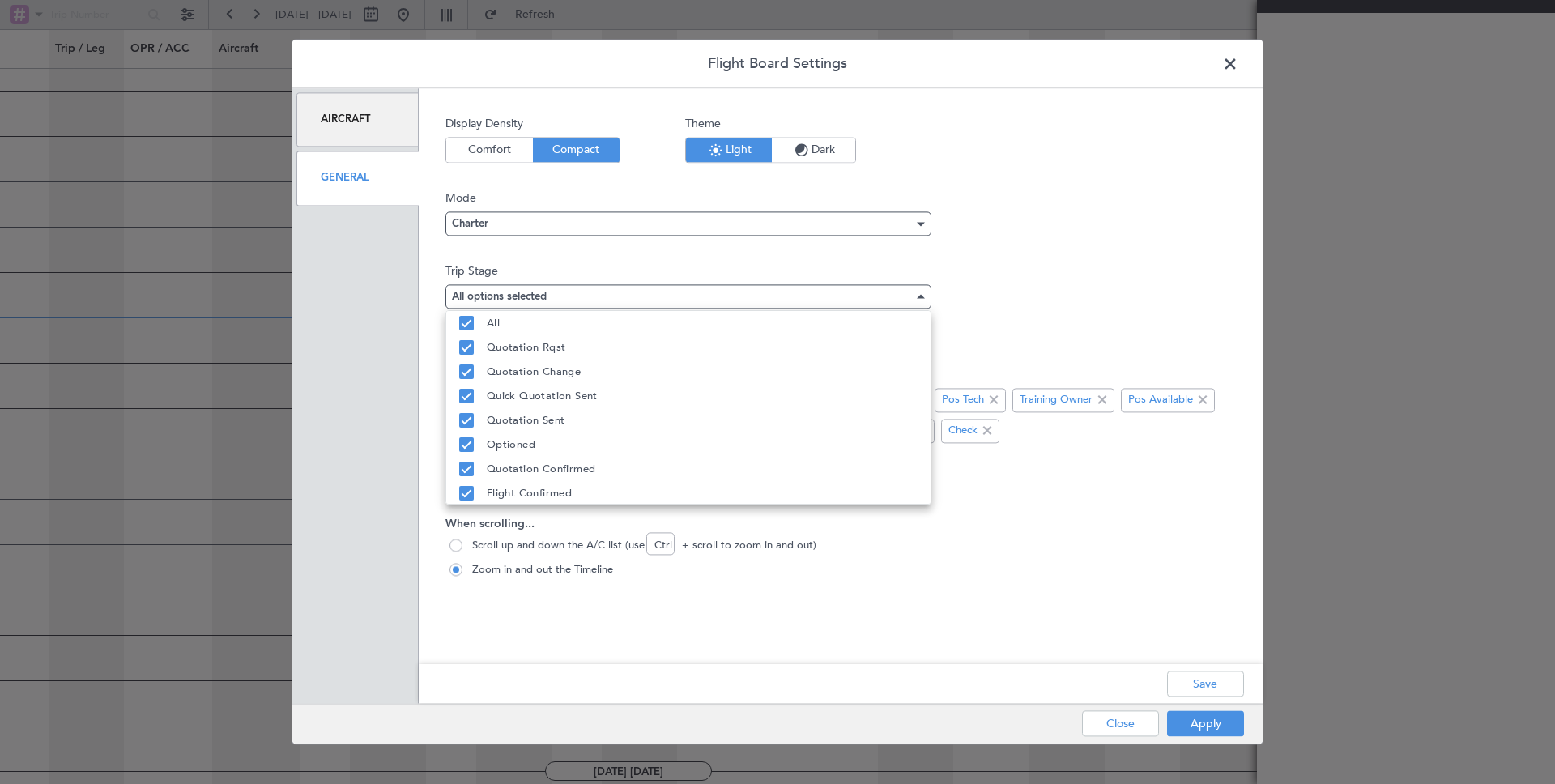
click at [1204, 676] on div at bounding box center [778, 392] width 1555 height 784
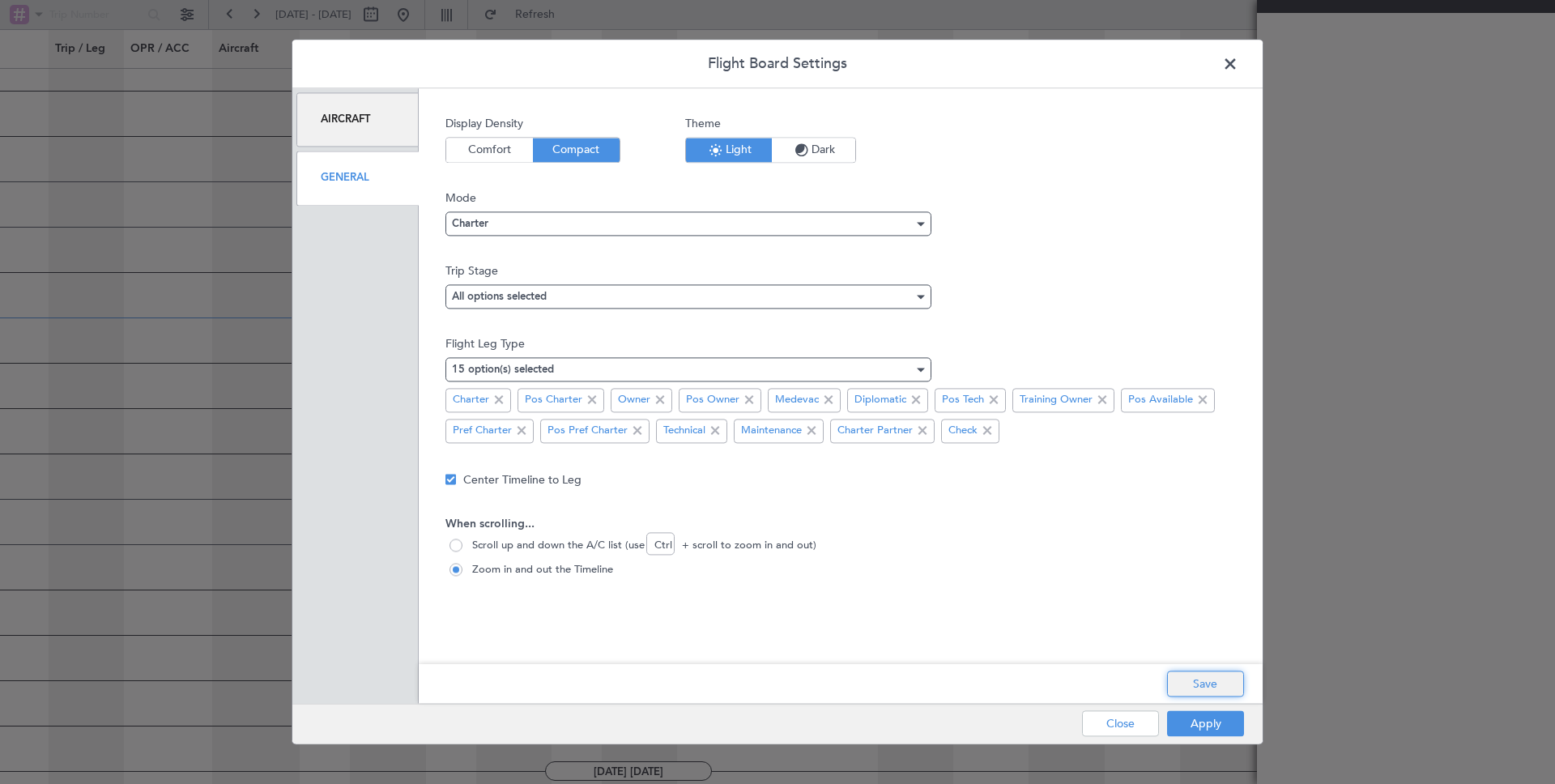
click at [1203, 684] on button "Save" at bounding box center [1205, 684] width 77 height 26
click at [1204, 721] on button "Apply" at bounding box center [1205, 724] width 77 height 26
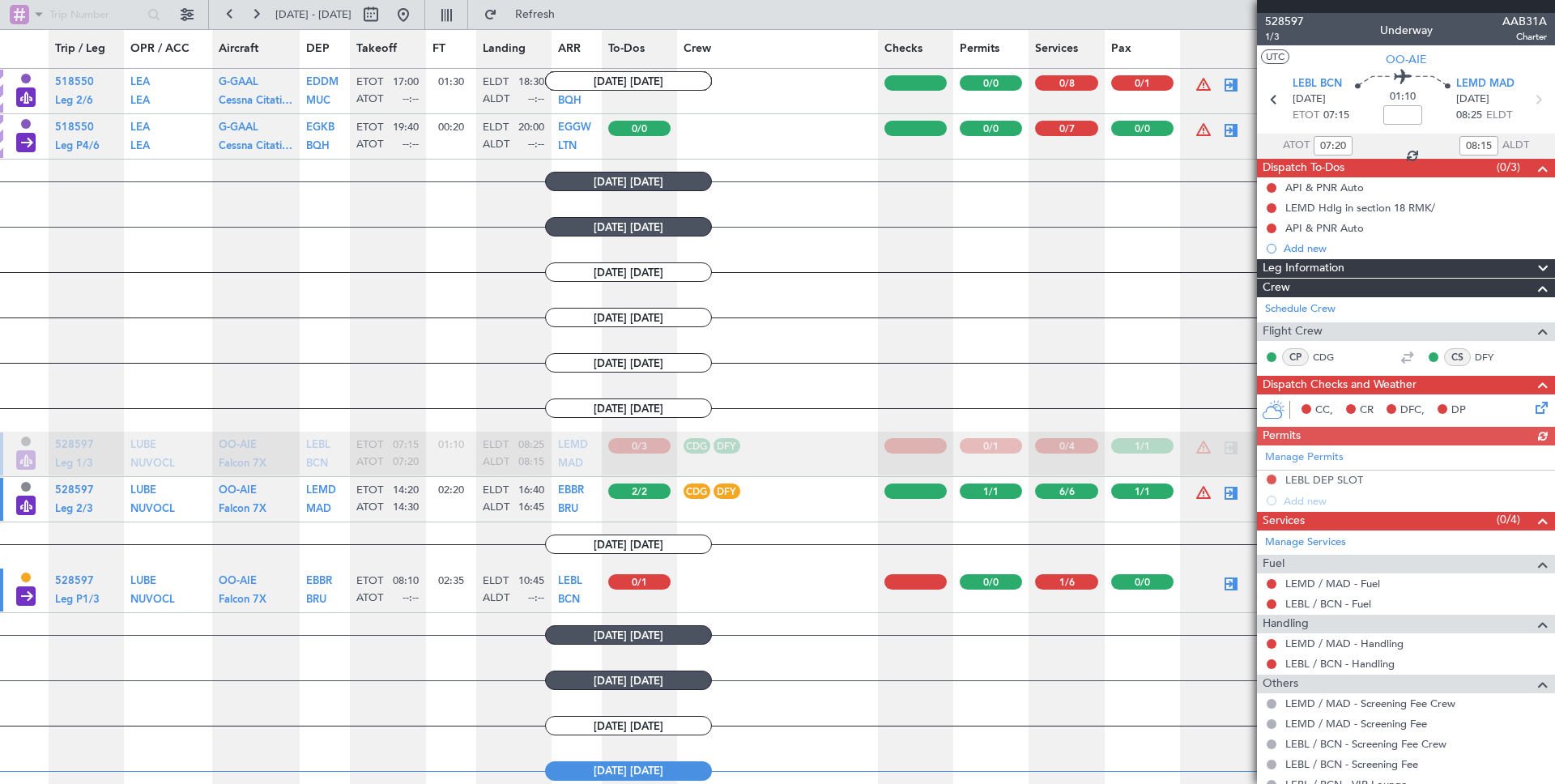
scroll to position [1179, 0]
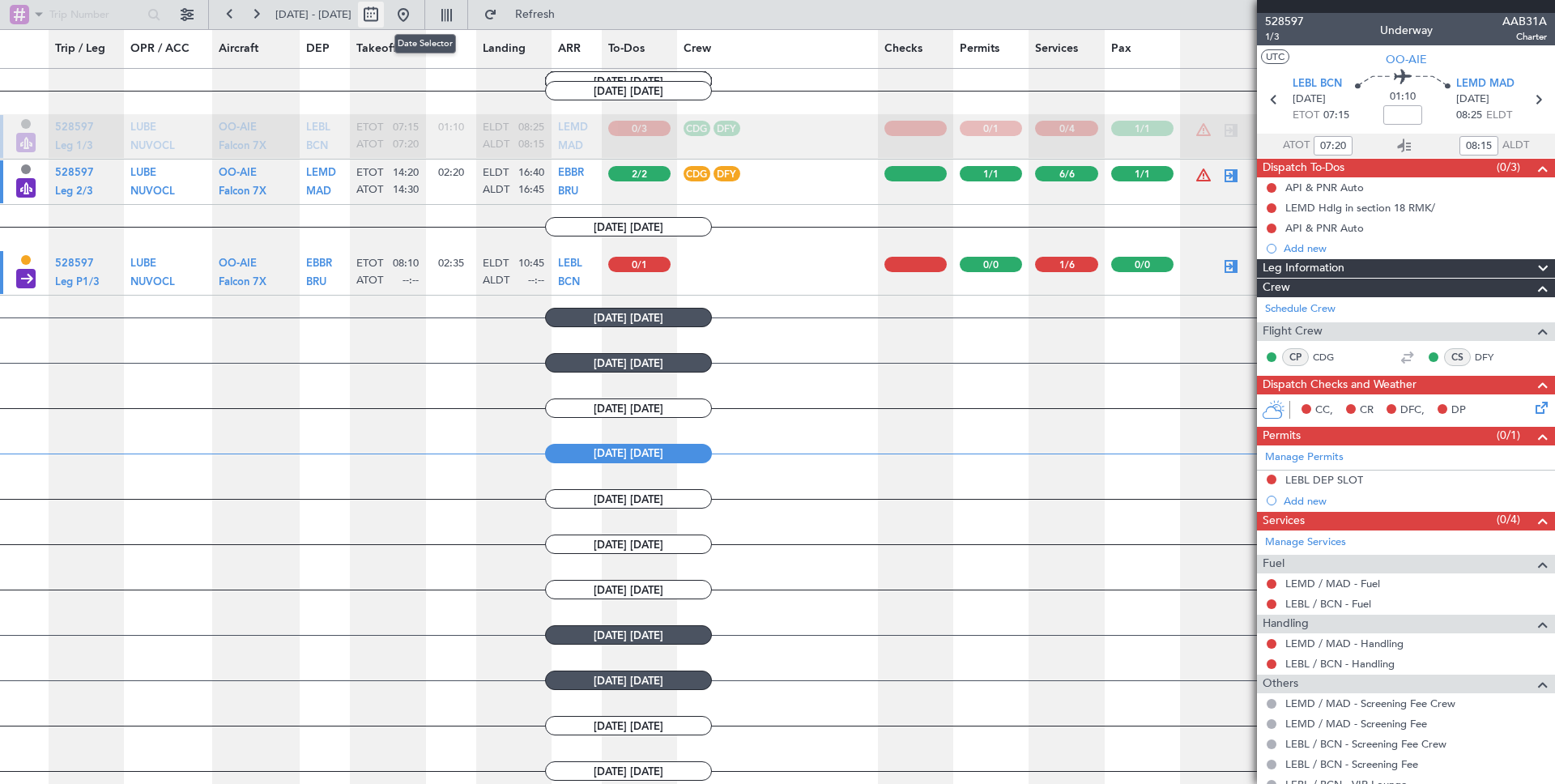
click at [384, 21] on button at bounding box center [371, 14] width 26 height 26
select select "8"
select select "2025"
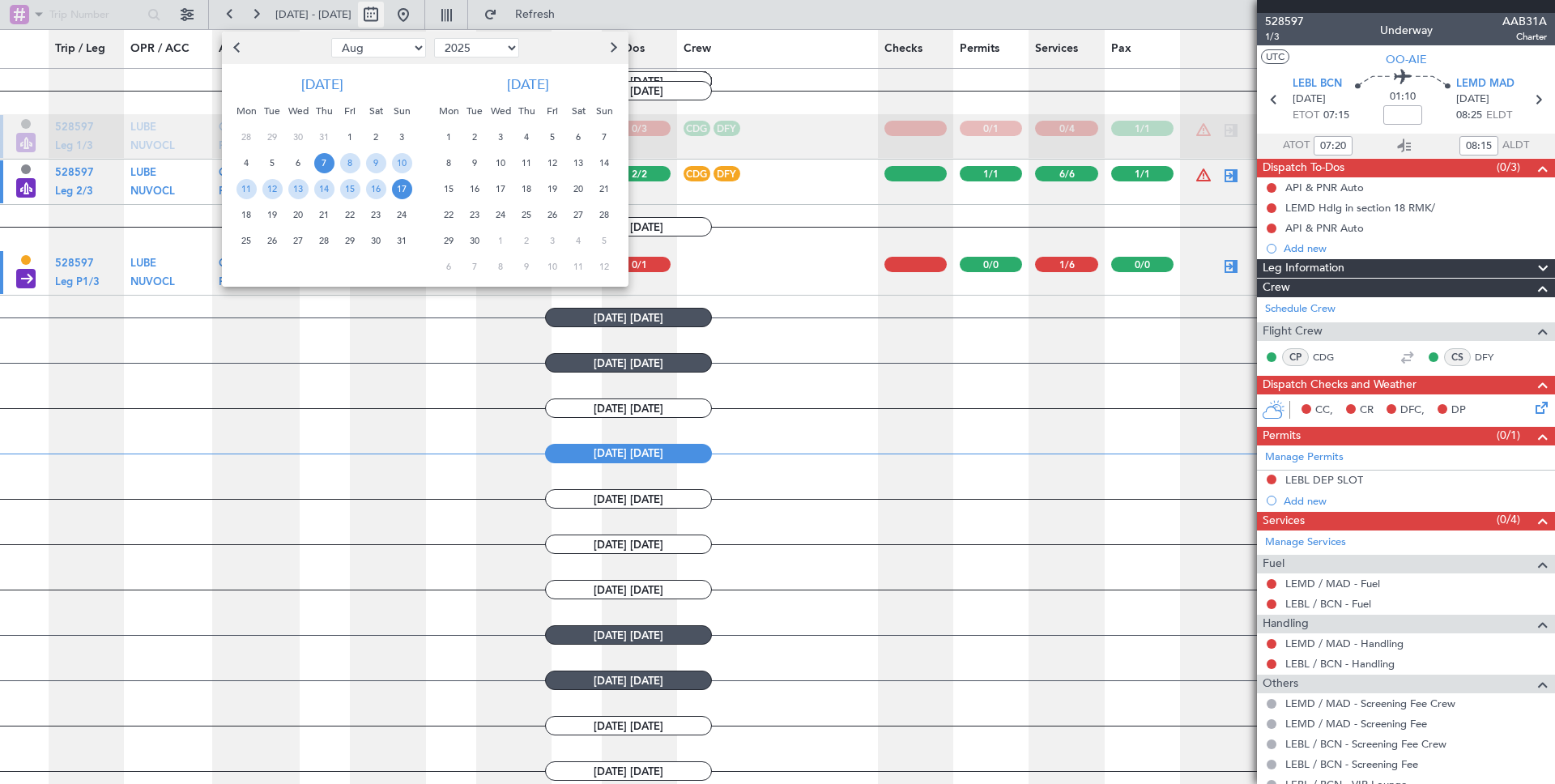
click at [429, 21] on div at bounding box center [778, 392] width 1555 height 784
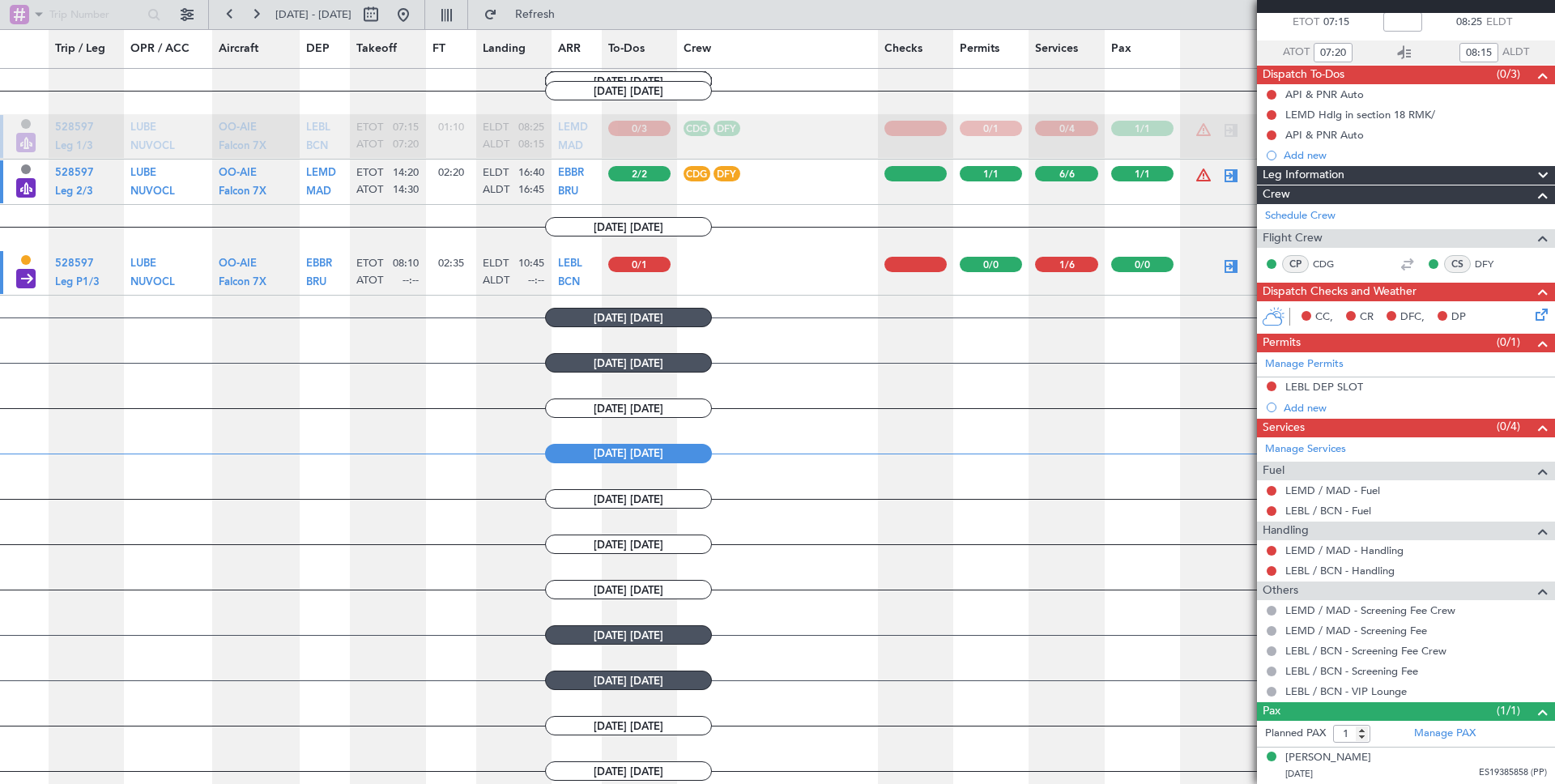
scroll to position [0, 0]
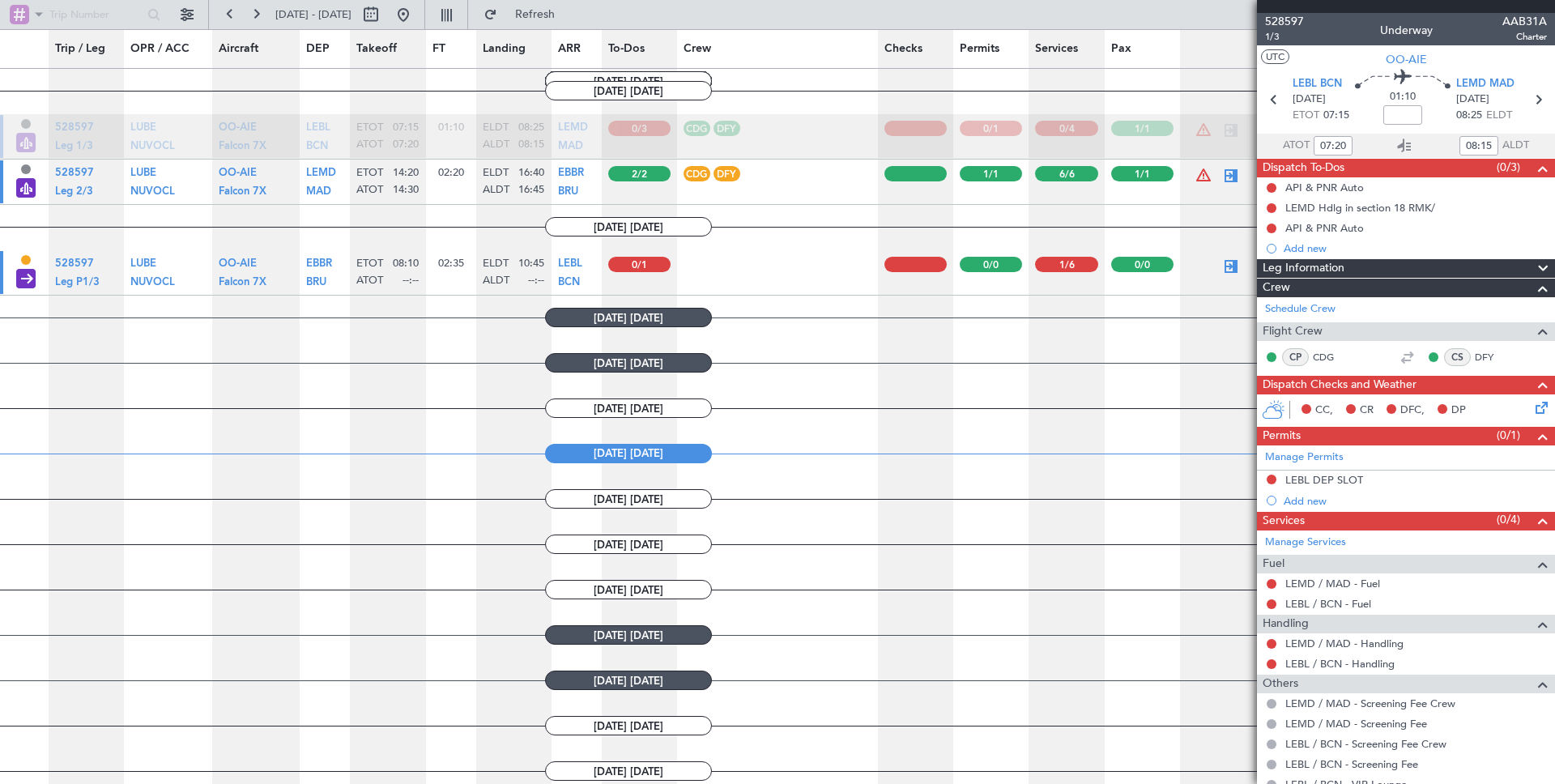
click at [1010, 173] on div at bounding box center [991, 174] width 63 height 15
click at [1087, 175] on div at bounding box center [1066, 174] width 63 height 15
click at [1170, 179] on div at bounding box center [1143, 174] width 63 height 15
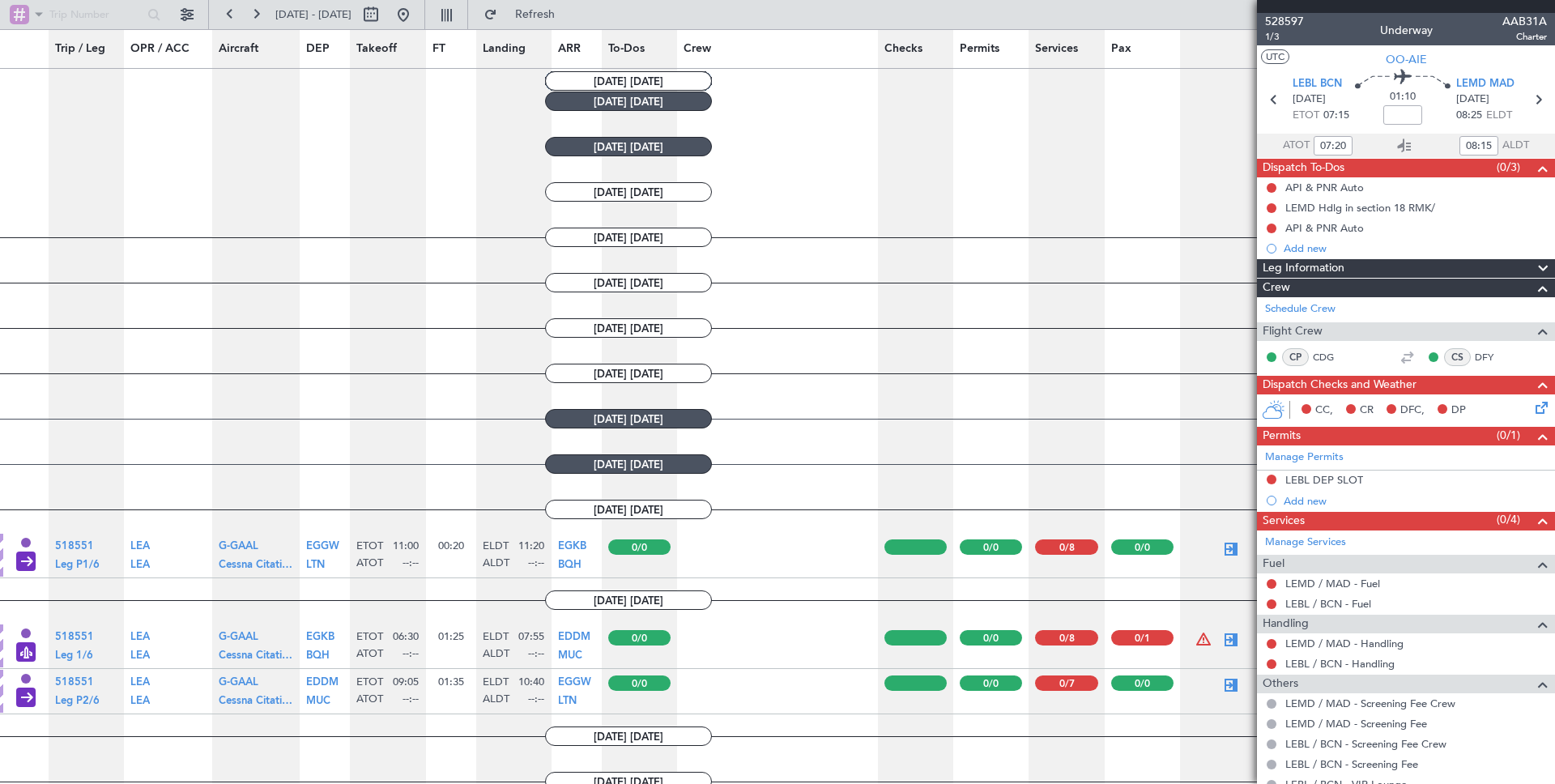
scroll to position [1913, 0]
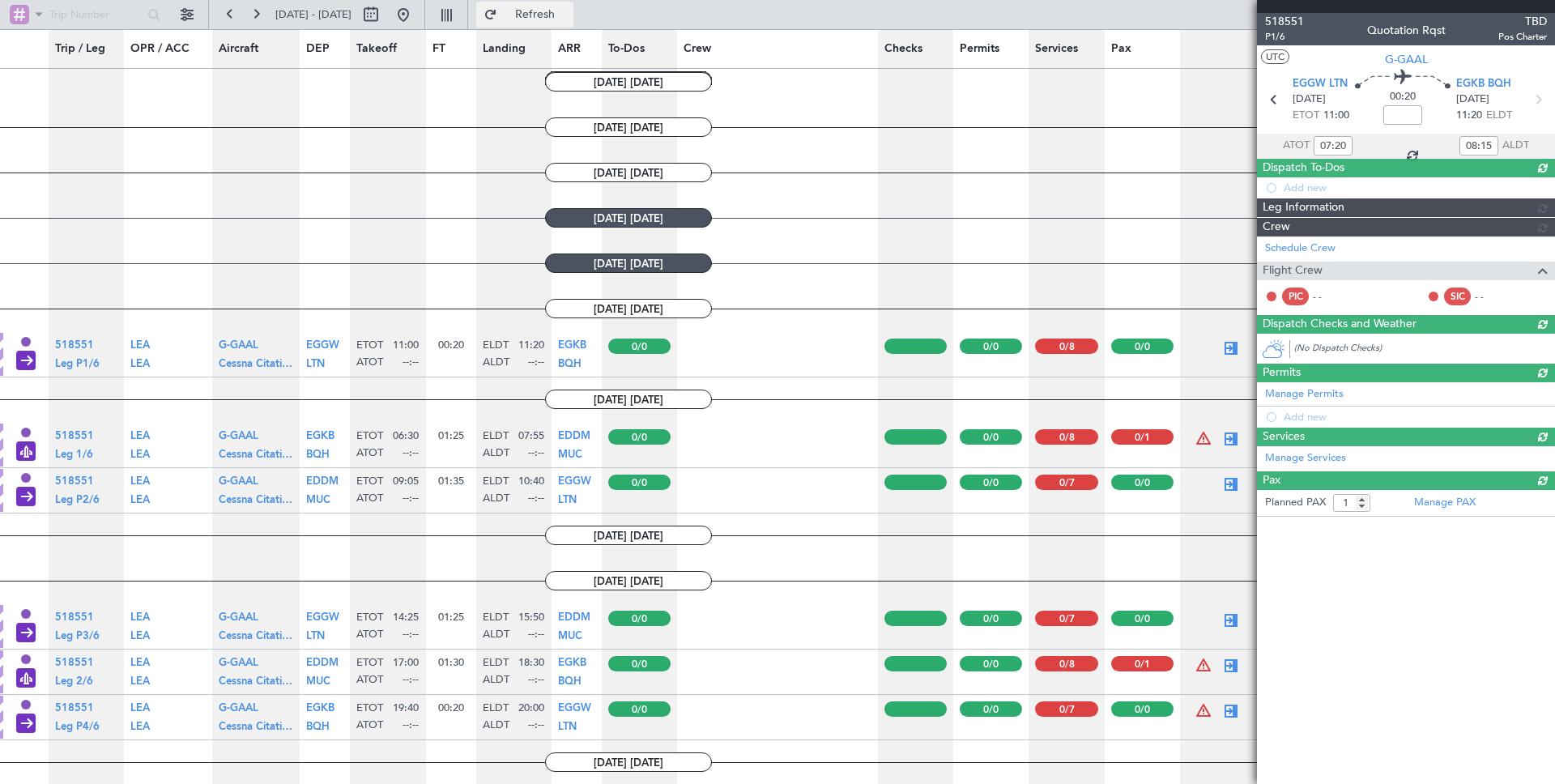
type input "0"
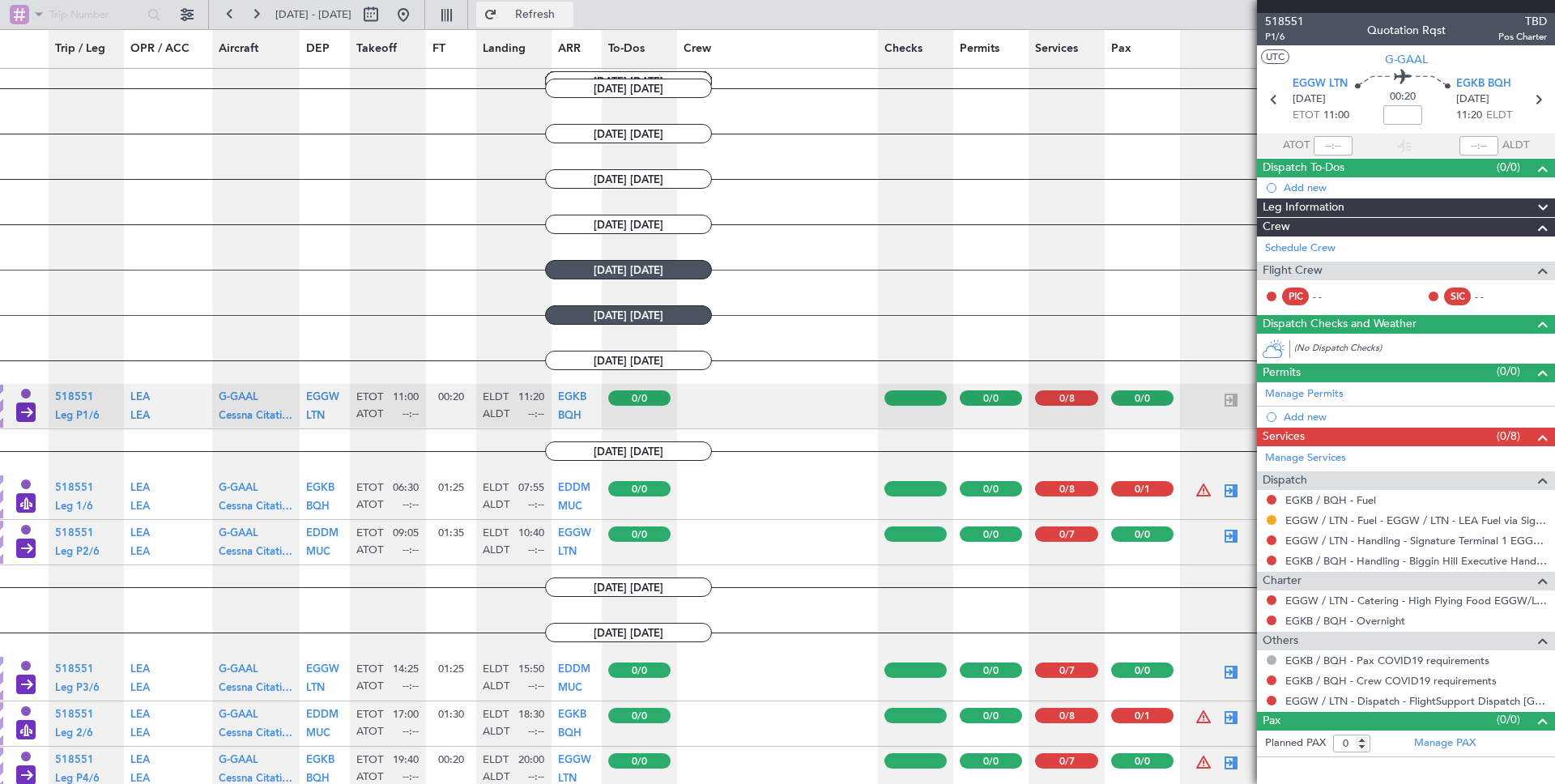
scroll to position [1859, 0]
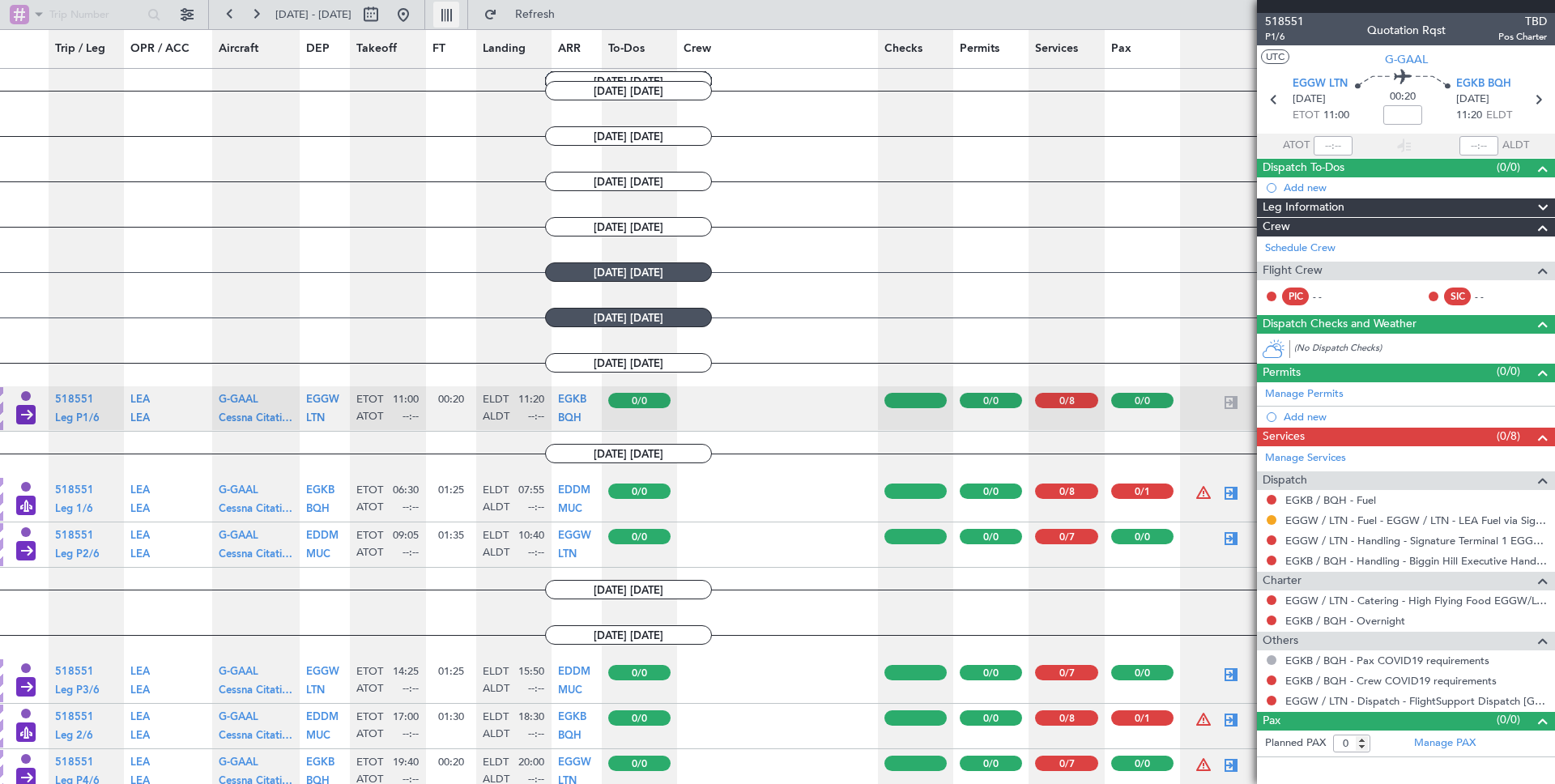
drag, startPoint x: 484, startPoint y: 19, endPoint x: 495, endPoint y: 16, distance: 11.4
click at [468, 18] on fb-view-mode-toggle at bounding box center [446, 14] width 43 height 29
click at [459, 16] on button at bounding box center [446, 14] width 26 height 26
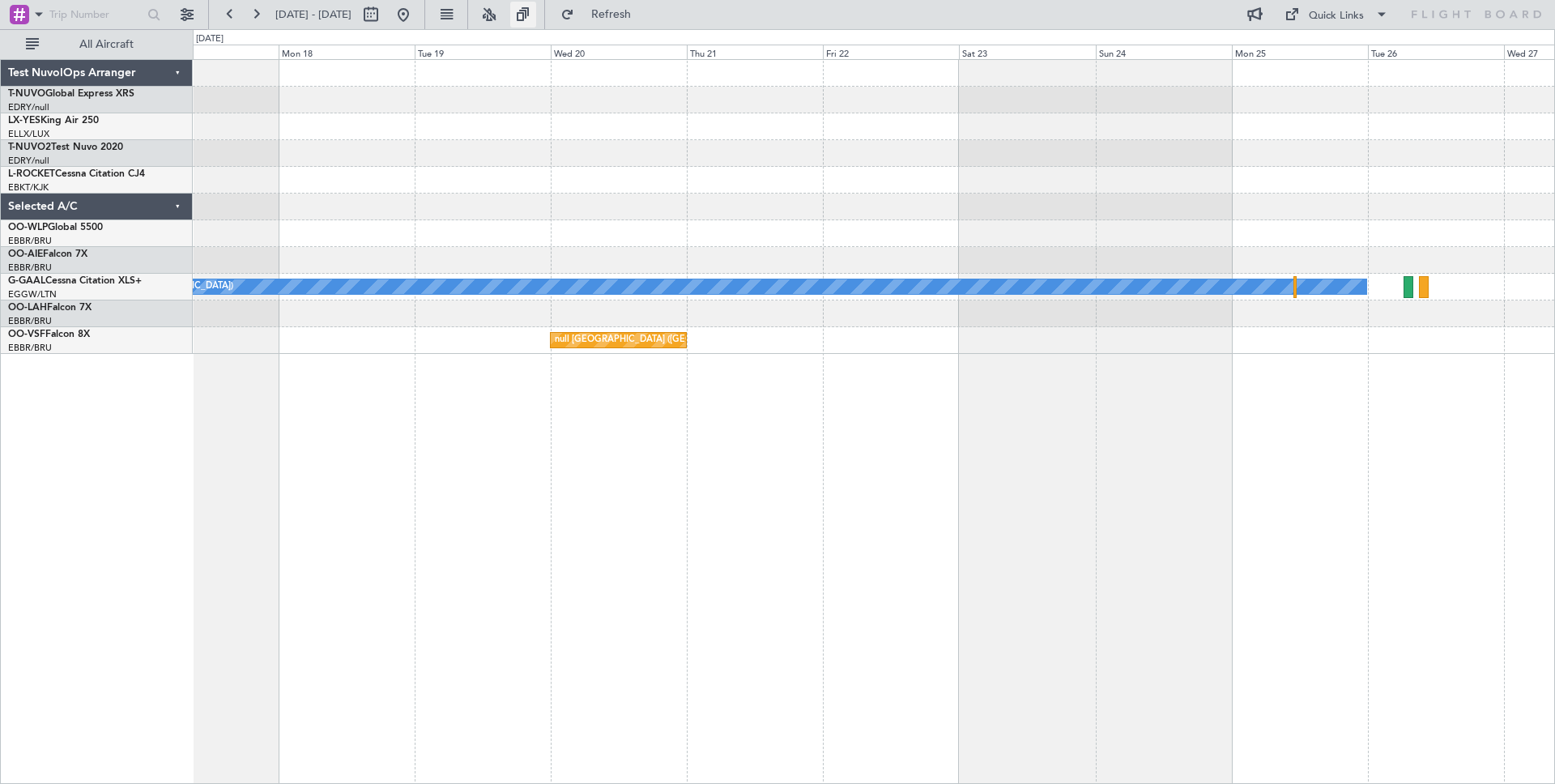
click at [536, 17] on button at bounding box center [523, 14] width 26 height 26
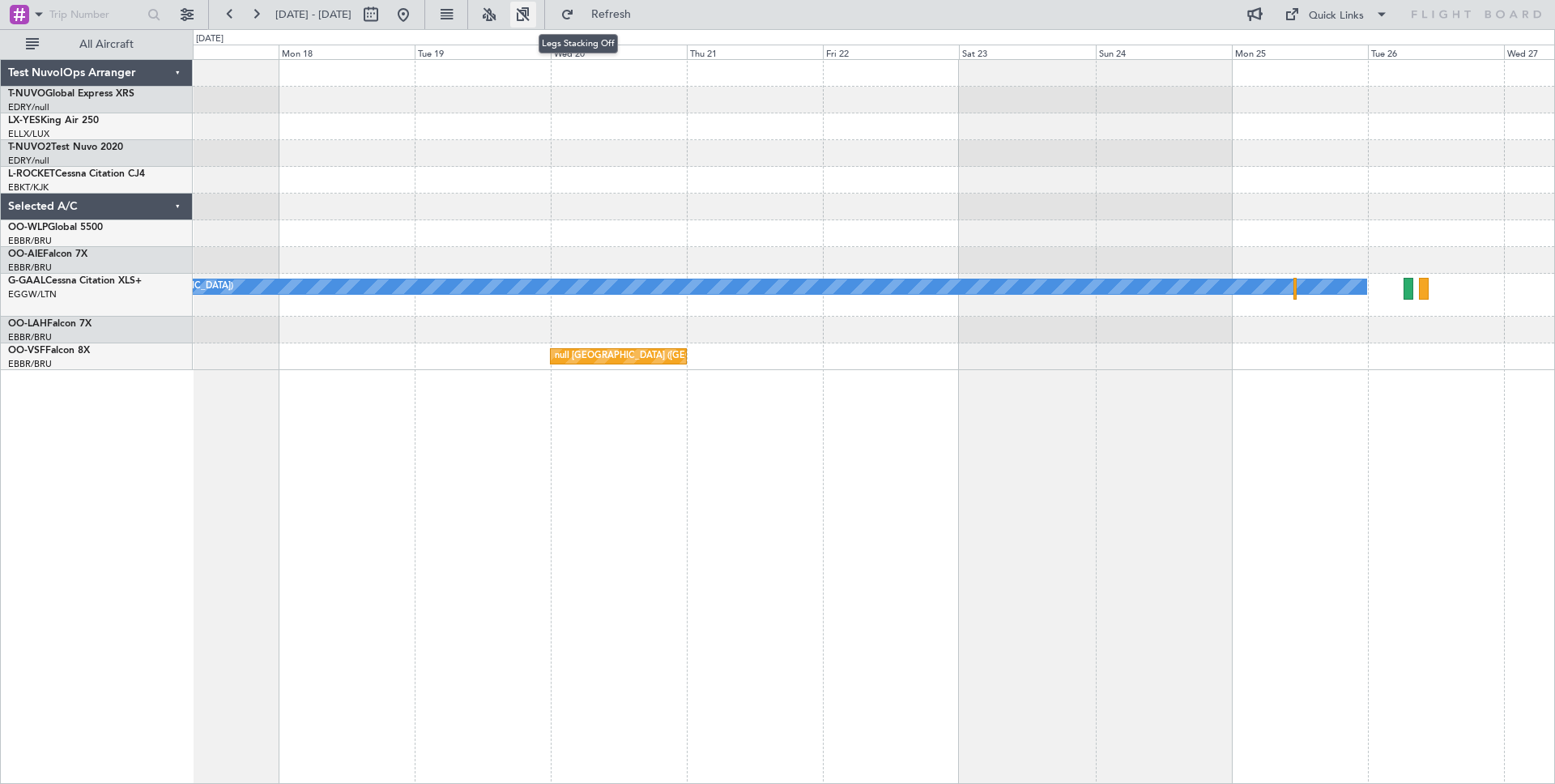
click at [536, 17] on button at bounding box center [523, 14] width 26 height 26
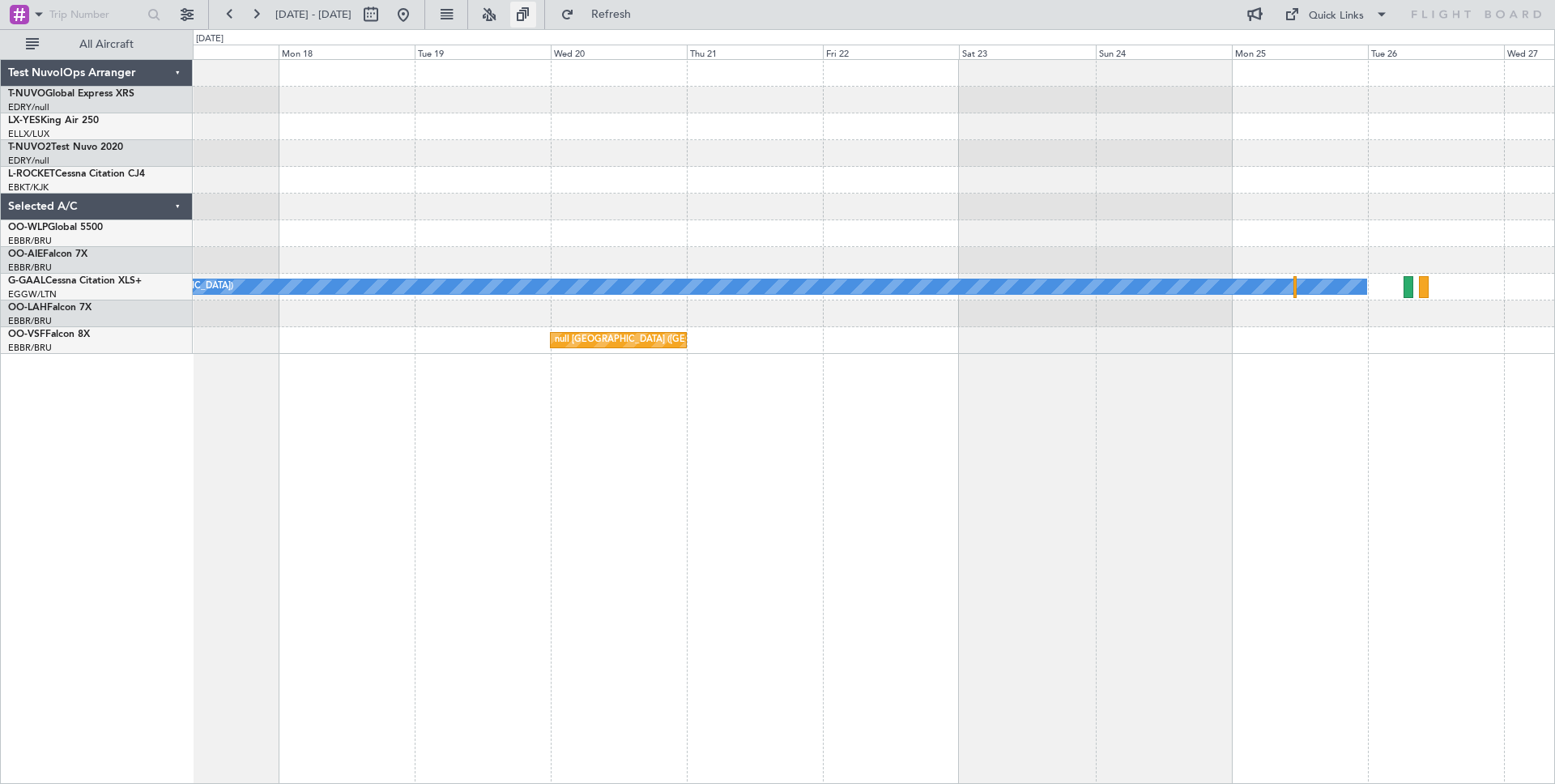
click at [536, 17] on button at bounding box center [523, 14] width 26 height 26
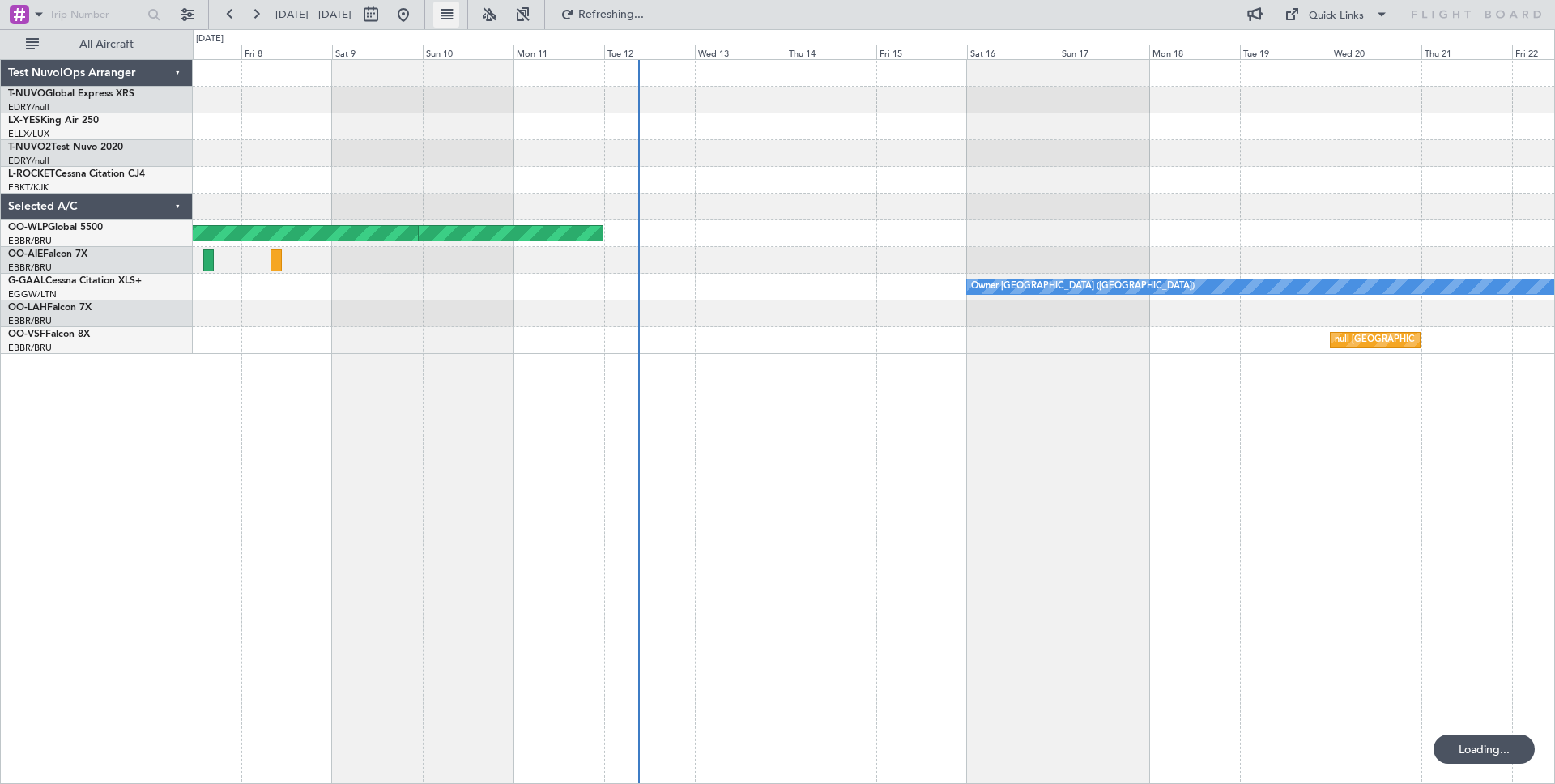
click at [459, 20] on button at bounding box center [446, 14] width 26 height 26
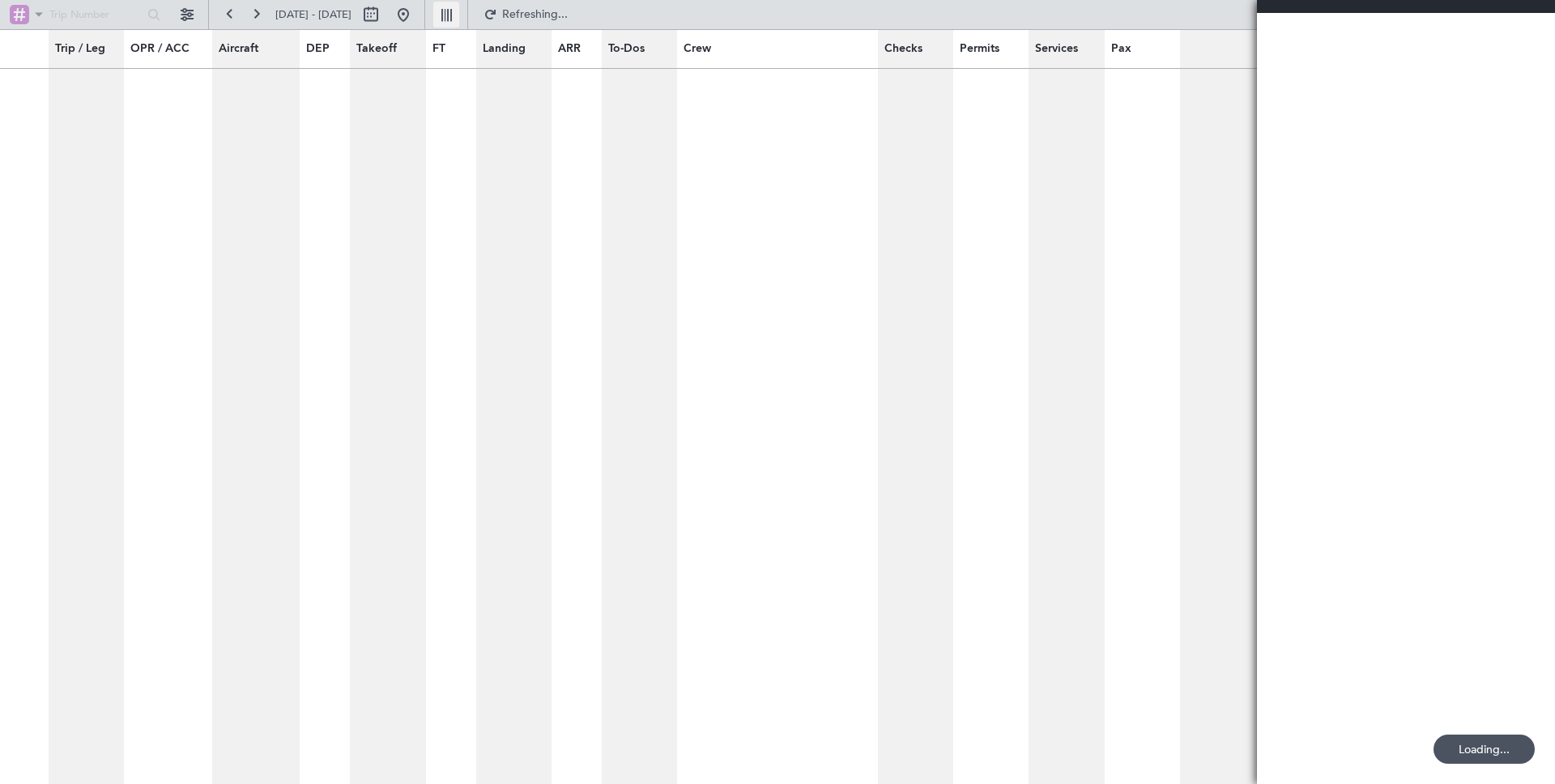
click at [459, 13] on button at bounding box center [446, 14] width 26 height 26
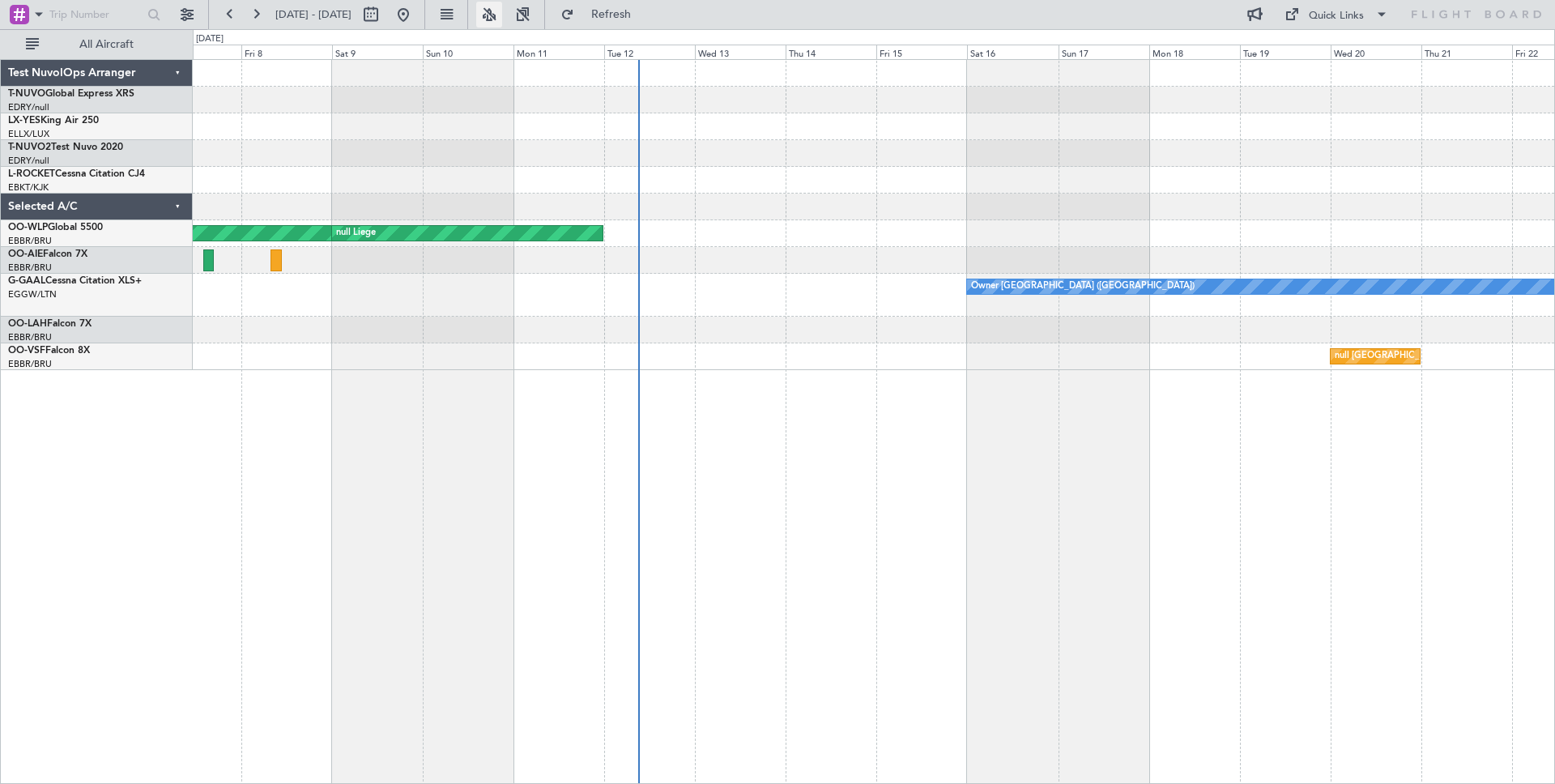
click at [502, 14] on button at bounding box center [489, 14] width 26 height 26
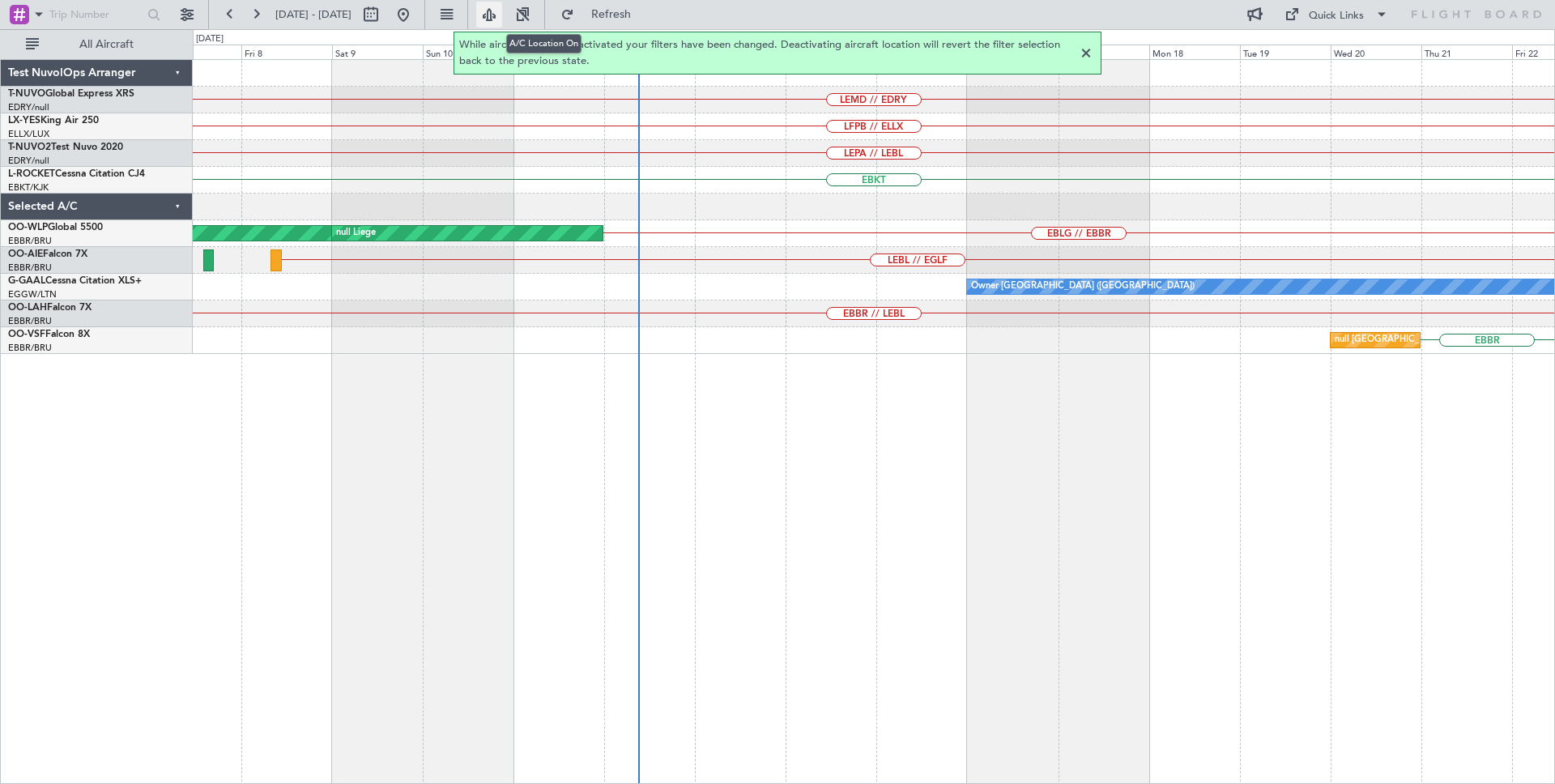
click at [502, 14] on button at bounding box center [489, 14] width 26 height 26
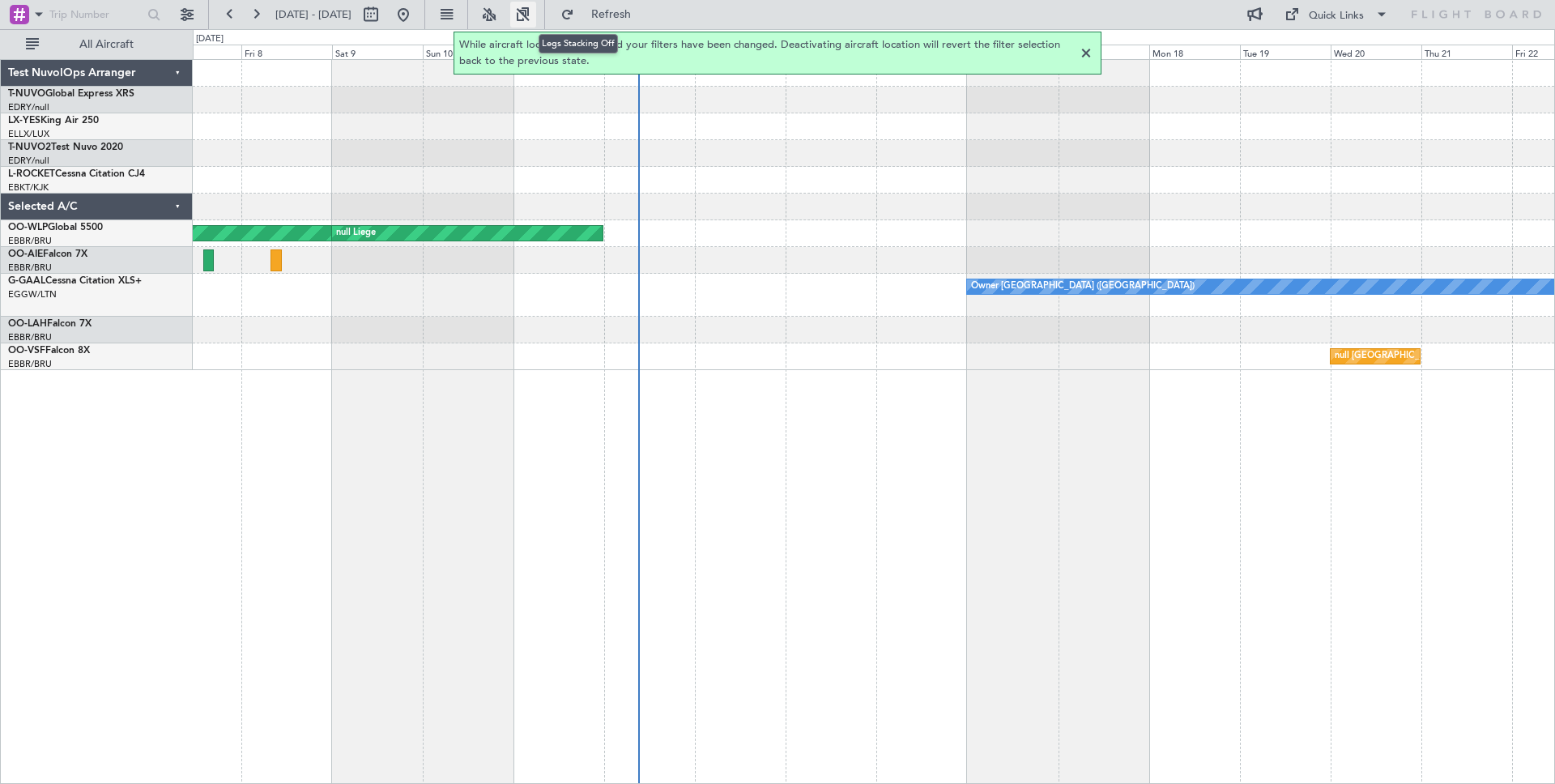
click at [536, 20] on button at bounding box center [523, 14] width 26 height 26
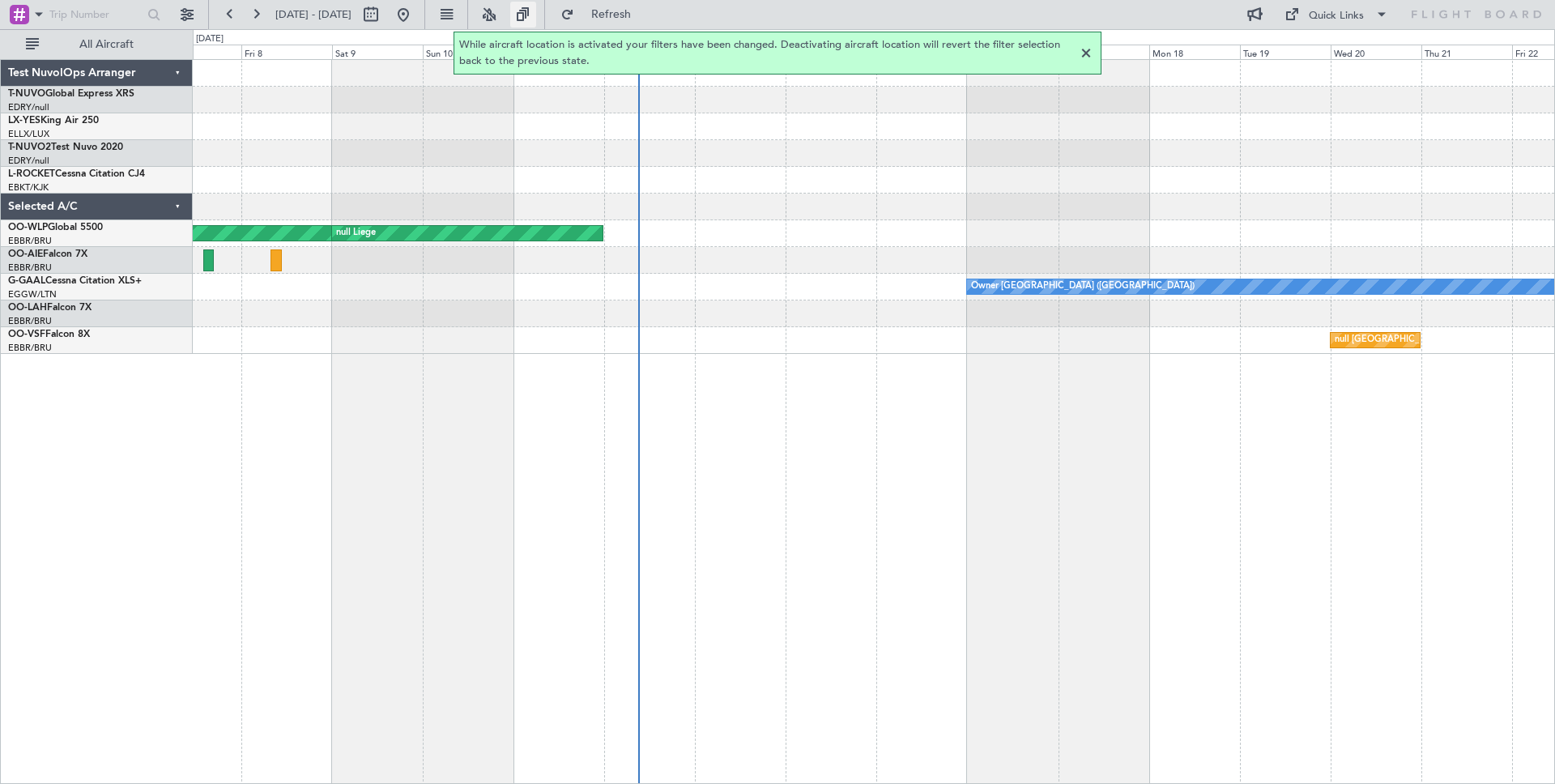
click at [536, 20] on button at bounding box center [523, 14] width 26 height 26
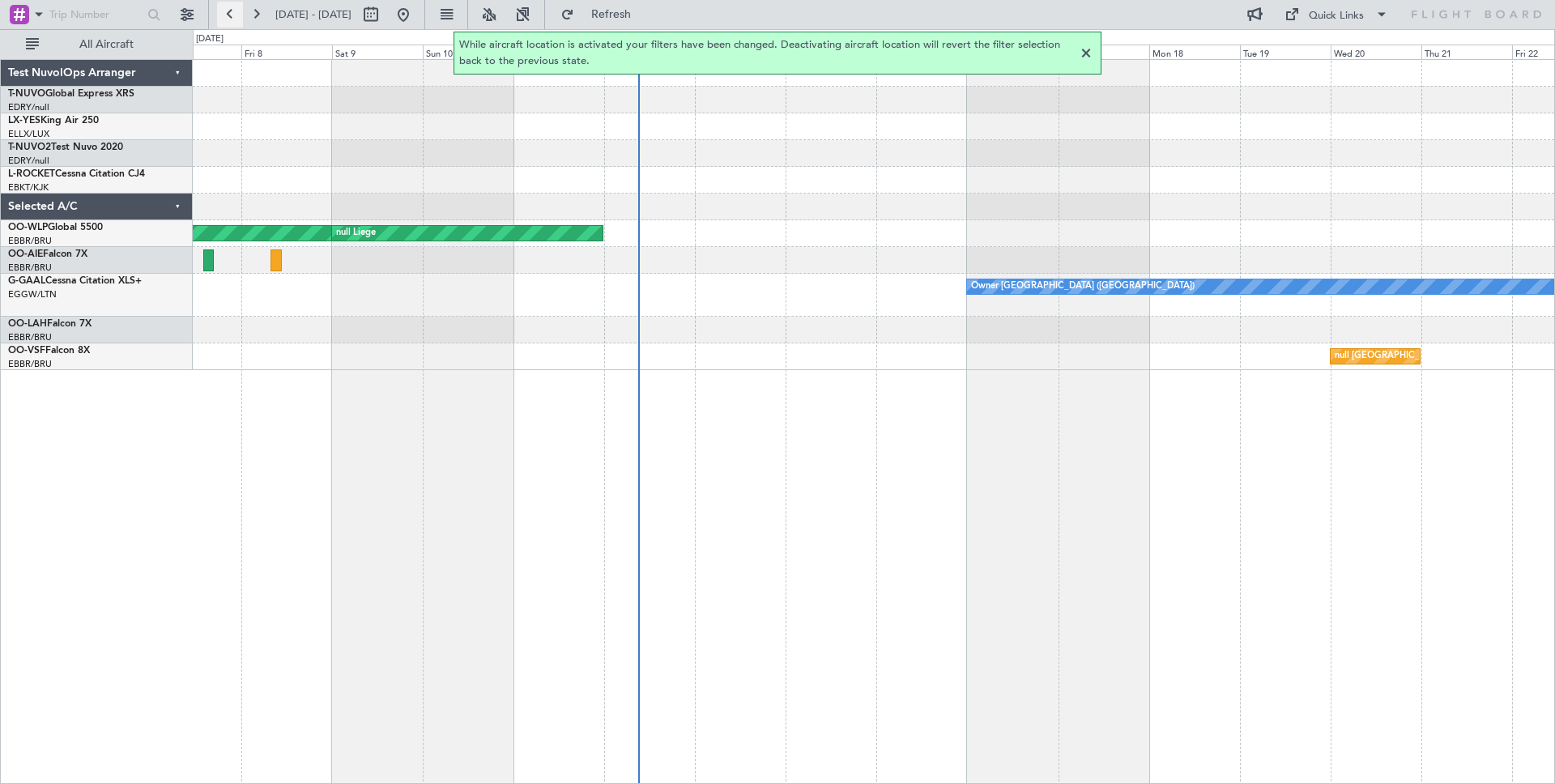
click at [232, 18] on button at bounding box center [230, 14] width 26 height 26
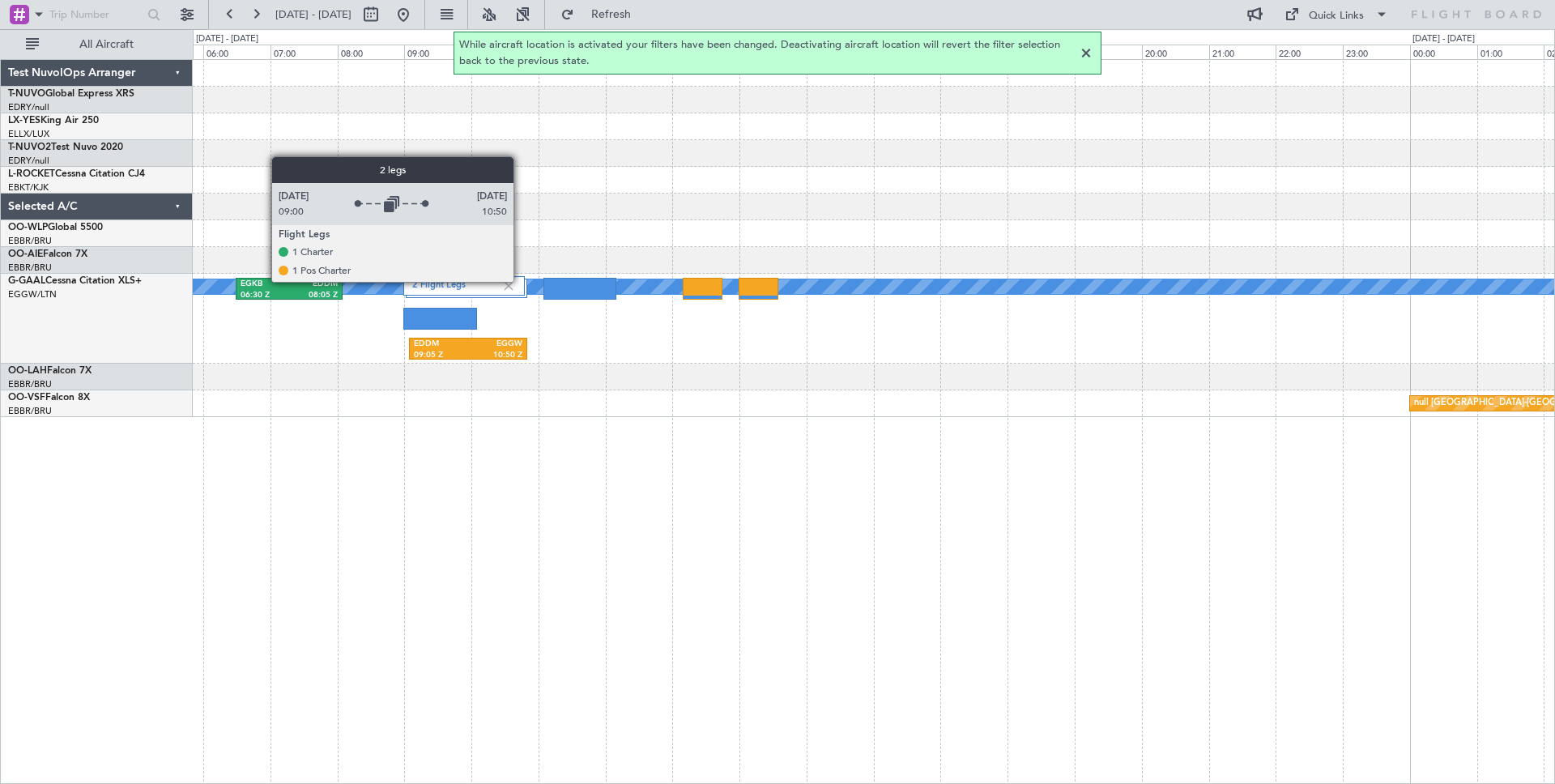
click at [521, 281] on div "2 Flight Legs" at bounding box center [463, 285] width 120 height 19
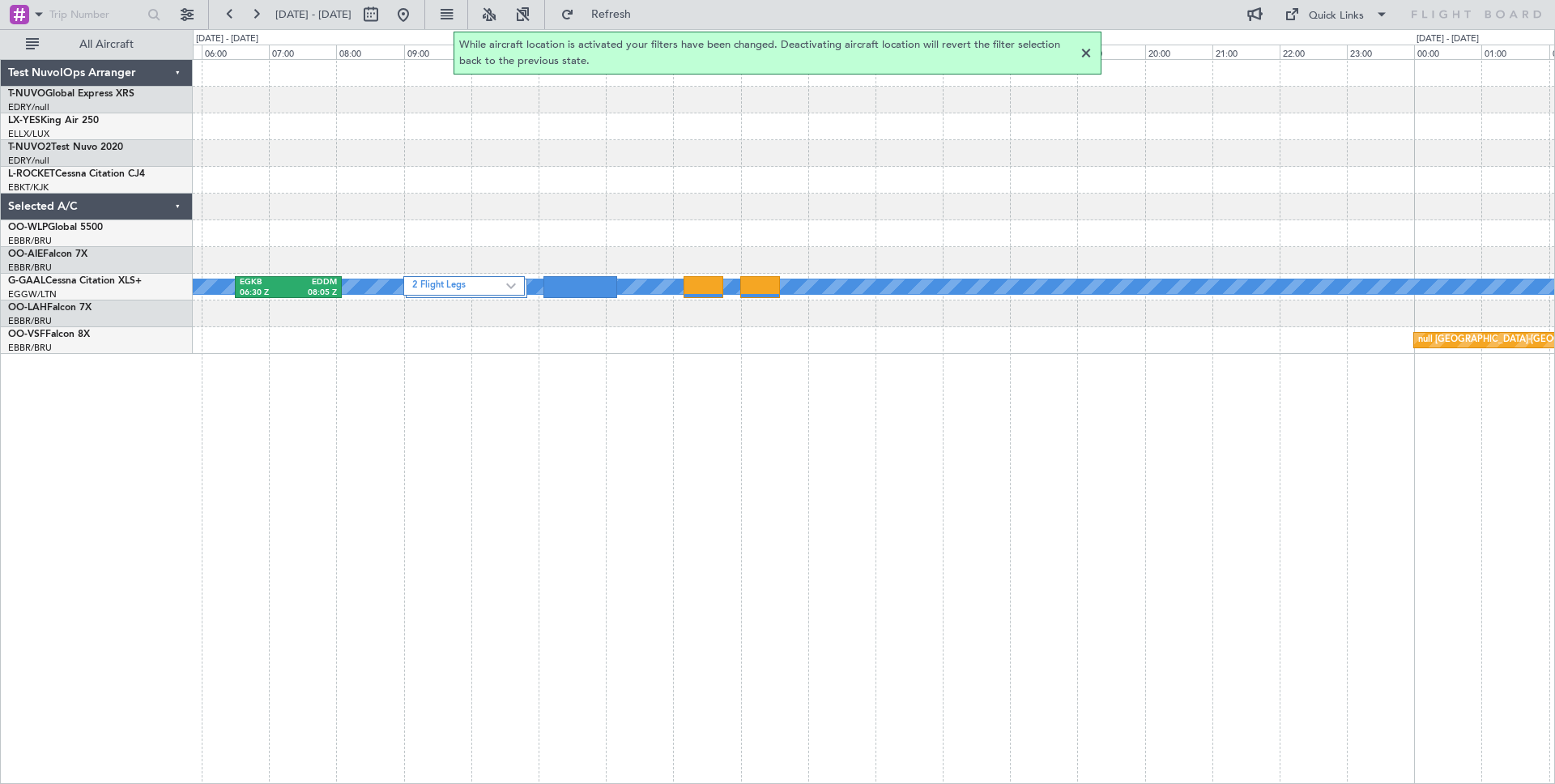
click at [1085, 50] on div at bounding box center [1086, 53] width 19 height 19
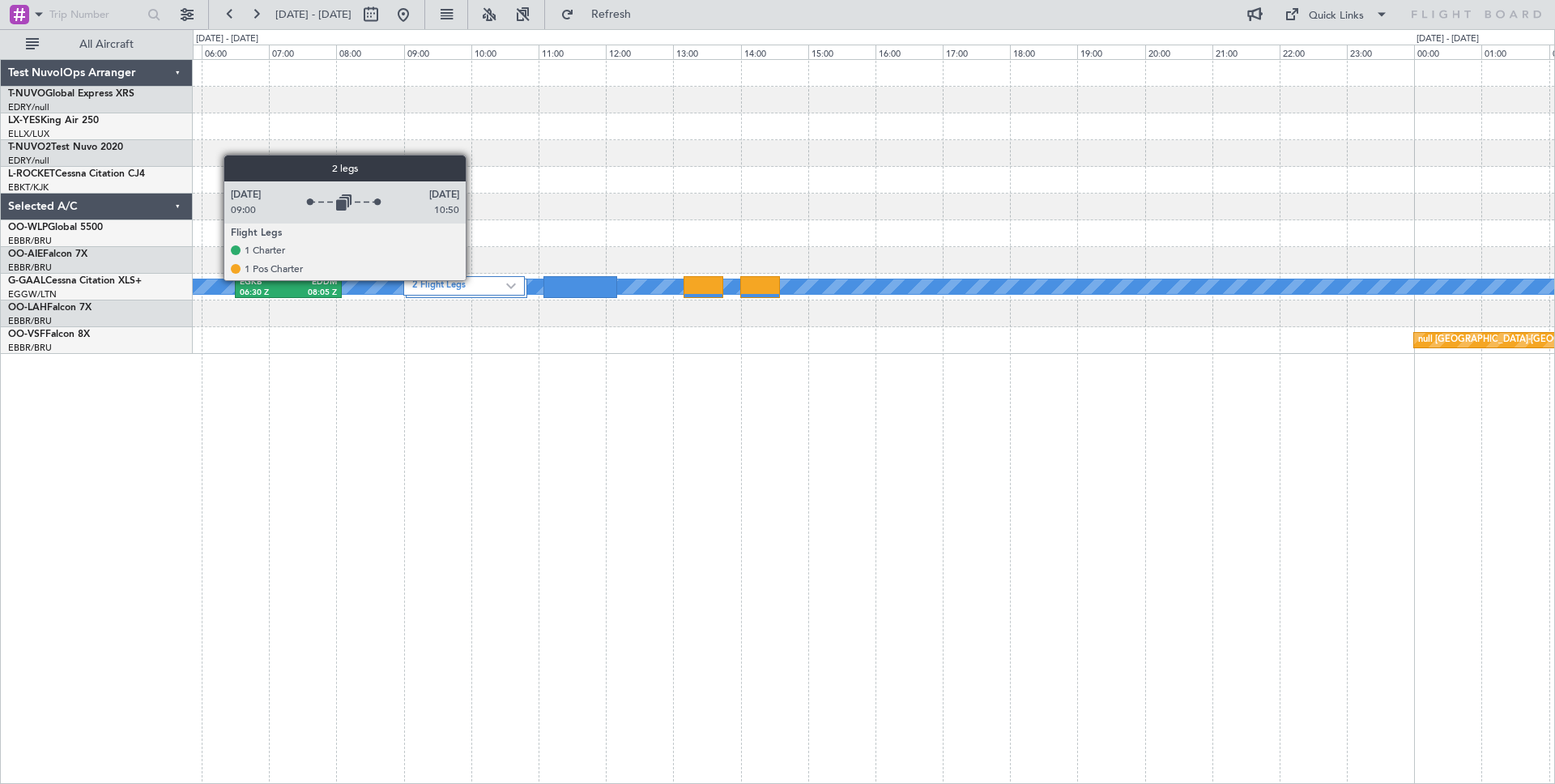
click at [473, 279] on label "2 Flight Legs" at bounding box center [459, 286] width 94 height 14
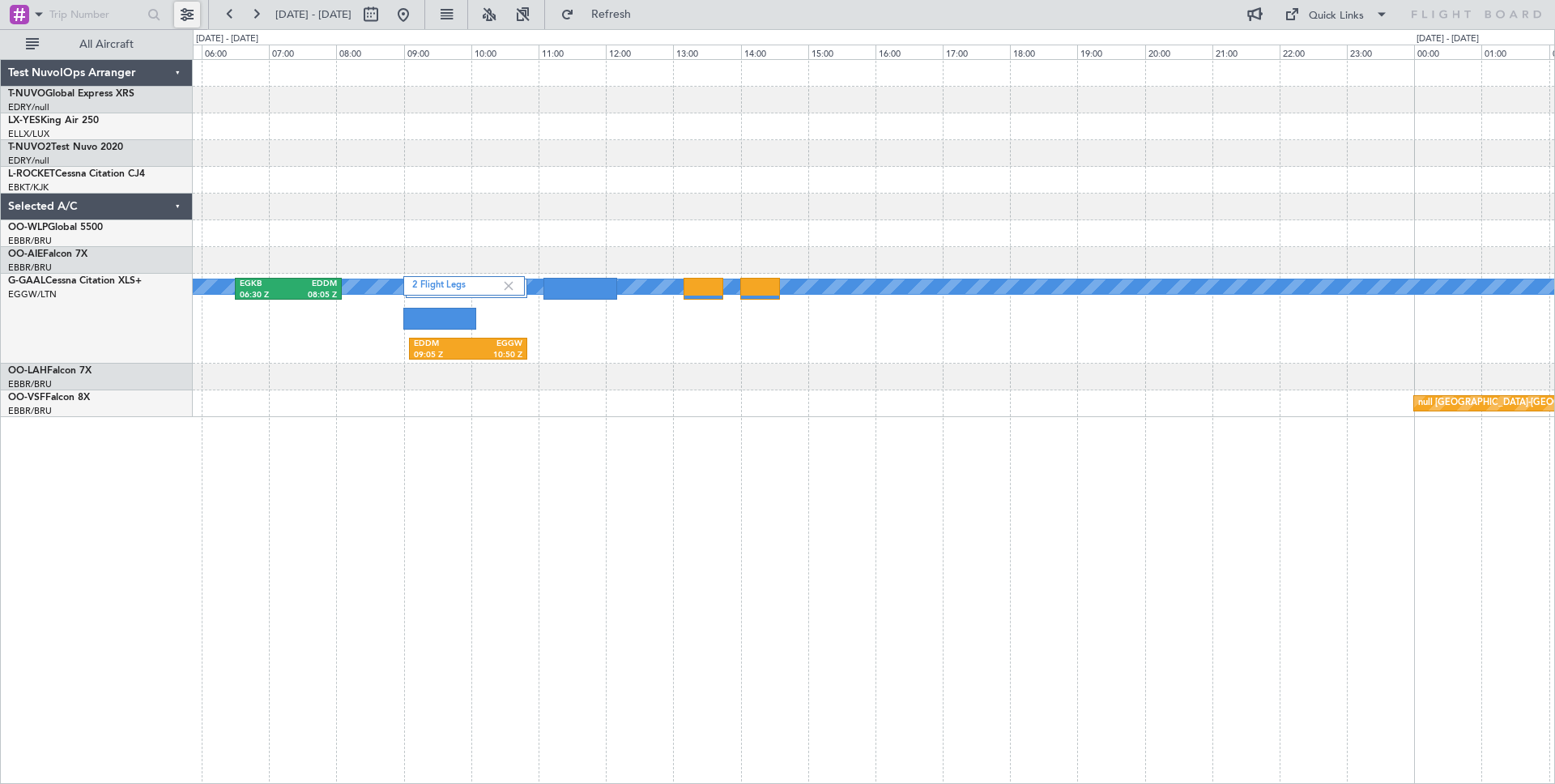
click at [191, 16] on button at bounding box center [187, 14] width 26 height 26
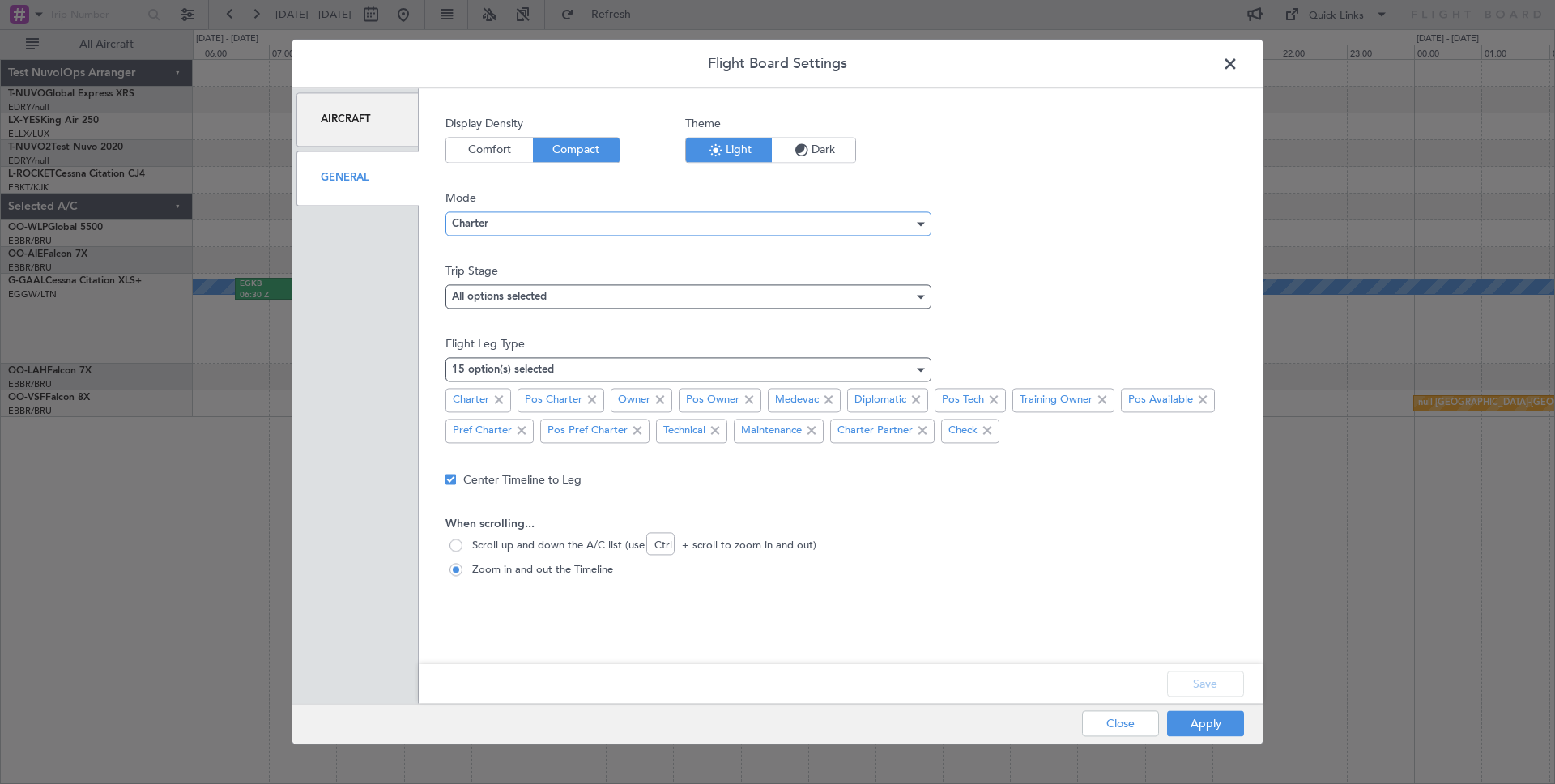
click at [510, 216] on div "Charter" at bounding box center [683, 224] width 462 height 25
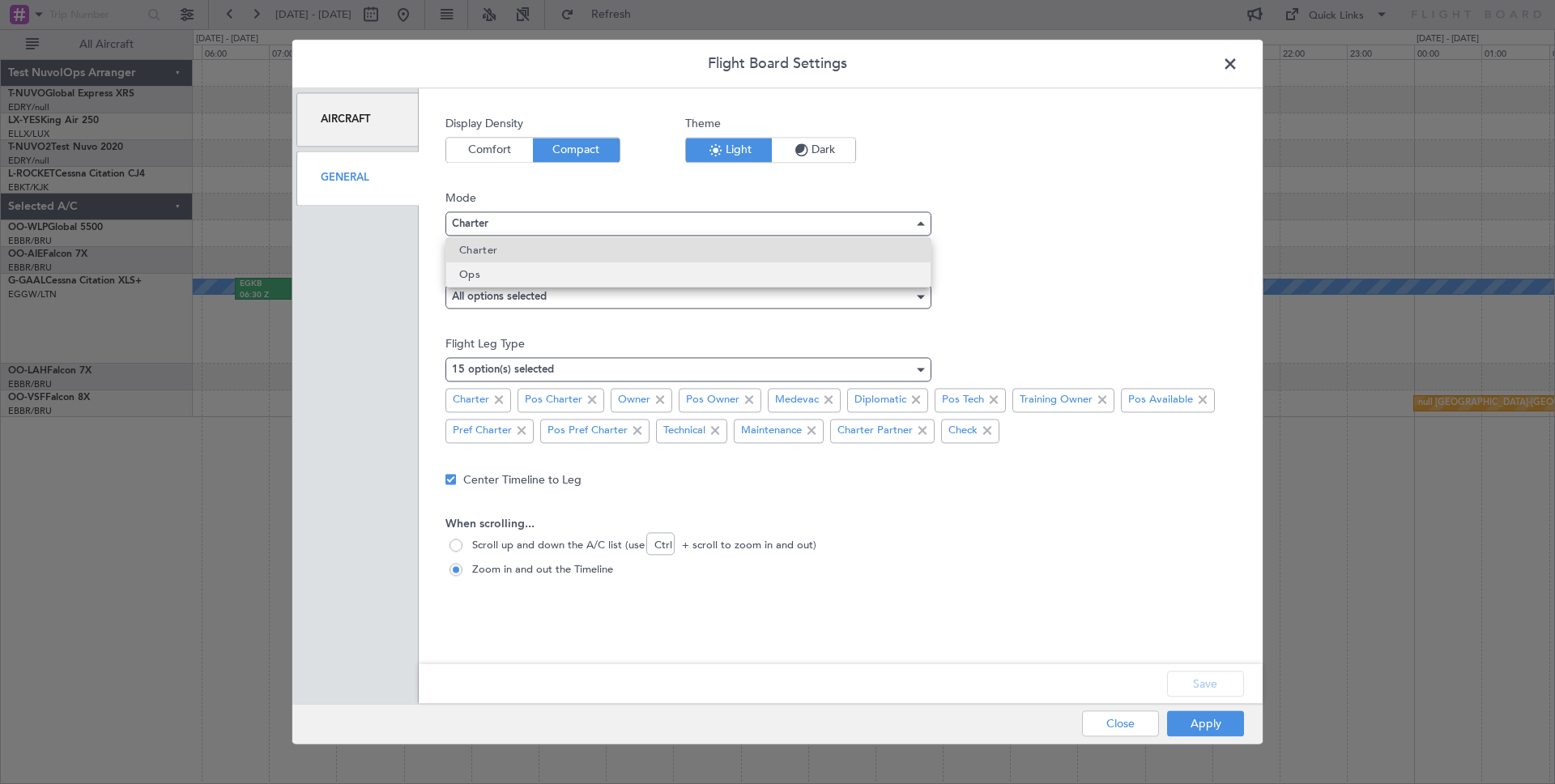
click at [539, 276] on mat-option "Ops" at bounding box center [689, 274] width 484 height 25
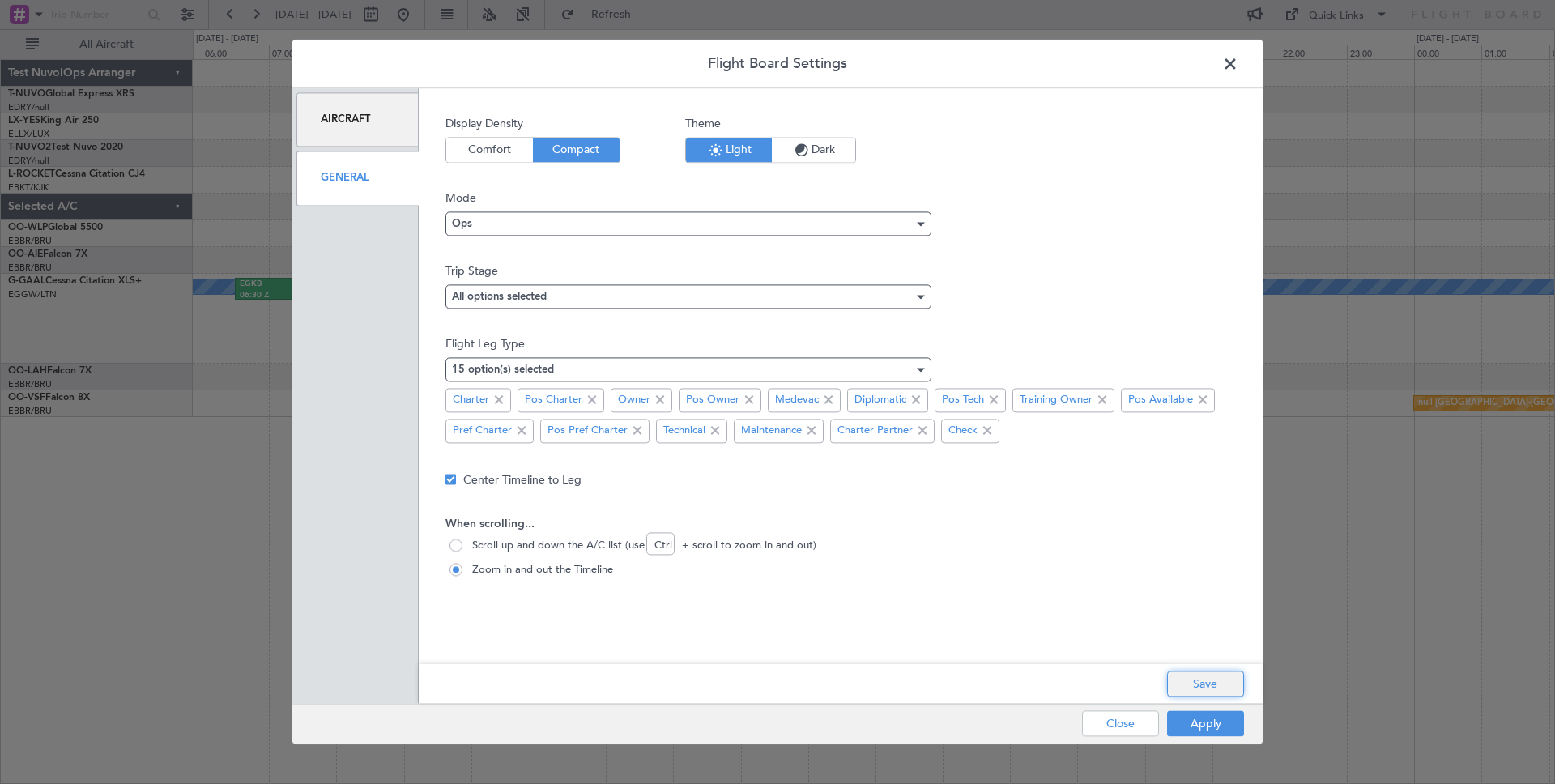
click at [1194, 680] on button "Save" at bounding box center [1205, 684] width 77 height 26
click at [1204, 726] on button "Apply" at bounding box center [1205, 724] width 77 height 26
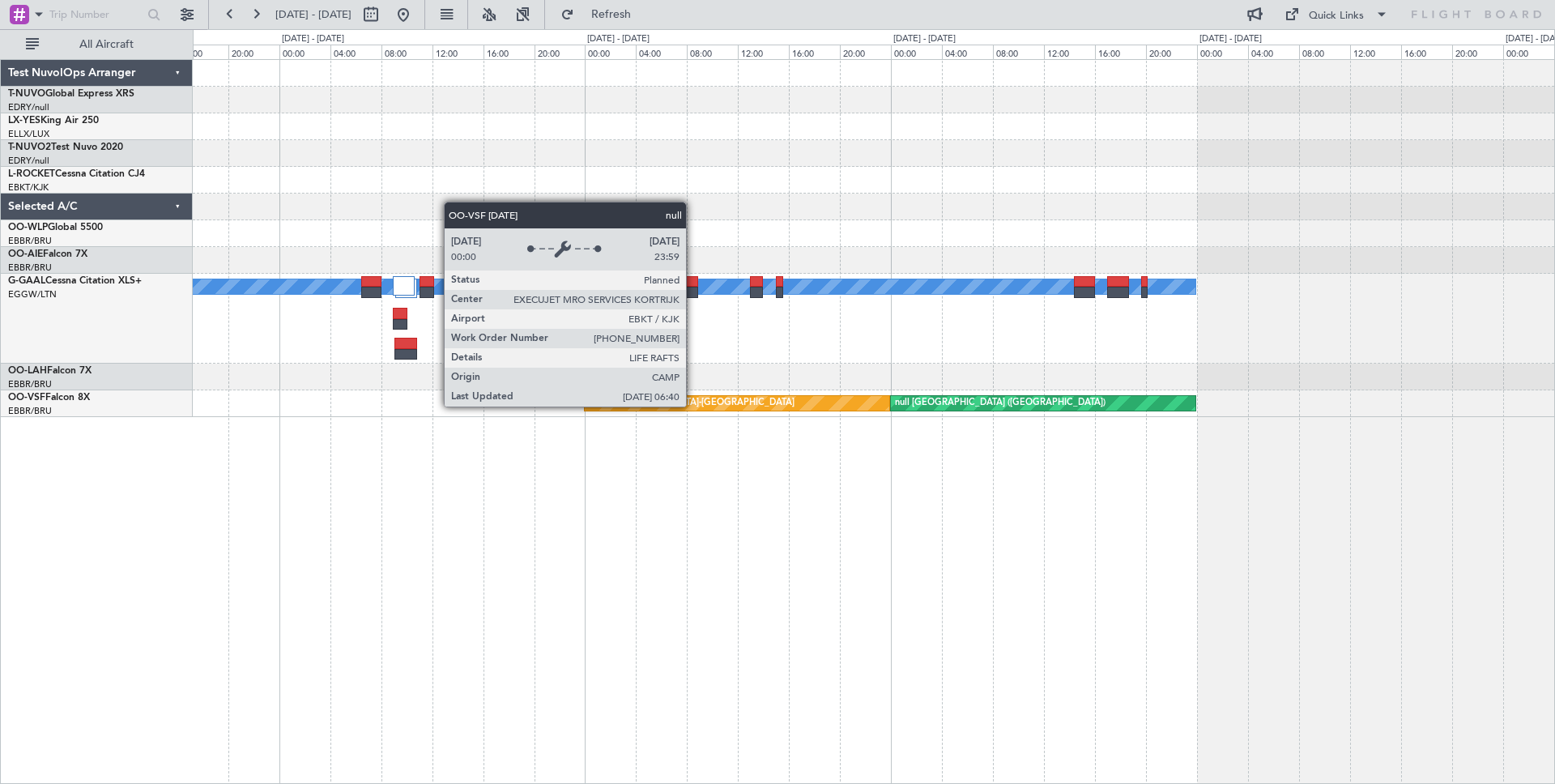
click at [694, 406] on div "null [GEOGRAPHIC_DATA]-[GEOGRAPHIC_DATA]" at bounding box center [737, 403] width 305 height 14
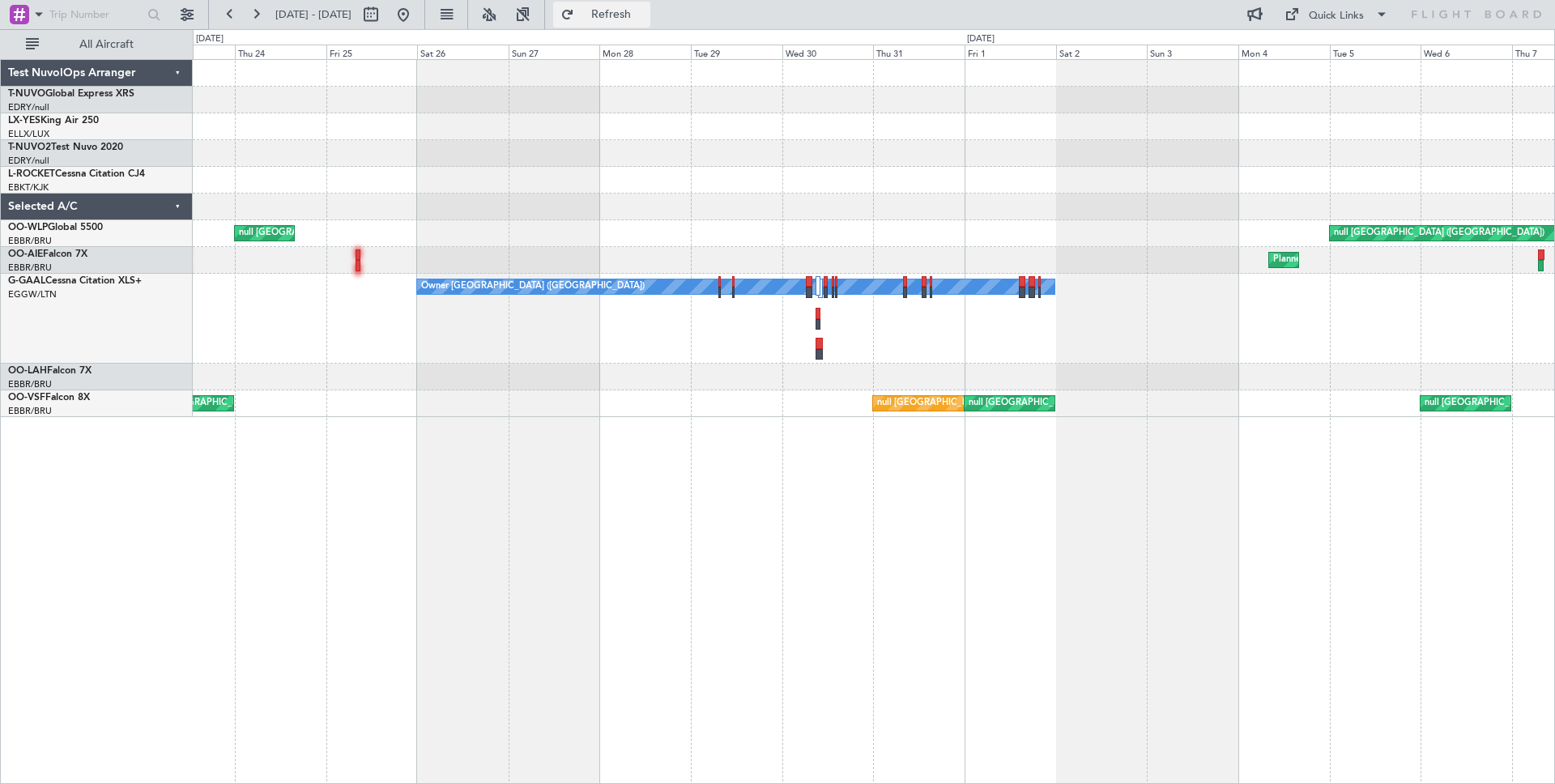
click at [642, 19] on span "Refresh" at bounding box center [611, 14] width 68 height 11
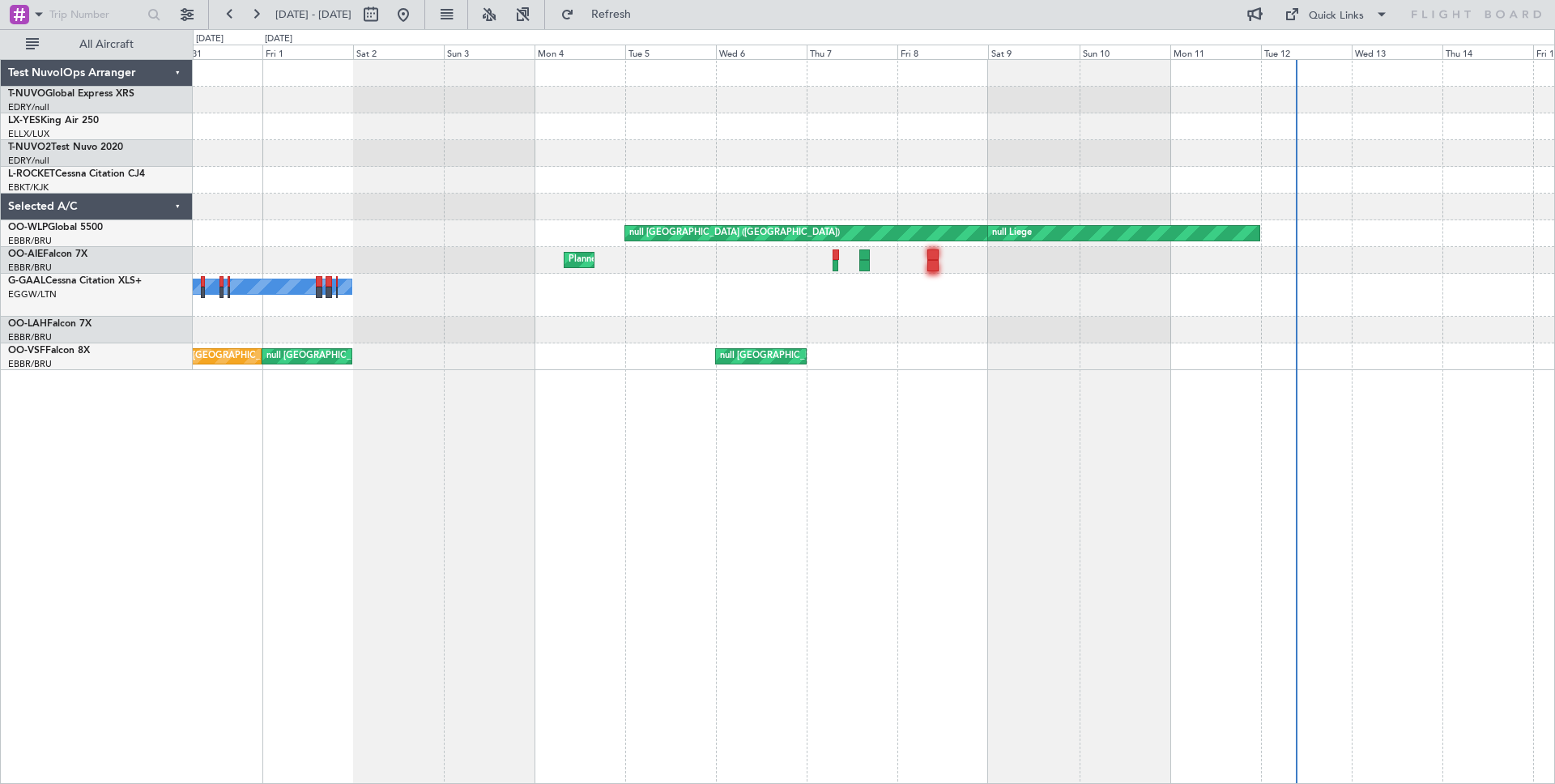
click at [762, 407] on div "null [GEOGRAPHIC_DATA] ([GEOGRAPHIC_DATA]) null Liege Planned Maint [GEOGRAPHIC…" at bounding box center [874, 422] width 1363 height 725
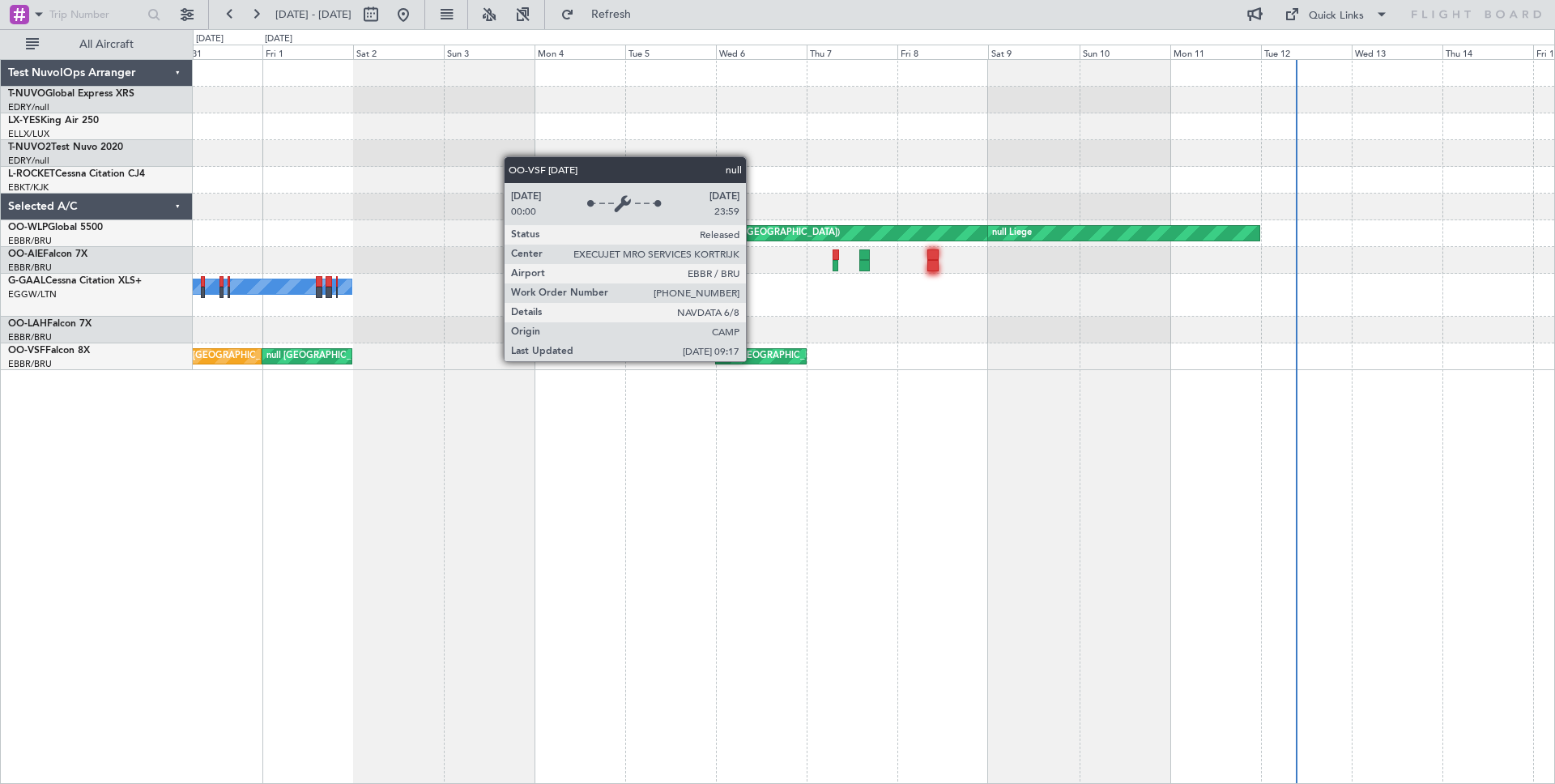
click at [753, 361] on div "null [GEOGRAPHIC_DATA] ([GEOGRAPHIC_DATA])" at bounding box center [825, 356] width 211 height 25
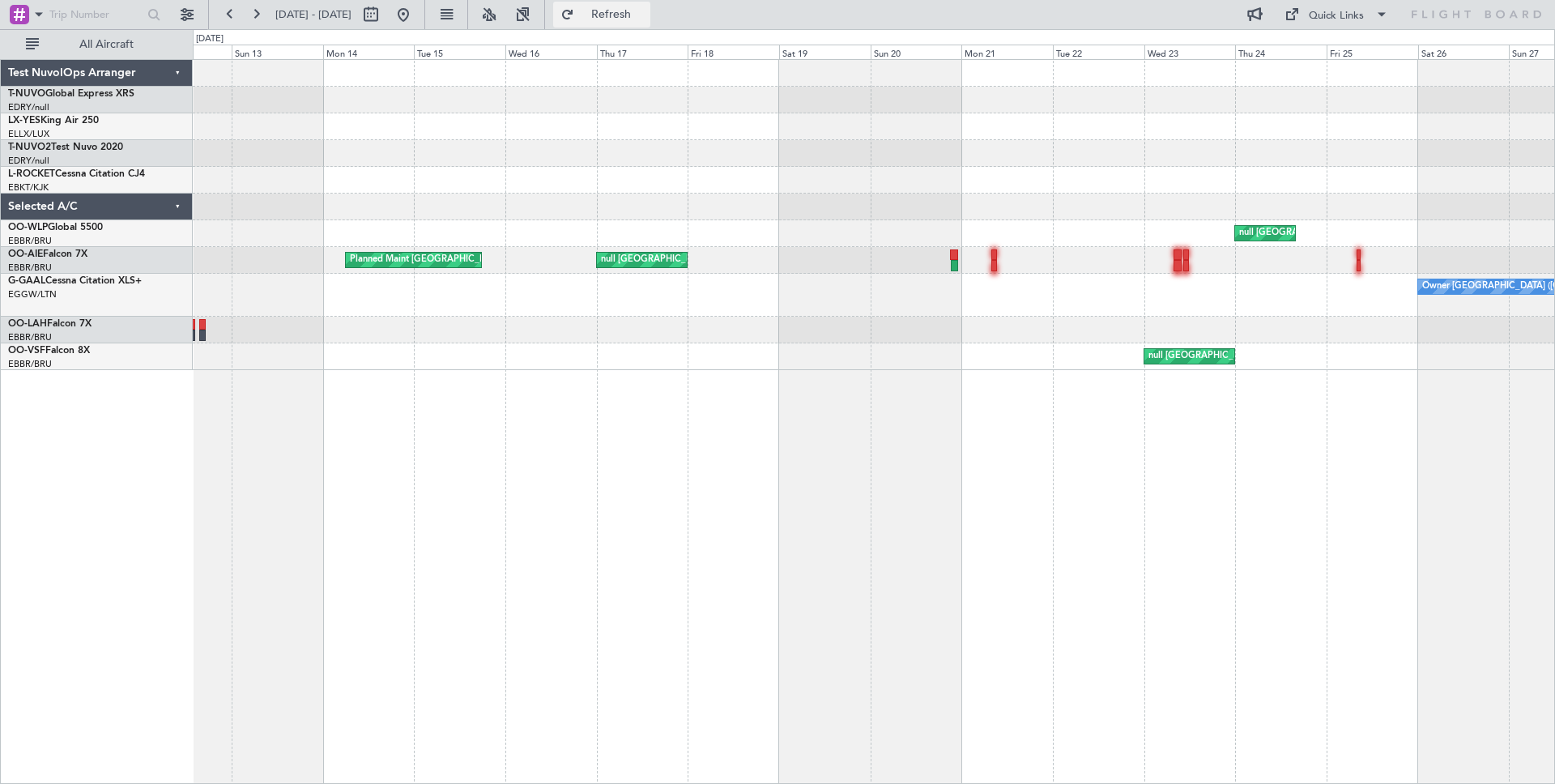
click at [650, 24] on button "Refresh" at bounding box center [601, 14] width 97 height 26
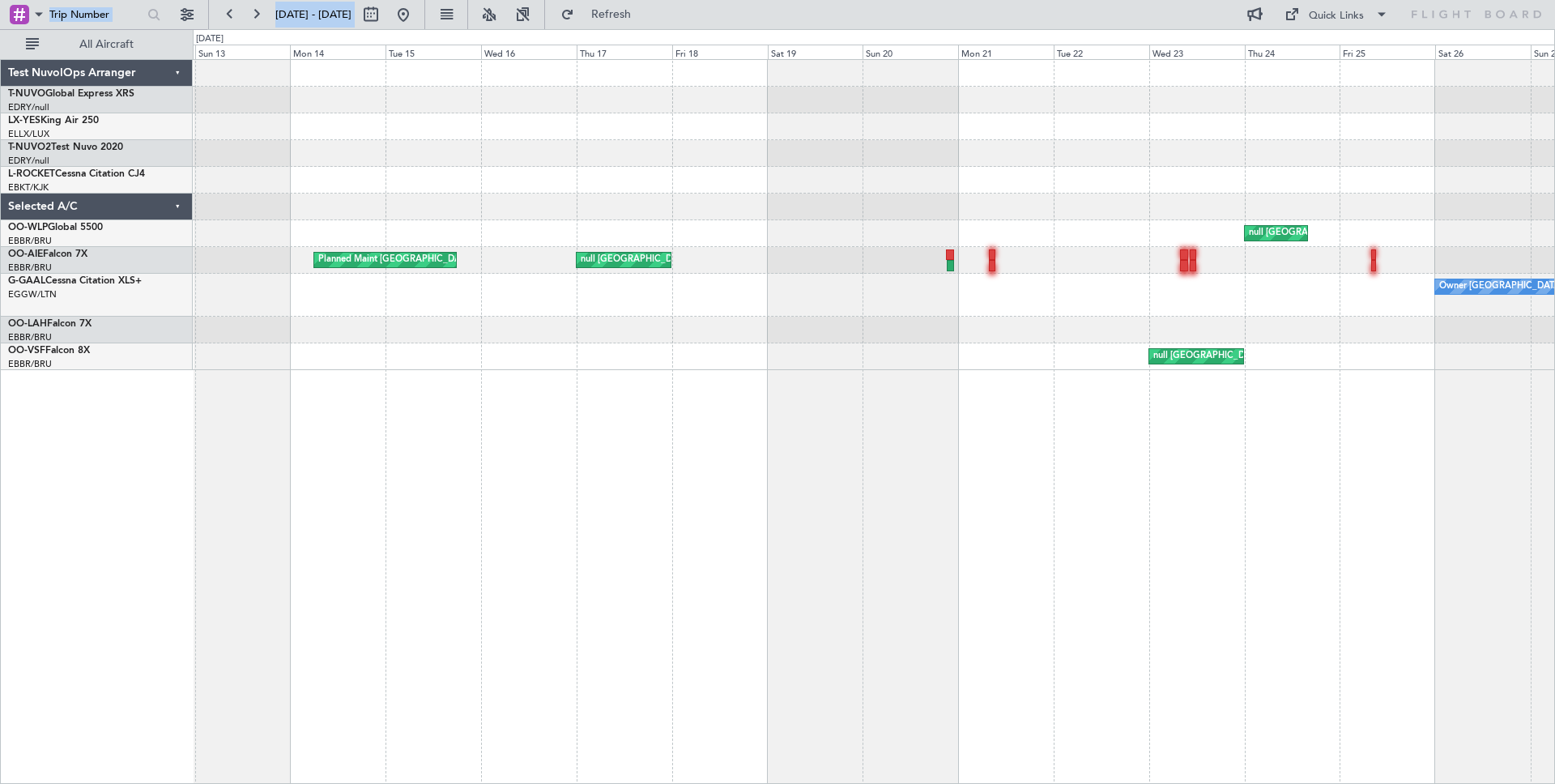
drag, startPoint x: 1171, startPoint y: 15, endPoint x: 636, endPoint y: -9, distance: 535.5
click at [636, 0] on html "[DATE] - [DATE] Refresh Quick Links All Aircraft null [GEOGRAPHIC_DATA] (Linate…" at bounding box center [778, 462] width 1555 height 925
drag, startPoint x: 1009, startPoint y: 24, endPoint x: 762, endPoint y: 6, distance: 247.7
click at [762, 6] on div "[DATE] - [DATE] Refresh Quick Links All Aircraft" at bounding box center [778, 14] width 1555 height 29
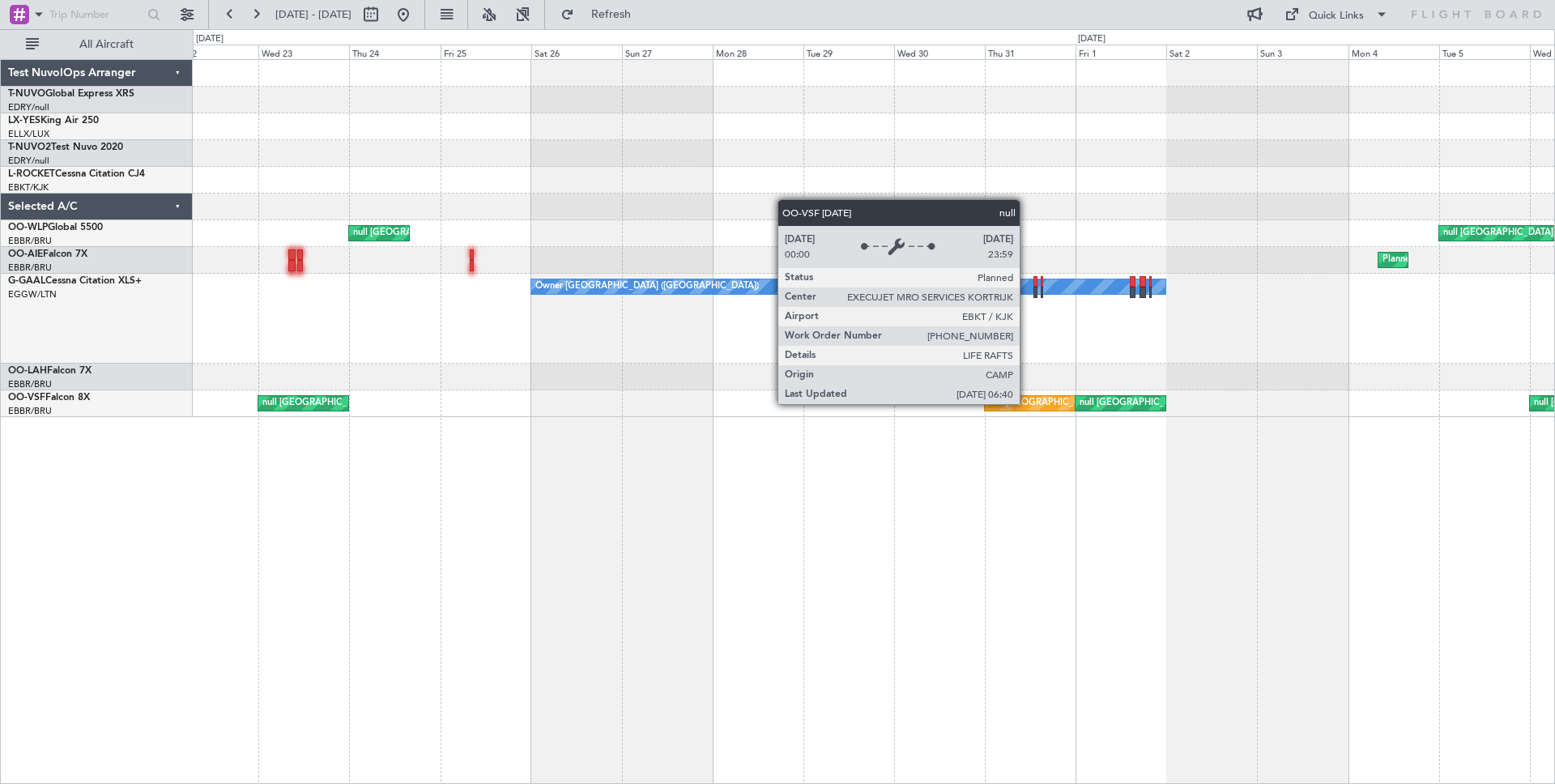
click at [1027, 403] on div "null [GEOGRAPHIC_DATA]-[GEOGRAPHIC_DATA]" at bounding box center [1092, 403] width 206 height 25
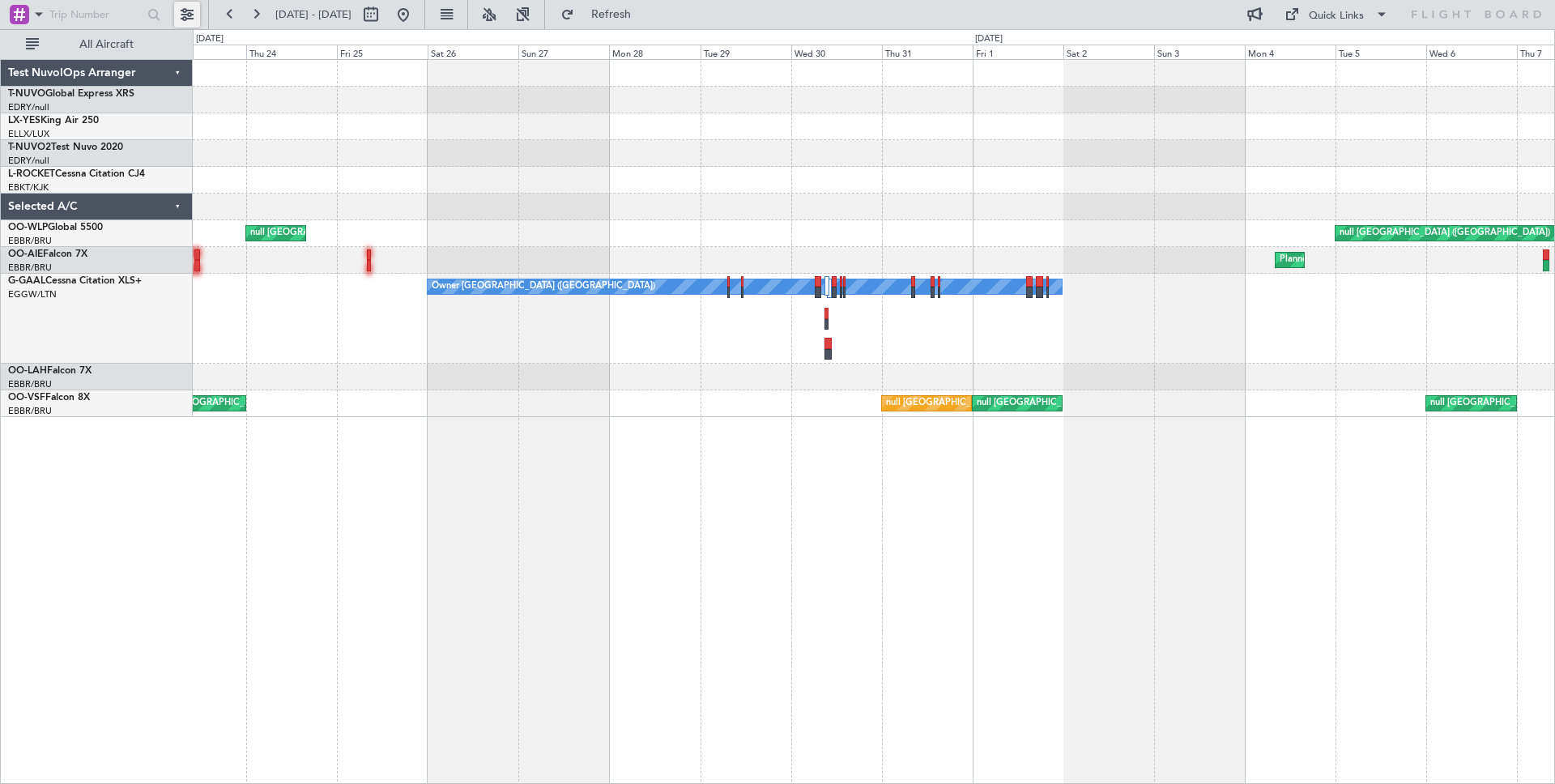
click at [183, 18] on button at bounding box center [187, 14] width 26 height 26
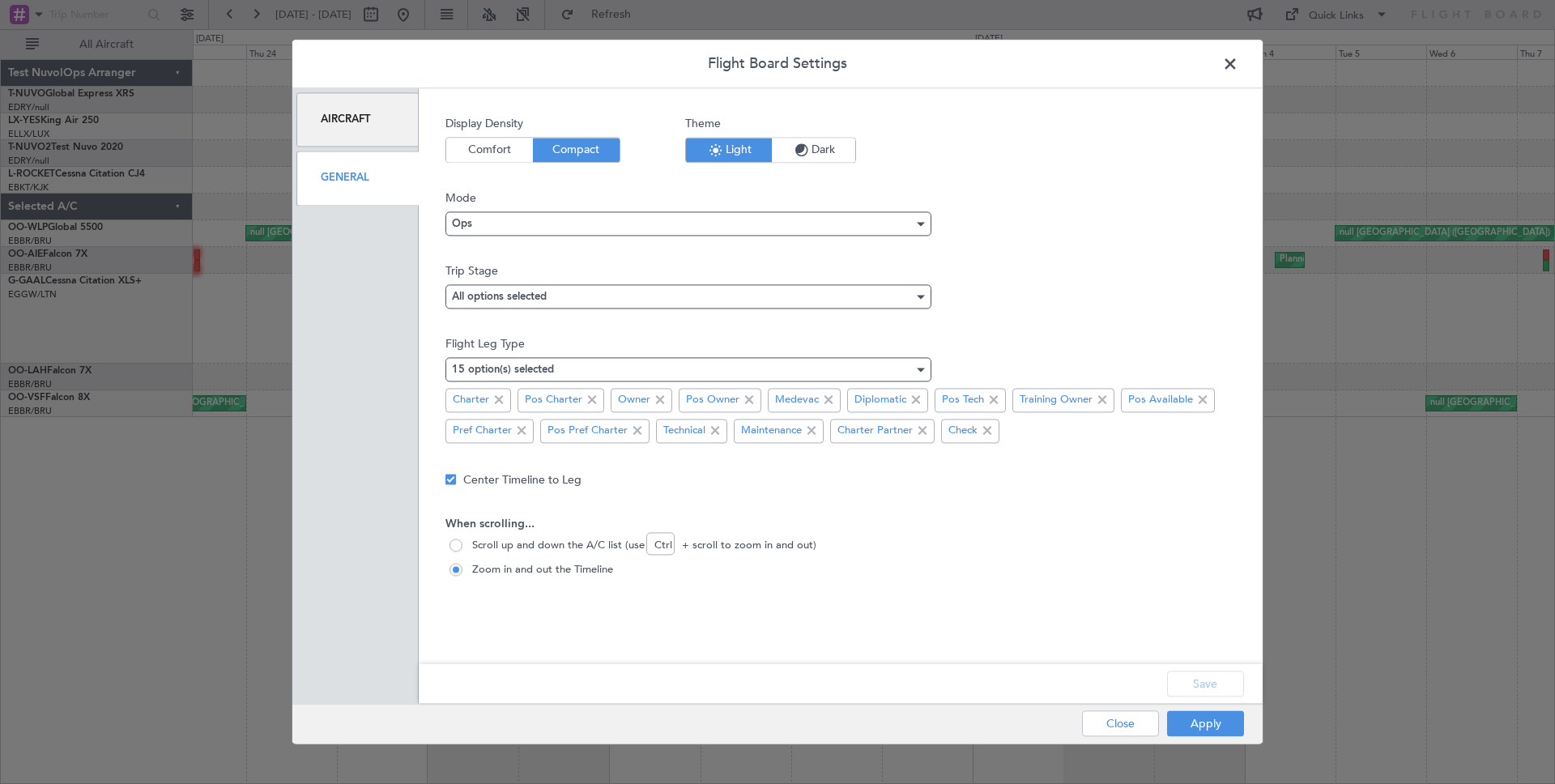
click at [366, 114] on div "Aircraft" at bounding box center [357, 119] width 122 height 54
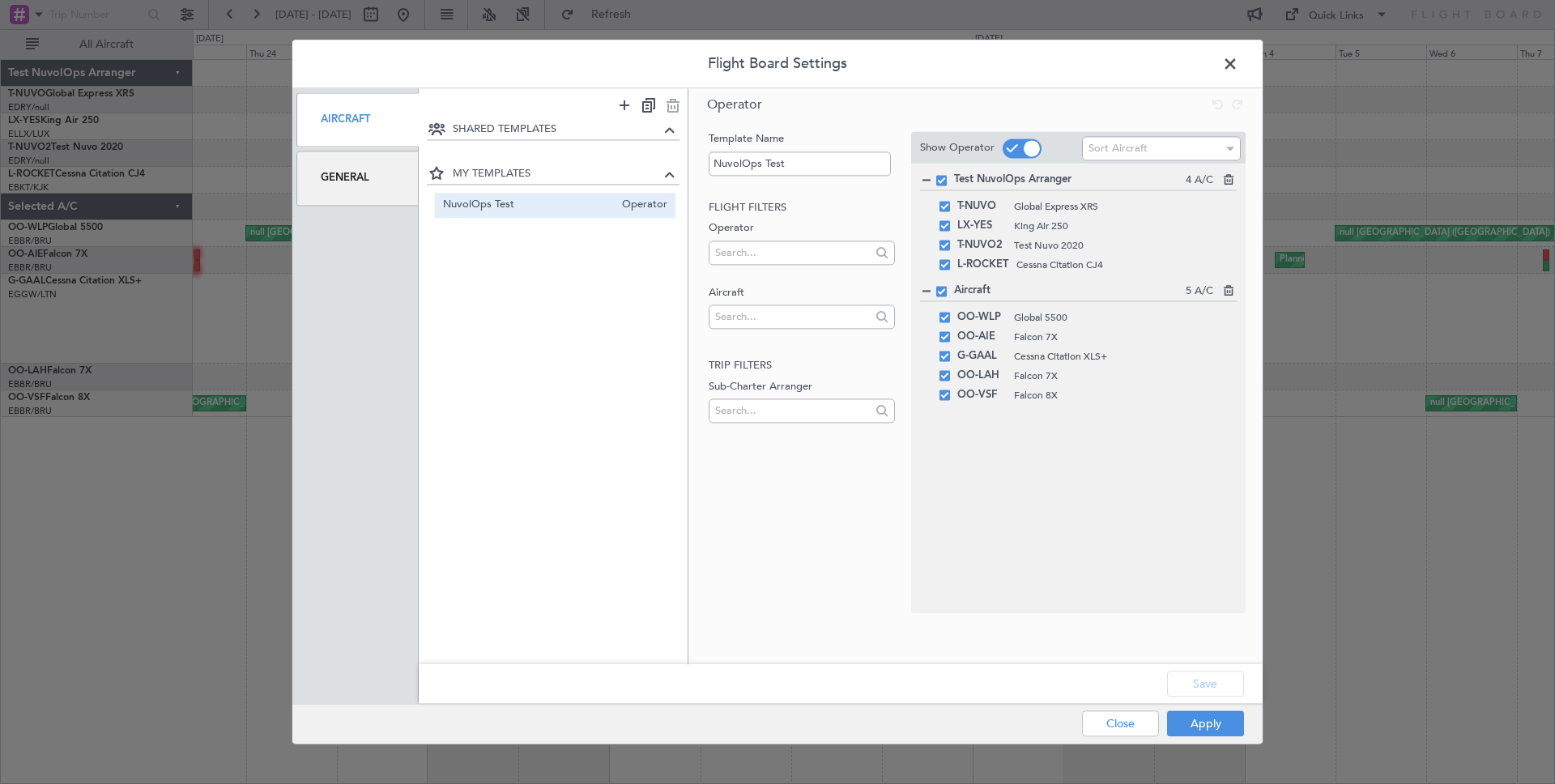
click at [1238, 60] on span at bounding box center [1238, 68] width 0 height 32
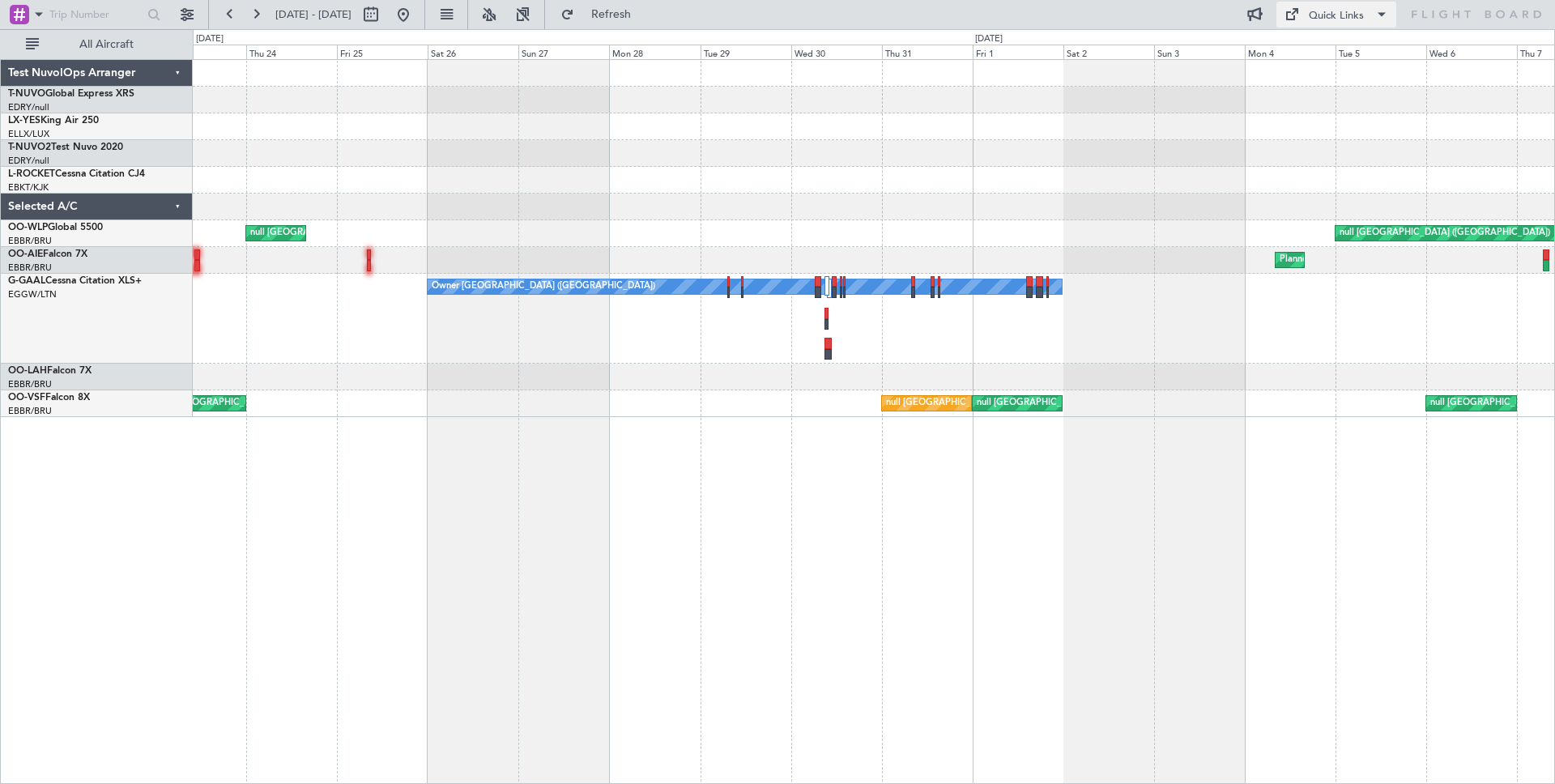
click at [1386, 18] on span at bounding box center [1381, 14] width 19 height 19
click at [1182, 15] on div at bounding box center [778, 392] width 1555 height 784
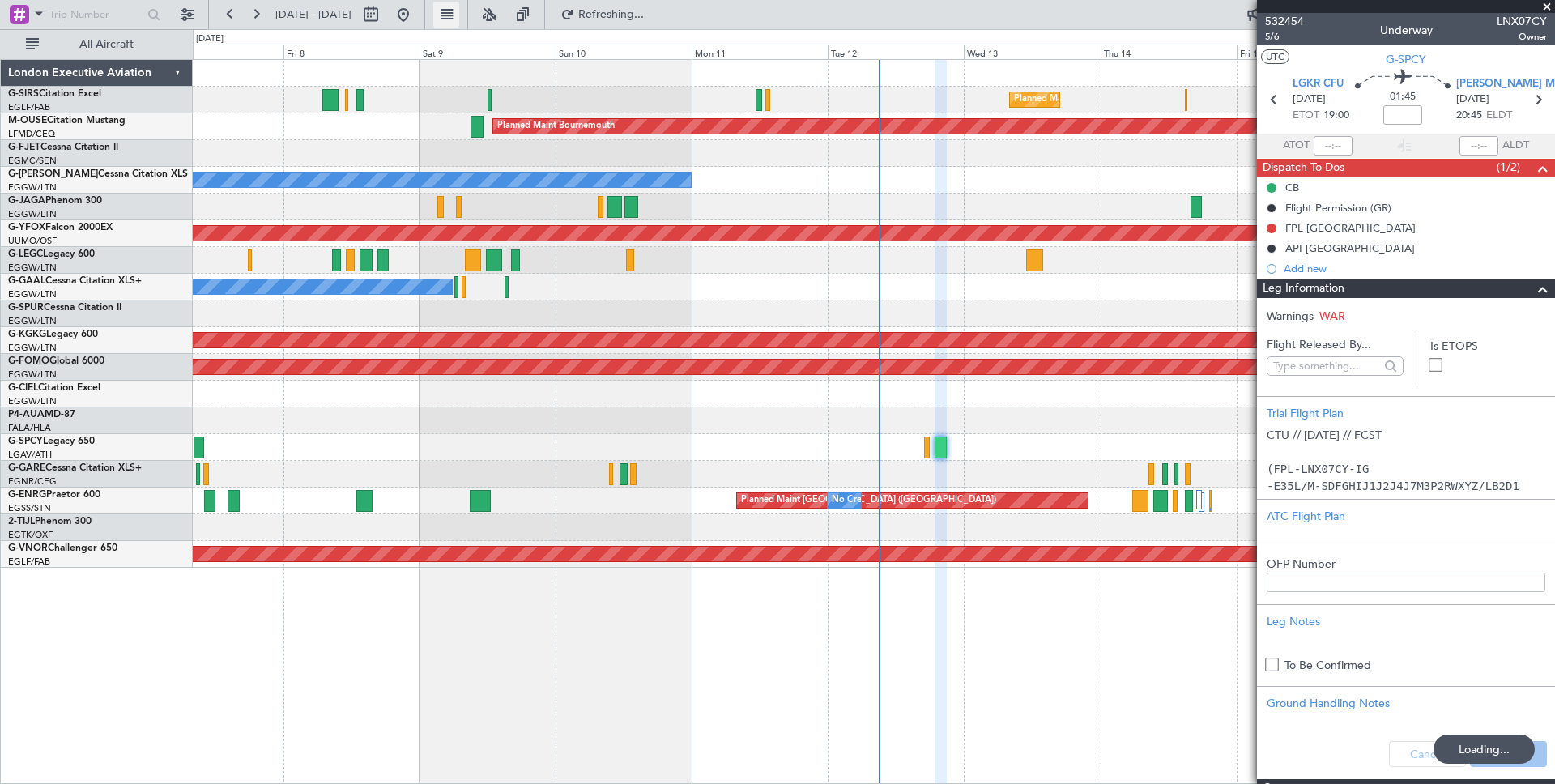
scroll to position [160, 0]
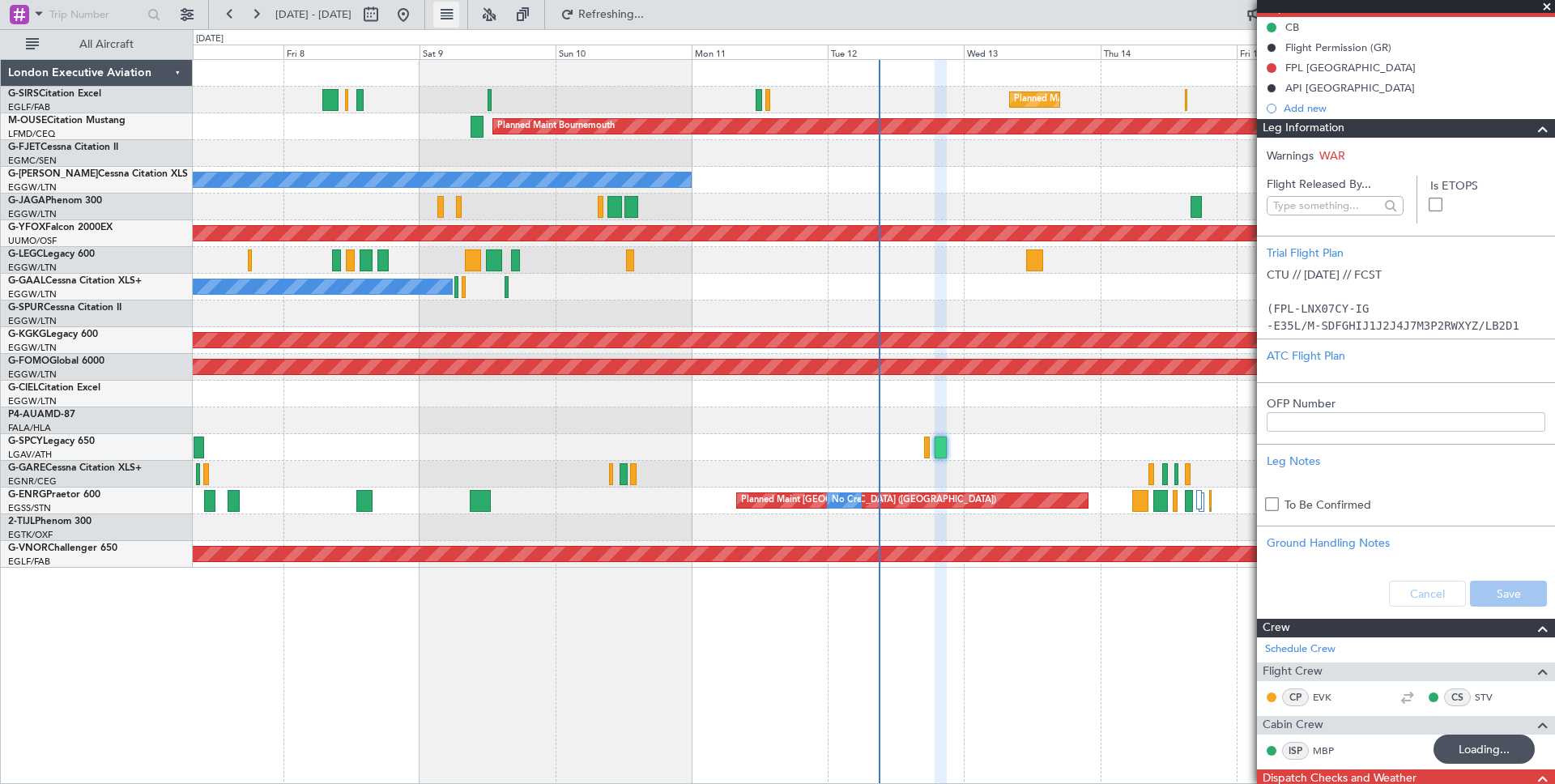
click at [459, 25] on button at bounding box center [446, 14] width 26 height 26
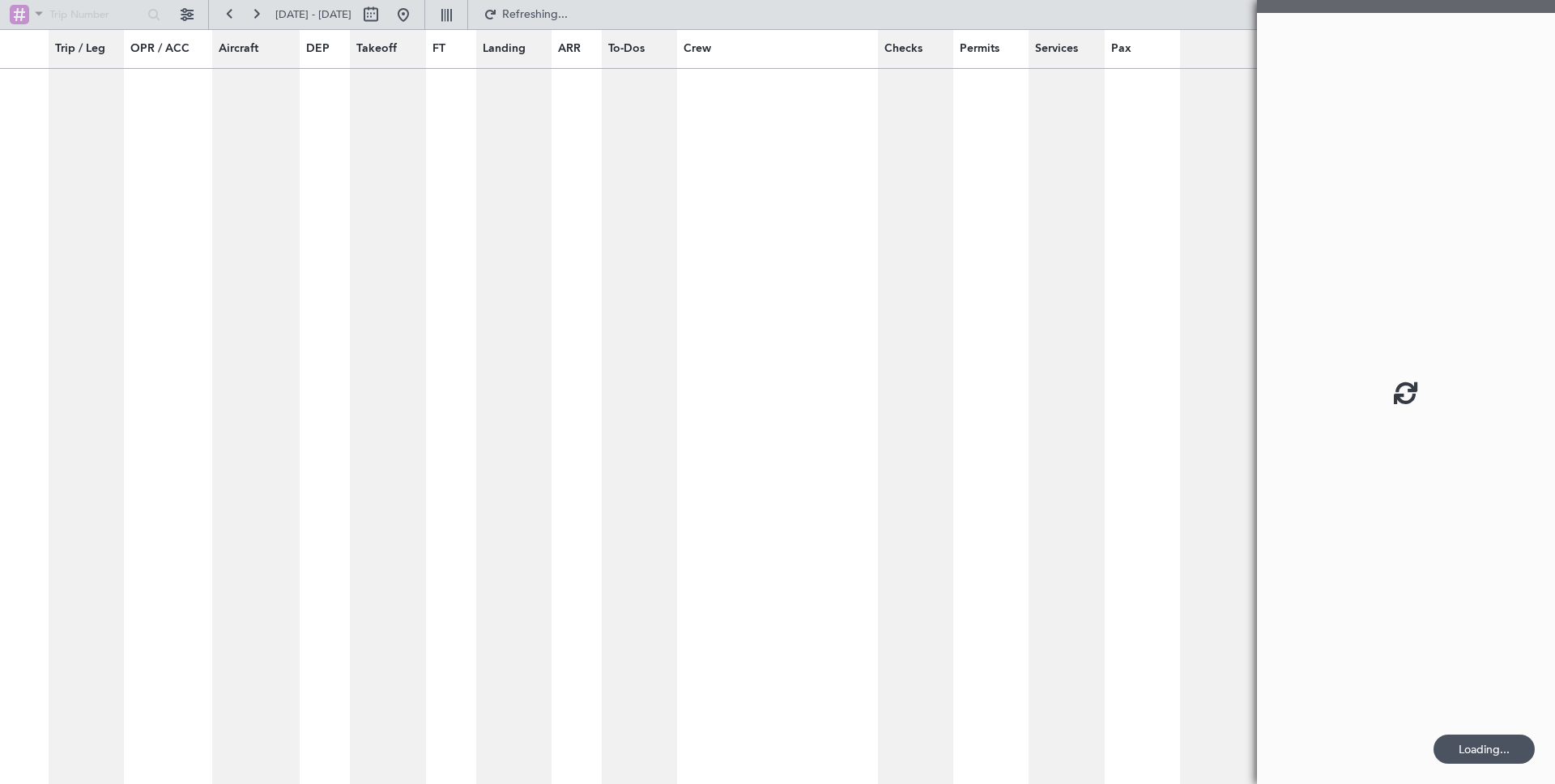
click at [110, 15] on nimbus-polymorphic-input at bounding box center [87, 14] width 158 height 25
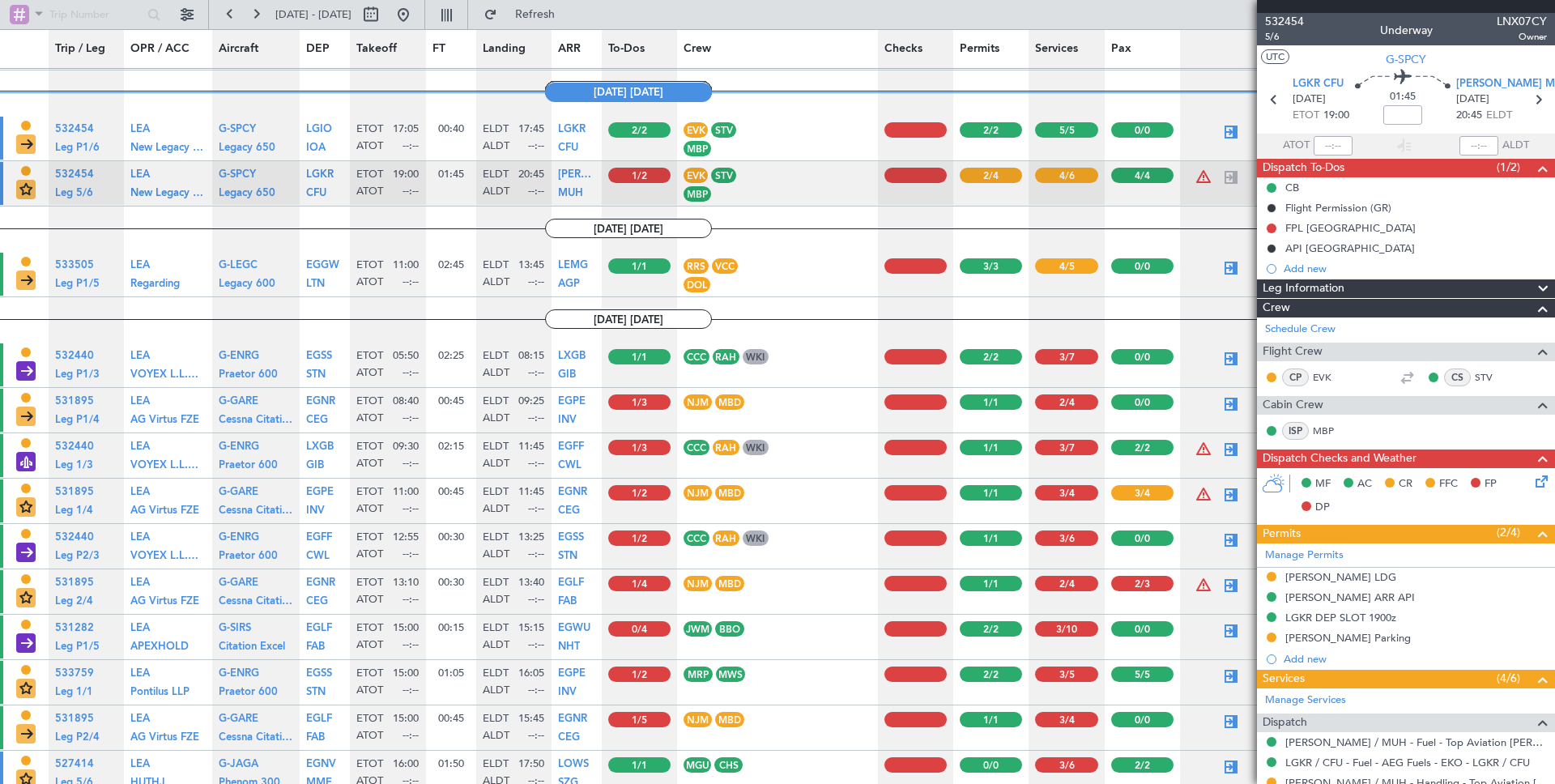
click at [88, 19] on nimbus-polymorphic-input at bounding box center [87, 14] width 158 height 25
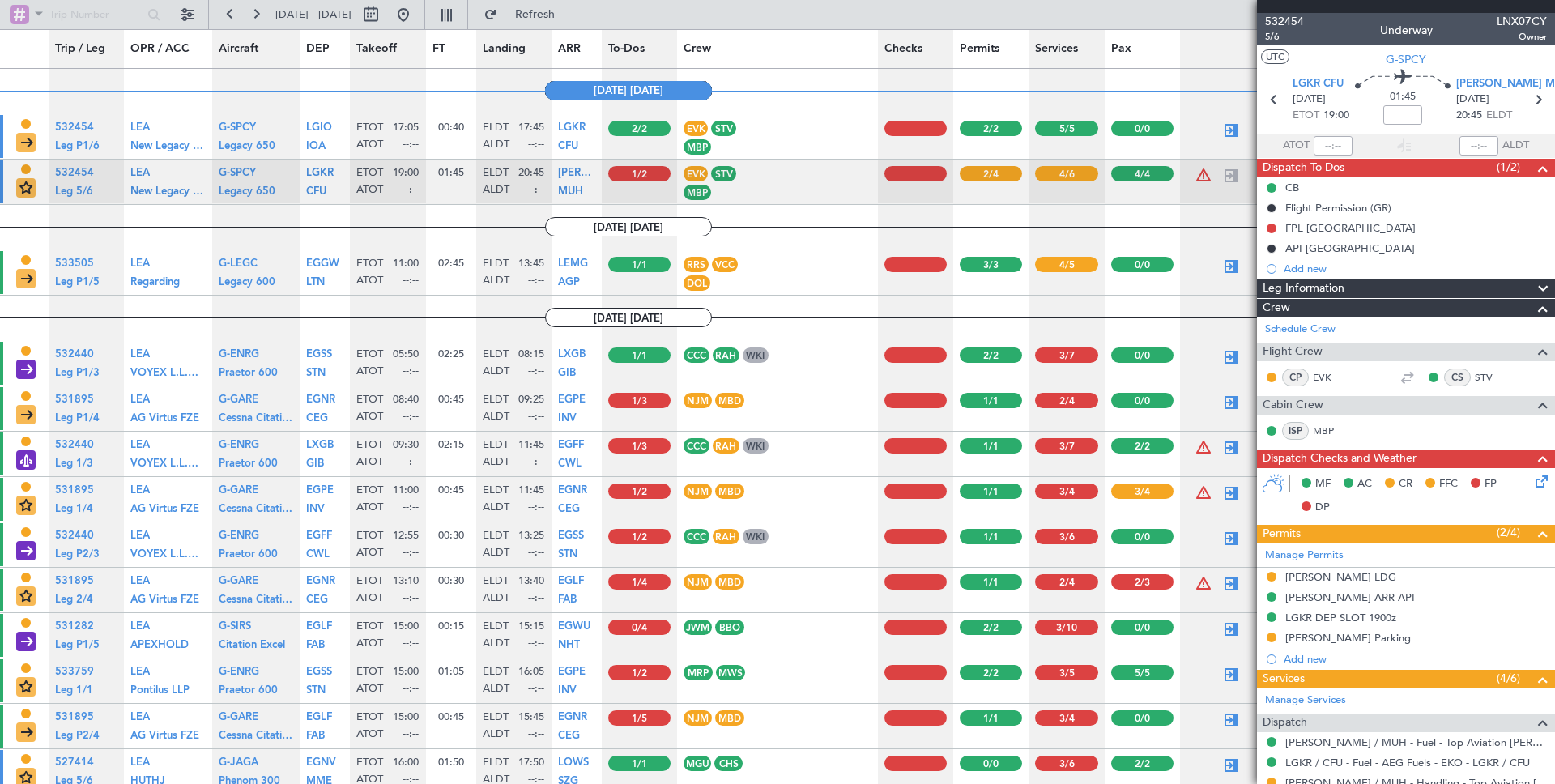
click at [91, 18] on nimbus-polymorphic-input at bounding box center [87, 14] width 158 height 25
click at [63, 16] on nimbus-polymorphic-input at bounding box center [87, 14] width 158 height 25
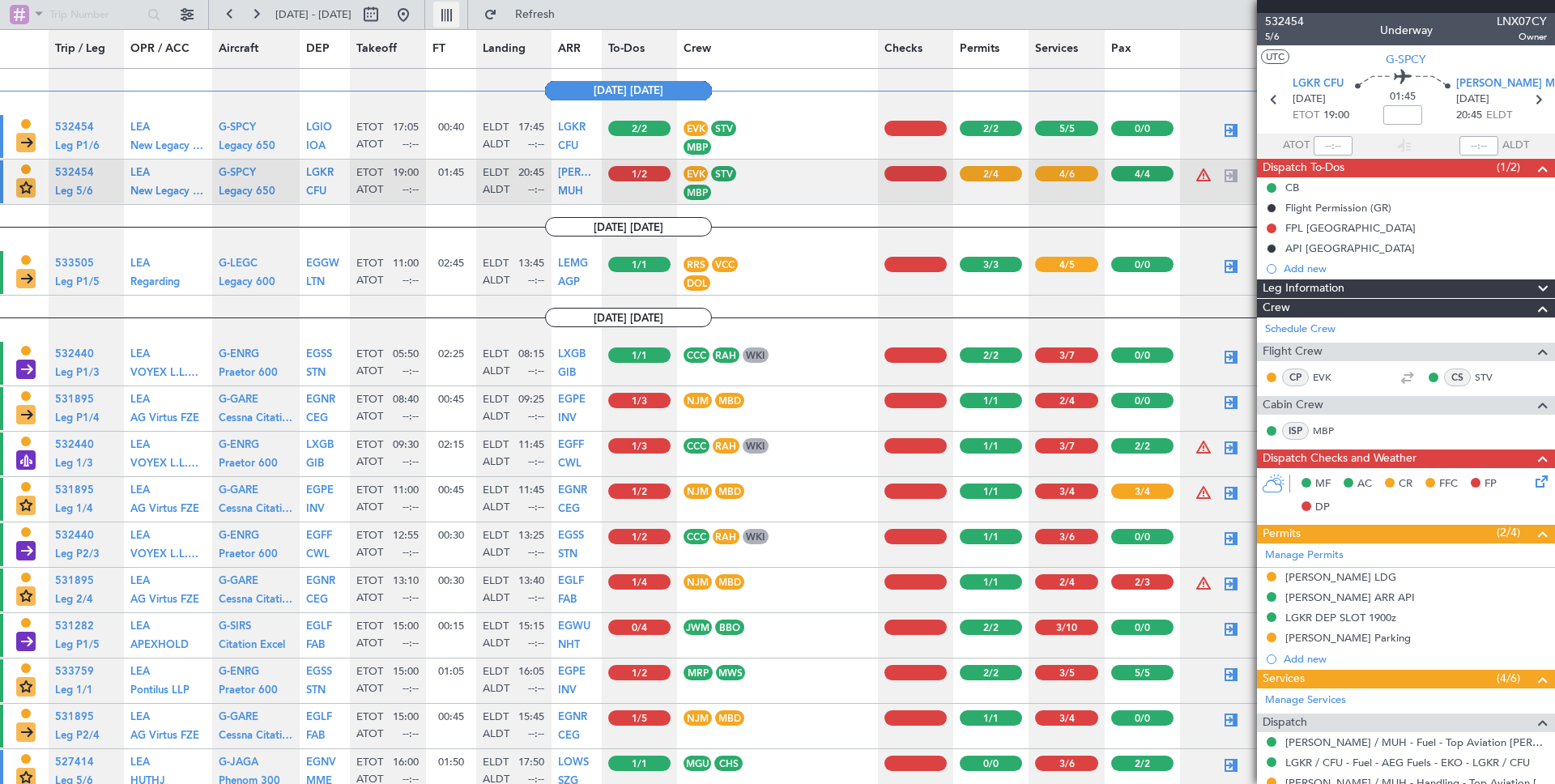
click at [459, 14] on button at bounding box center [446, 14] width 26 height 26
type input "0"
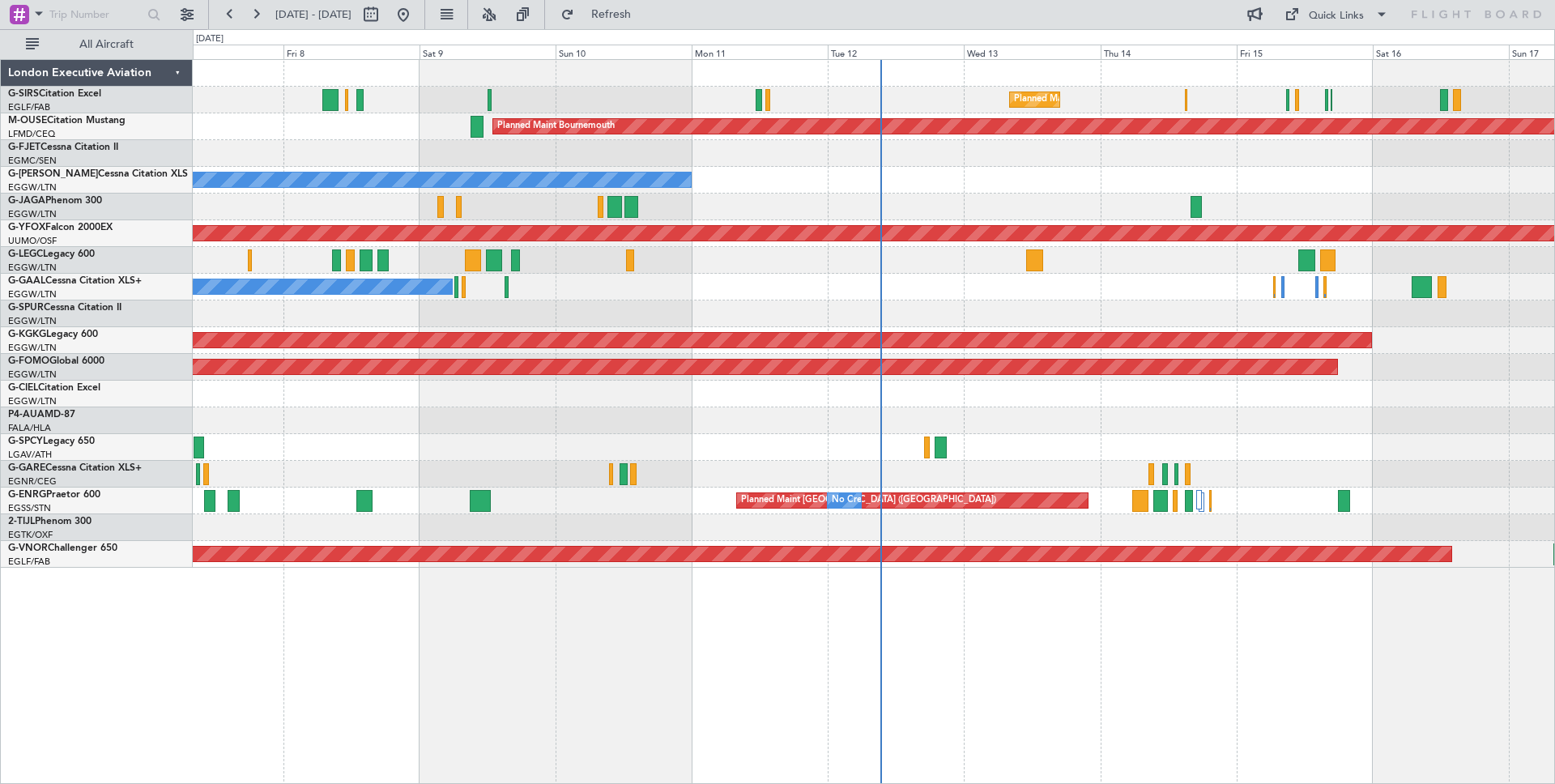
click at [527, 494] on div "Planned Maint London (Stansted) No Crew No Crew" at bounding box center [874, 501] width 1362 height 27
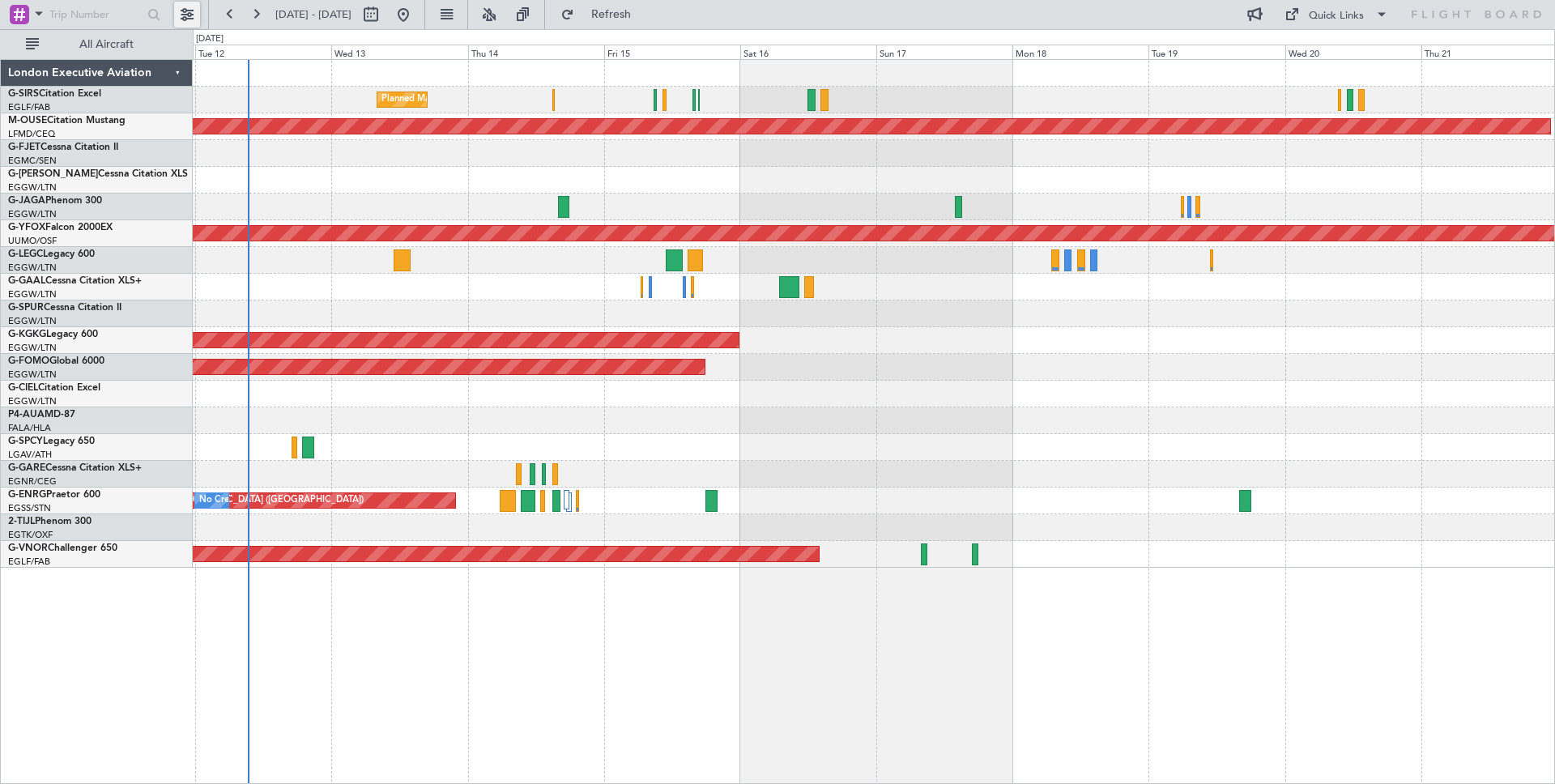
click at [186, 14] on button at bounding box center [187, 14] width 26 height 26
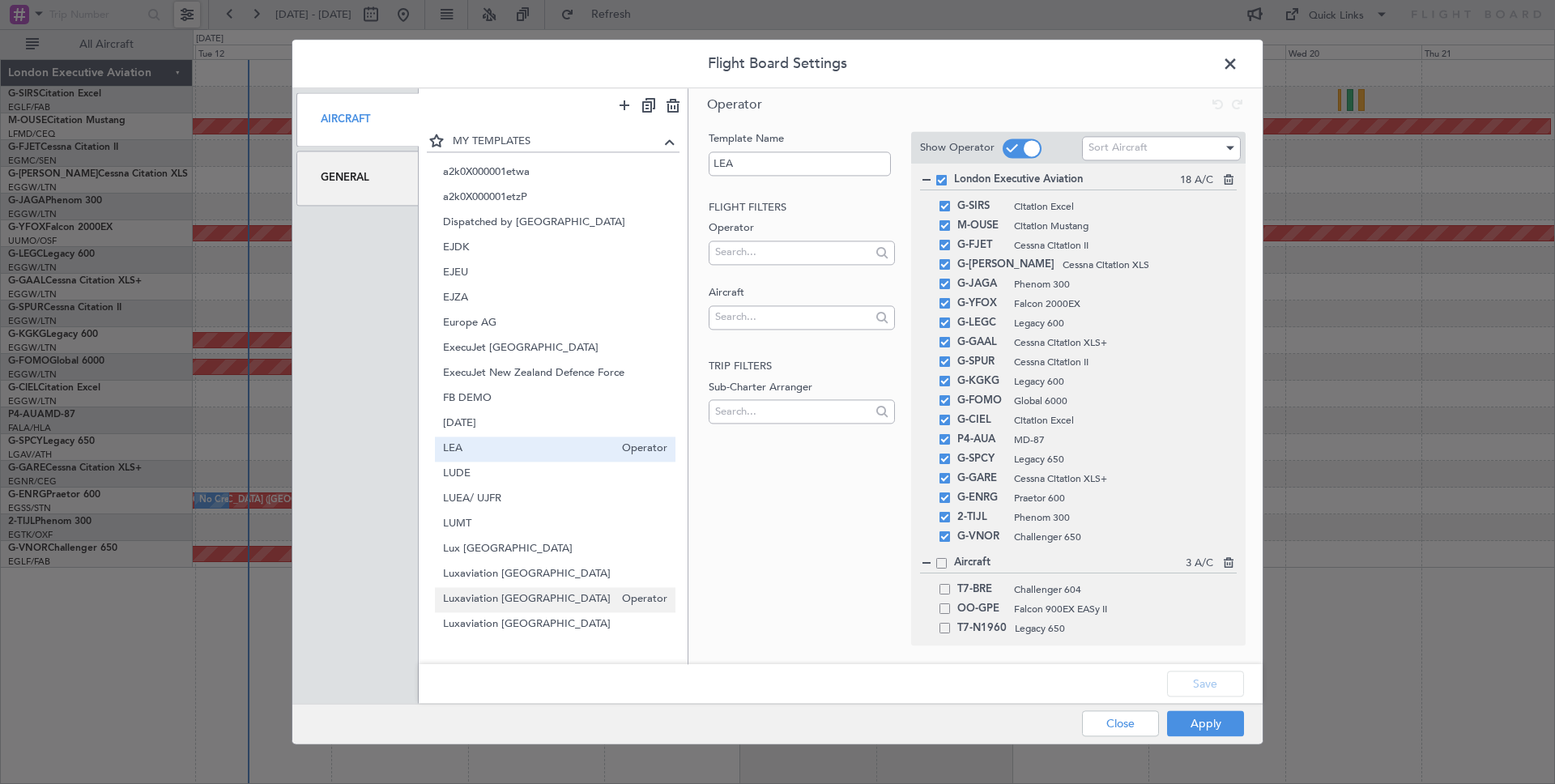
scroll to position [244, 0]
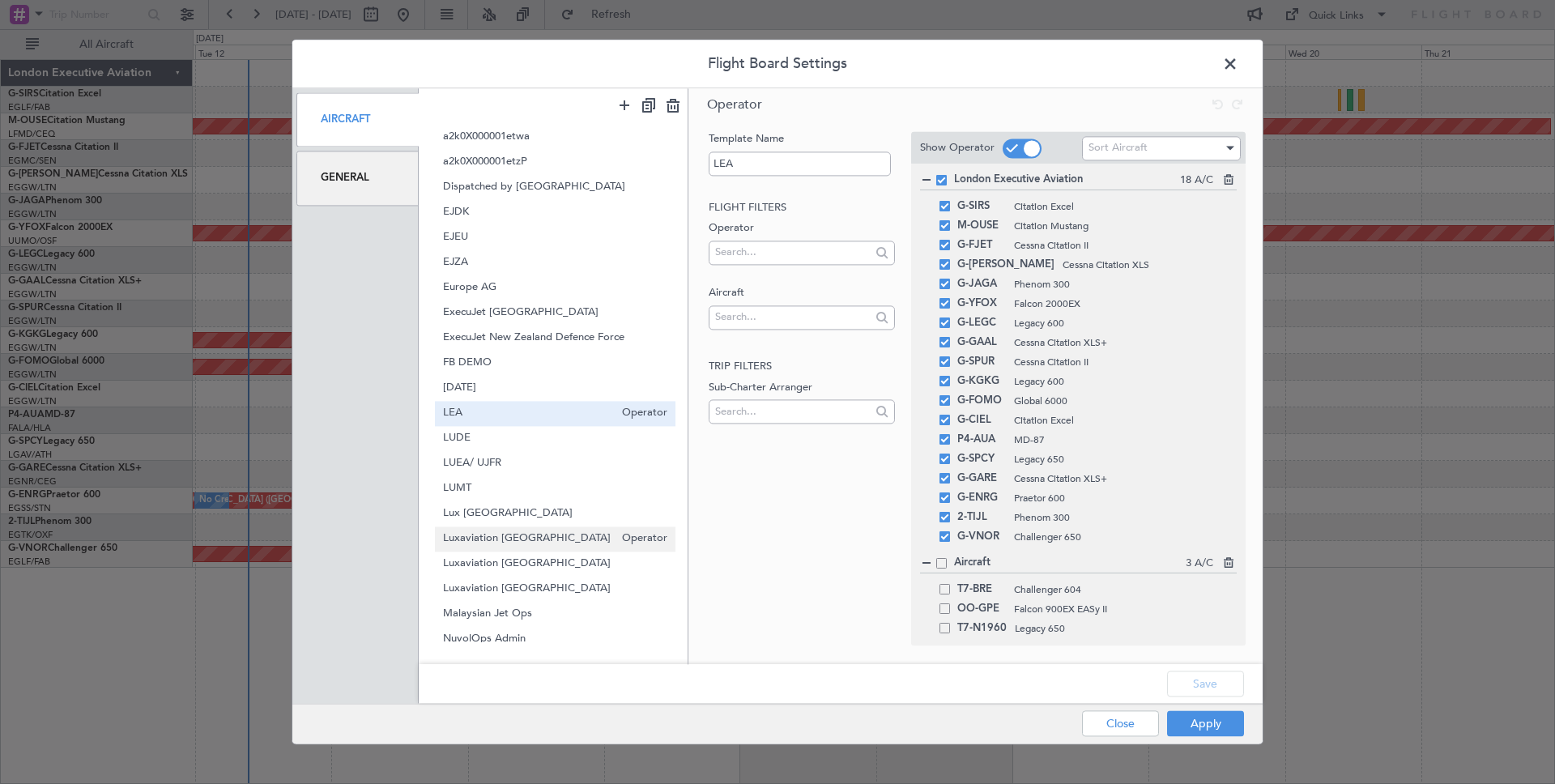
click at [517, 539] on span "Luxaviation [GEOGRAPHIC_DATA]" at bounding box center [528, 538] width 172 height 17
type input "Luxaviation [GEOGRAPHIC_DATA]"
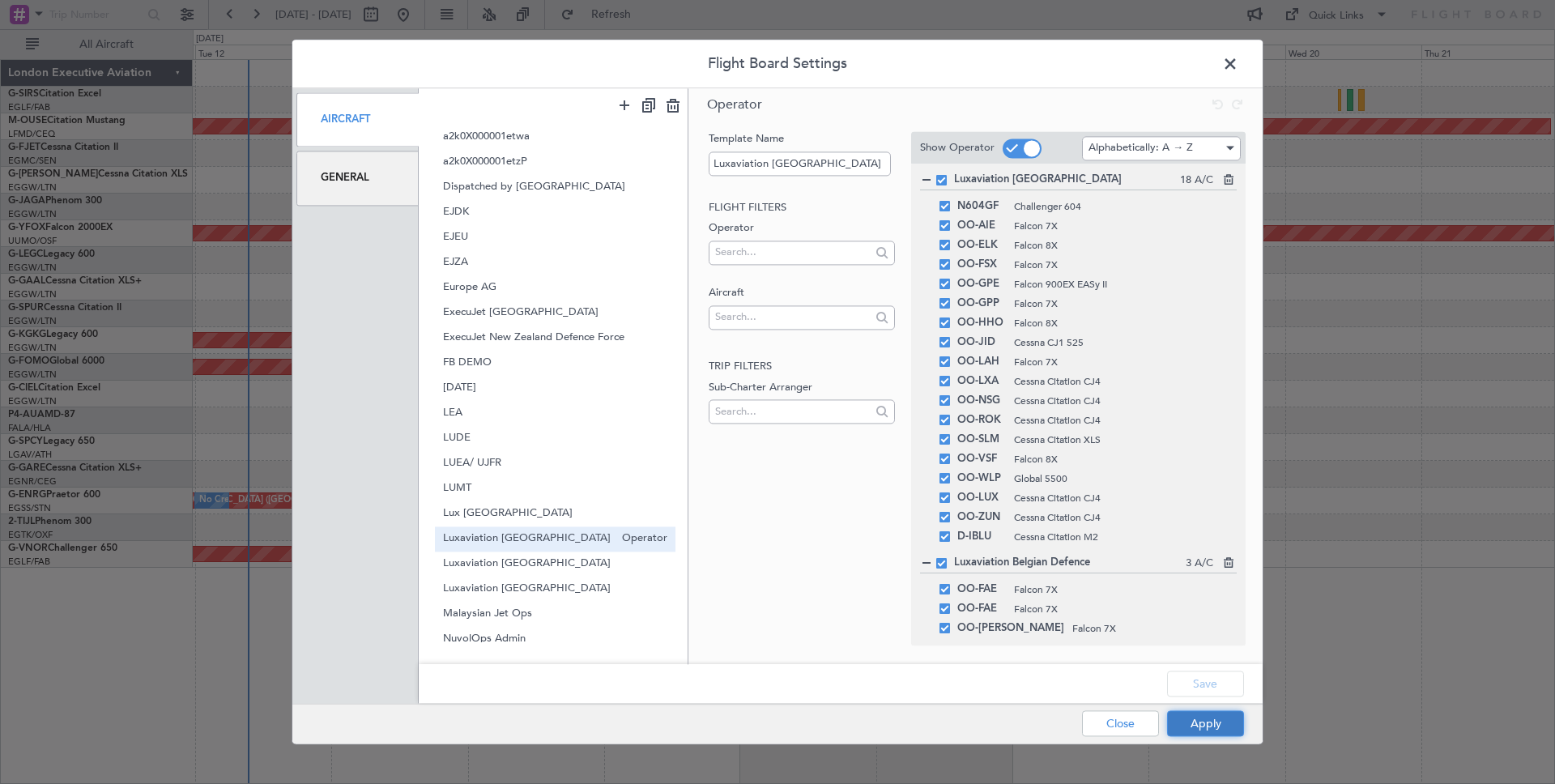
click at [1223, 732] on button "Apply" at bounding box center [1205, 724] width 77 height 26
